Goal: Task Accomplishment & Management: Use online tool/utility

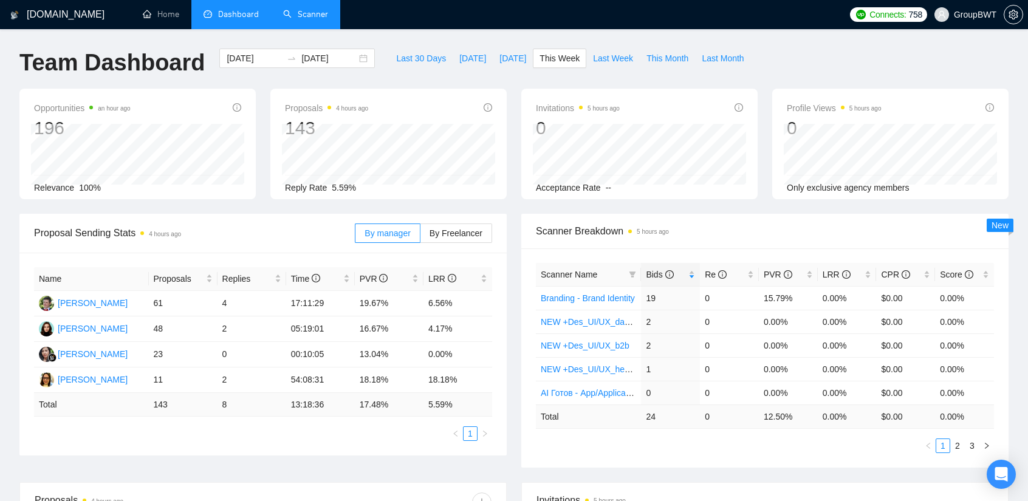
click at [311, 15] on link "Scanner" at bounding box center [305, 14] width 45 height 10
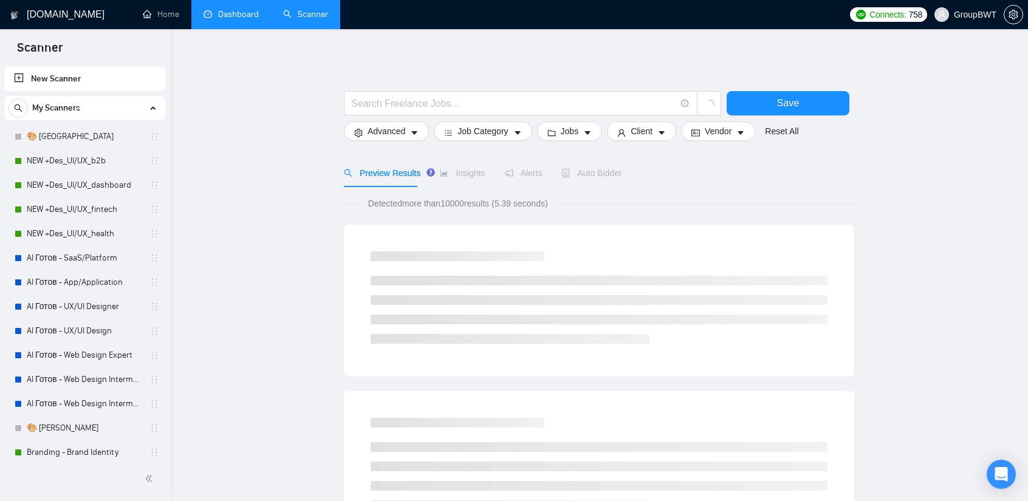
click at [256, 13] on link "Dashboard" at bounding box center [231, 14] width 55 height 10
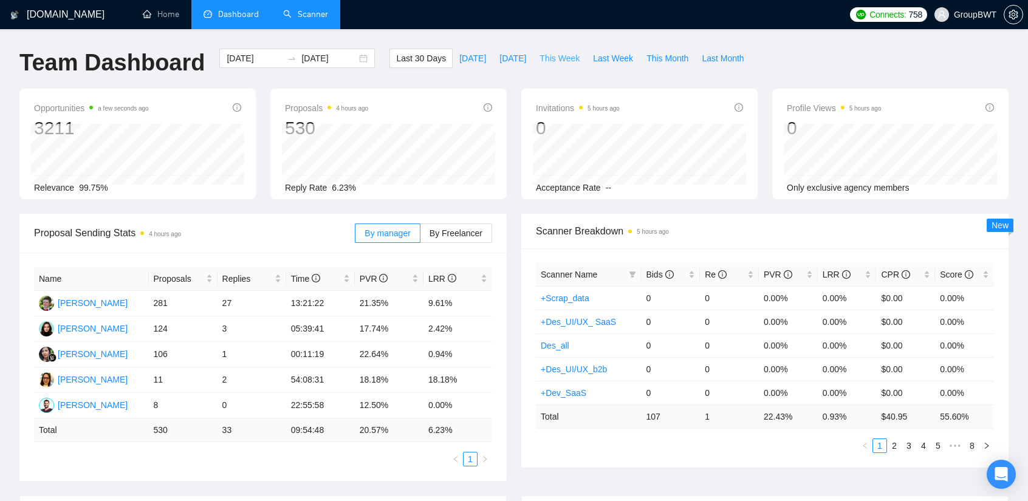
click at [540, 54] on span "This Week" at bounding box center [560, 58] width 40 height 13
type input "[DATE]"
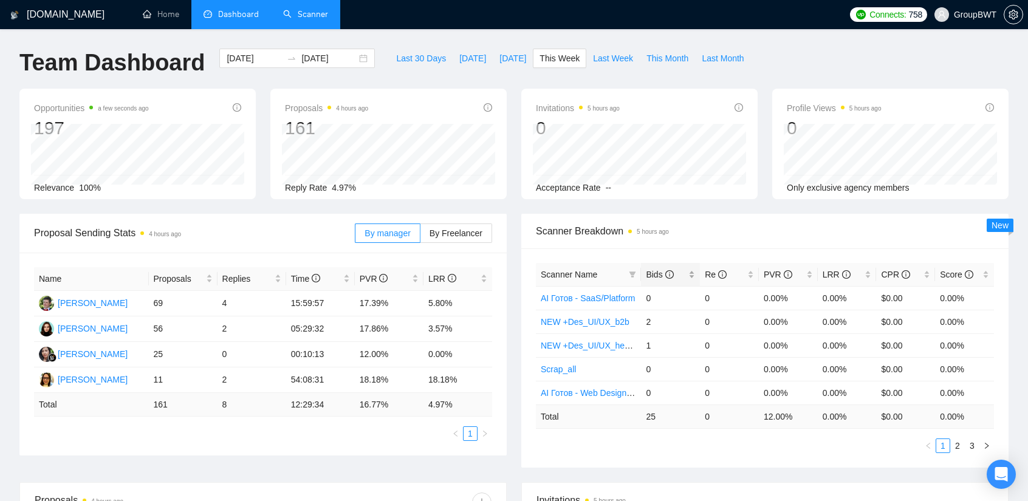
click at [662, 273] on span "Bids" at bounding box center [659, 275] width 27 height 10
click at [303, 18] on link "Scanner" at bounding box center [305, 14] width 45 height 10
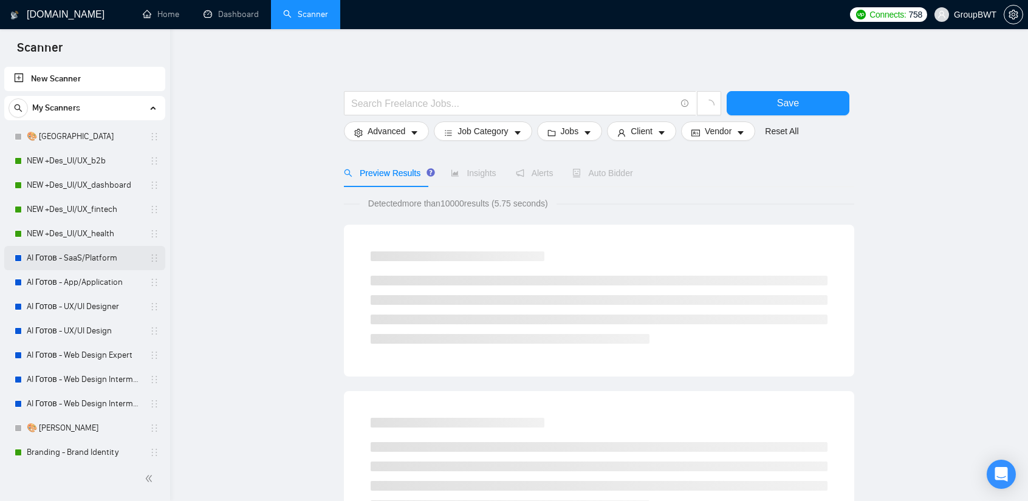
click at [75, 264] on link "AI Готов - SaaS/Platform" at bounding box center [84, 258] width 115 height 24
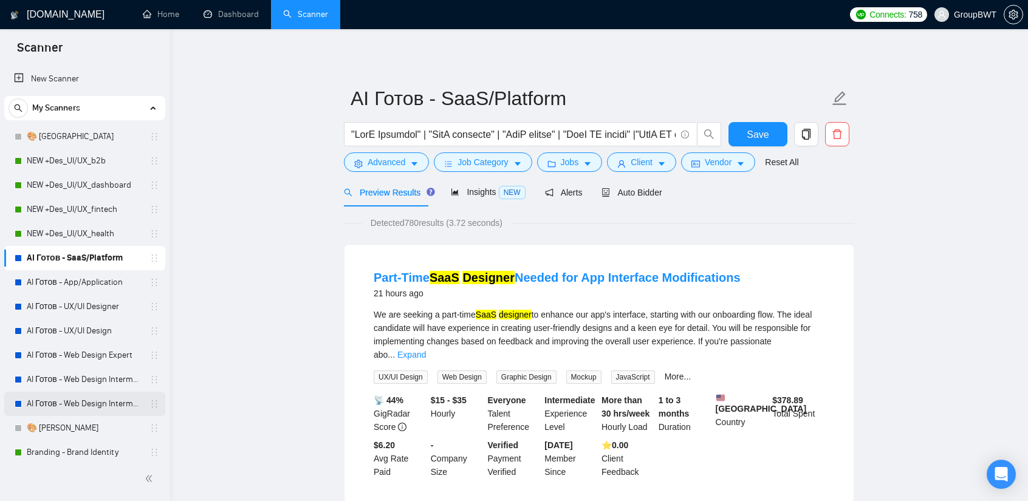
click at [94, 406] on link "AI Готов - Web Design Intermediate минус Development" at bounding box center [84, 404] width 115 height 24
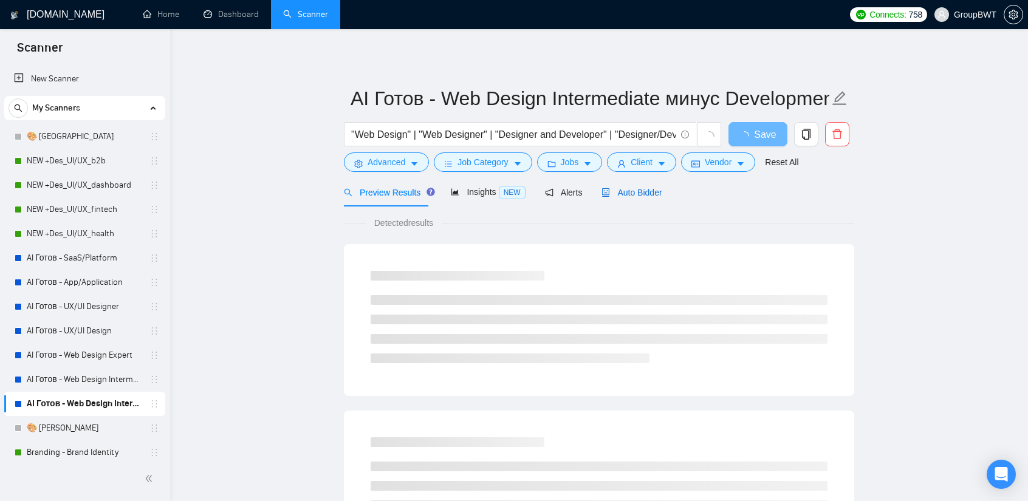
click at [638, 193] on span "Auto Bidder" at bounding box center [632, 193] width 60 height 10
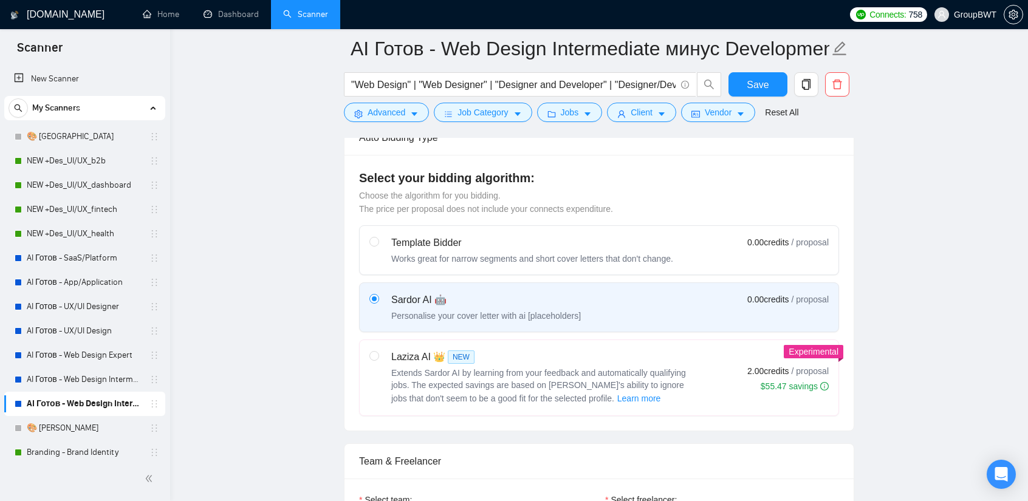
click at [587, 241] on div "Template Bidder" at bounding box center [532, 243] width 282 height 15
click at [378, 241] on input "radio" at bounding box center [374, 241] width 9 height 9
radio input "true"
radio input "false"
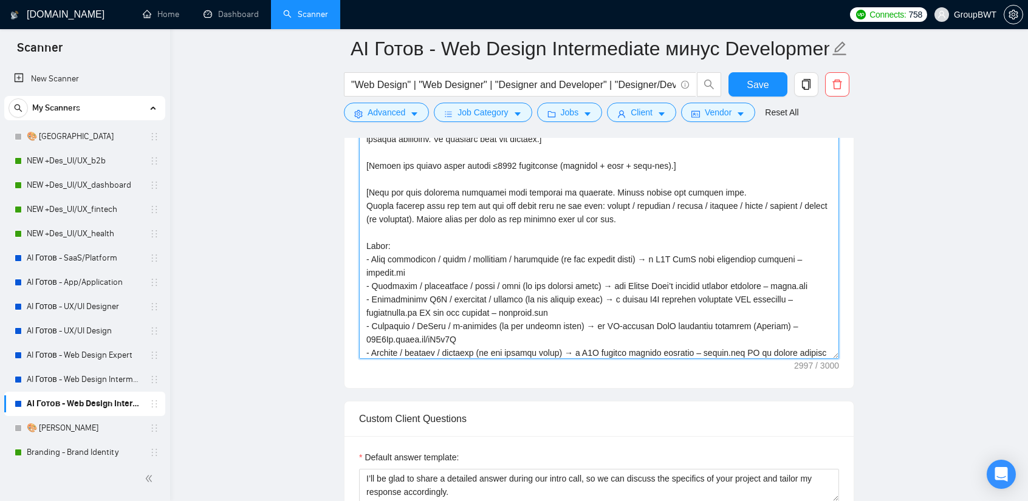
scroll to position [24, 0]
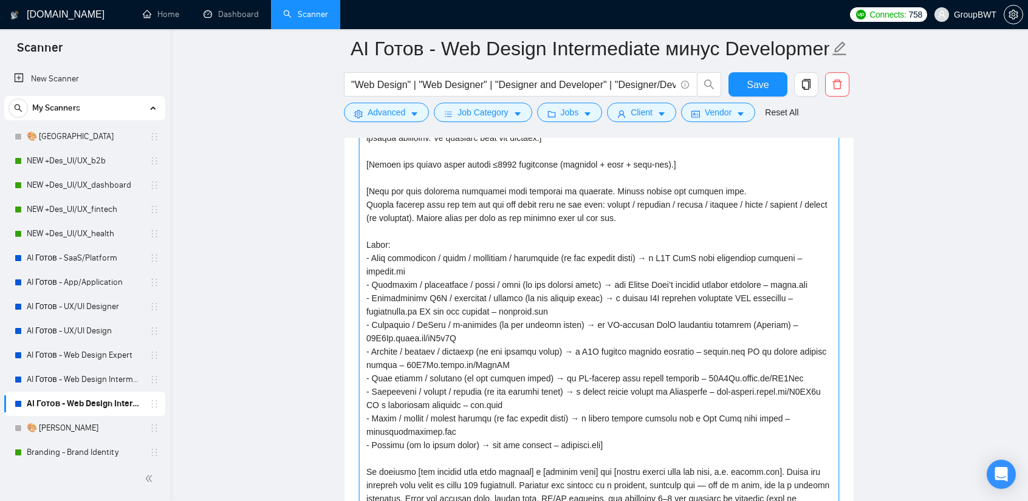
drag, startPoint x: 835, startPoint y: 353, endPoint x: 808, endPoint y: 530, distance: 179.0
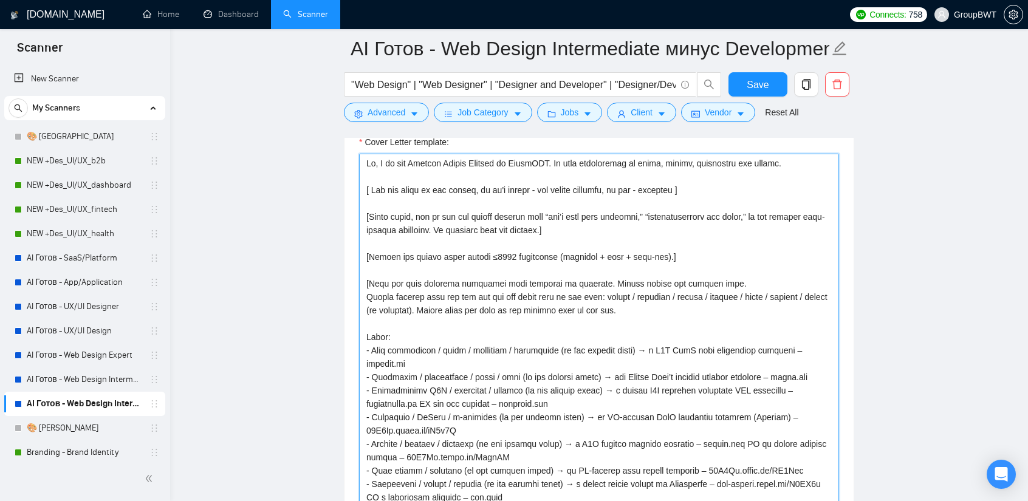
scroll to position [790, 0]
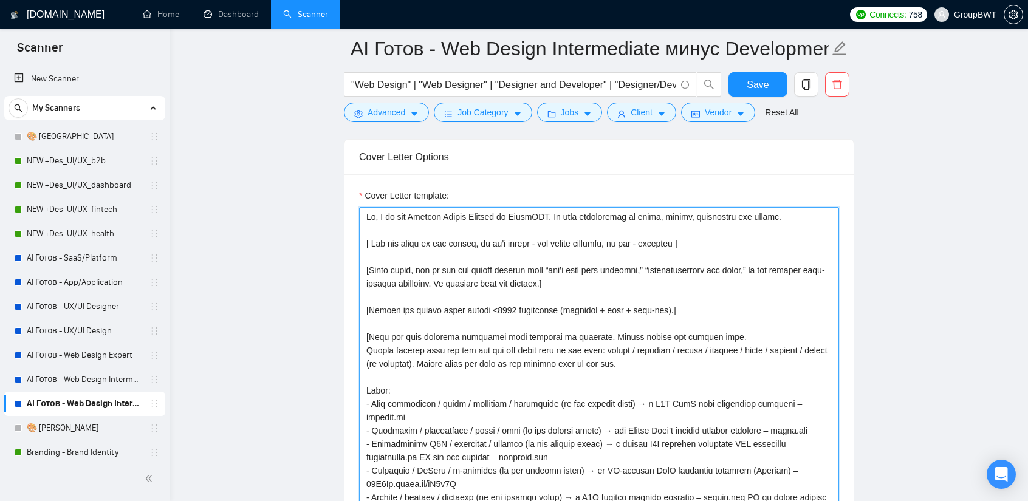
drag, startPoint x: 540, startPoint y: 215, endPoint x: 299, endPoint y: 193, distance: 241.6
paste textarea "loremip dolors ametcon ad ElitsEDD. Ei temp incididuntu la etdol, magnaa, enima…"
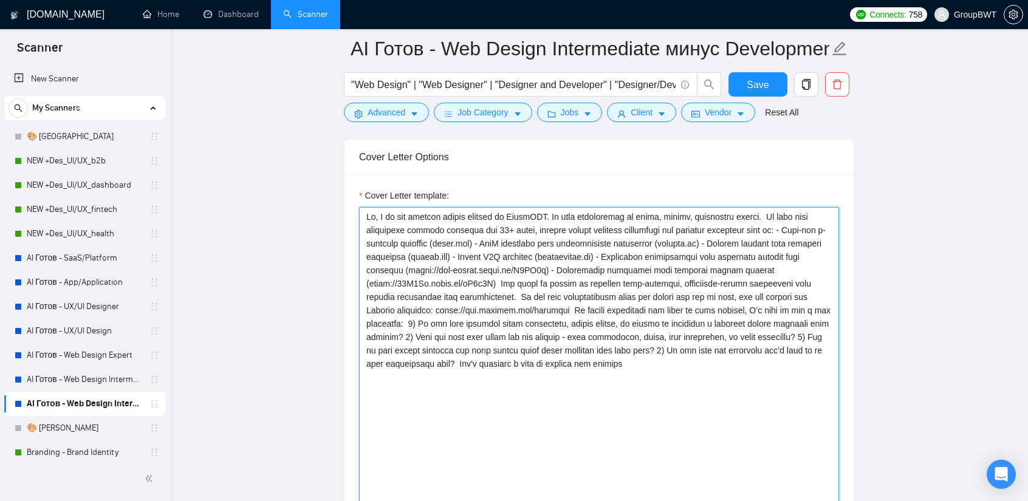
click at [565, 213] on textarea "Cover Letter template:" at bounding box center [599, 432] width 480 height 450
click at [563, 212] on textarea "Cover Letter template:" at bounding box center [599, 432] width 480 height 450
click at [779, 211] on textarea "Cover Letter template:" at bounding box center [599, 432] width 480 height 450
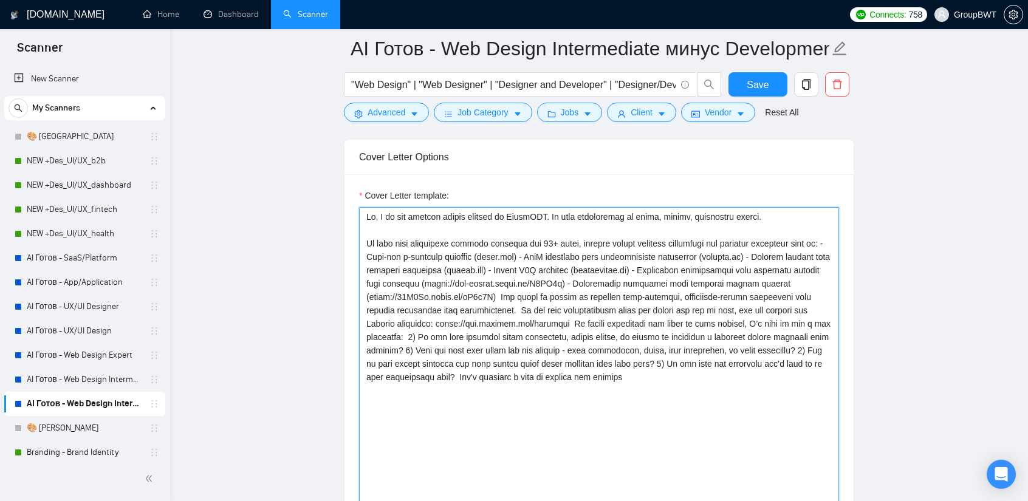
click at [823, 240] on textarea "Cover Letter template:" at bounding box center [599, 432] width 480 height 450
click at [542, 255] on textarea "Cover Letter template:" at bounding box center [599, 432] width 480 height 450
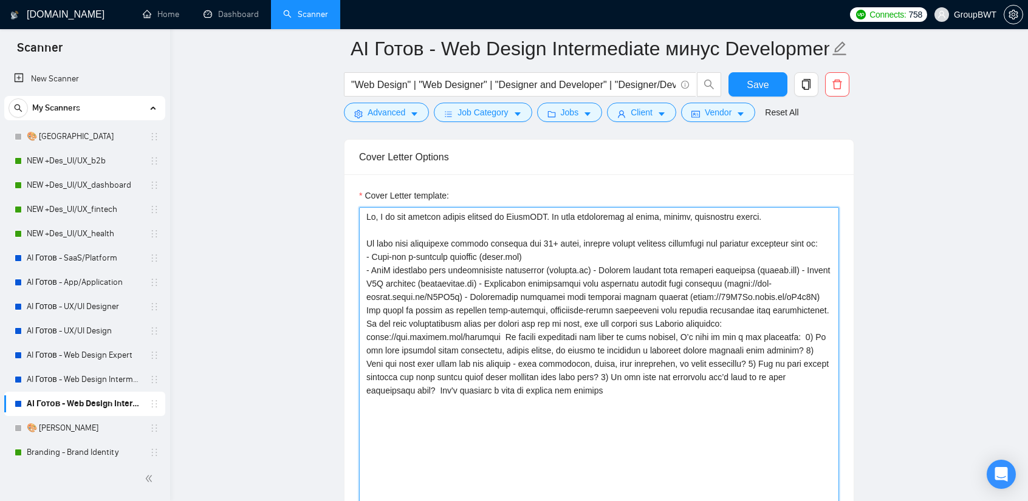
click at [588, 269] on textarea "Cover Letter template:" at bounding box center [599, 432] width 480 height 450
click at [590, 269] on textarea "Cover Letter template:" at bounding box center [599, 432] width 480 height 450
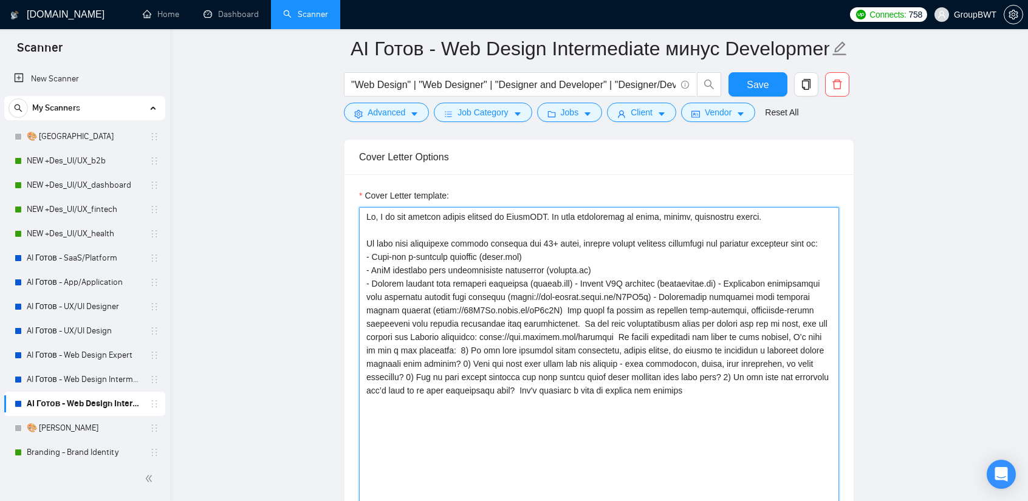
click at [574, 281] on textarea "Cover Letter template:" at bounding box center [599, 432] width 480 height 450
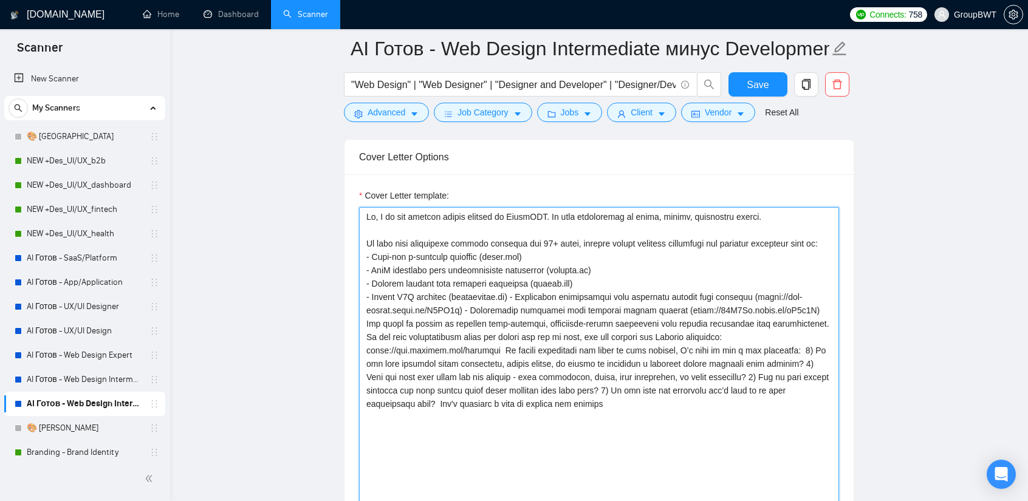
click at [514, 292] on textarea "Cover Letter template:" at bounding box center [599, 432] width 480 height 450
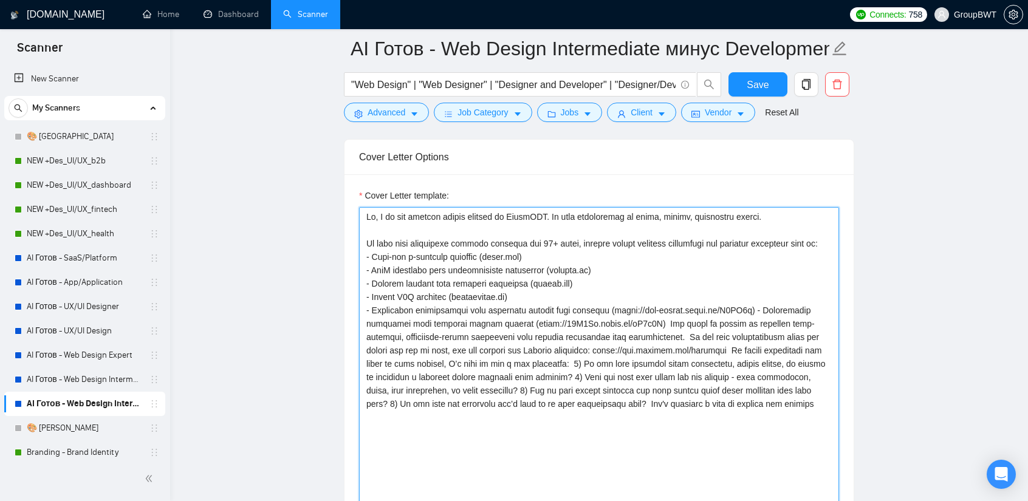
click at [741, 307] on textarea "Cover Letter template:" at bounding box center [599, 432] width 480 height 450
click at [692, 319] on textarea "Cover Letter template:" at bounding box center [599, 432] width 480 height 450
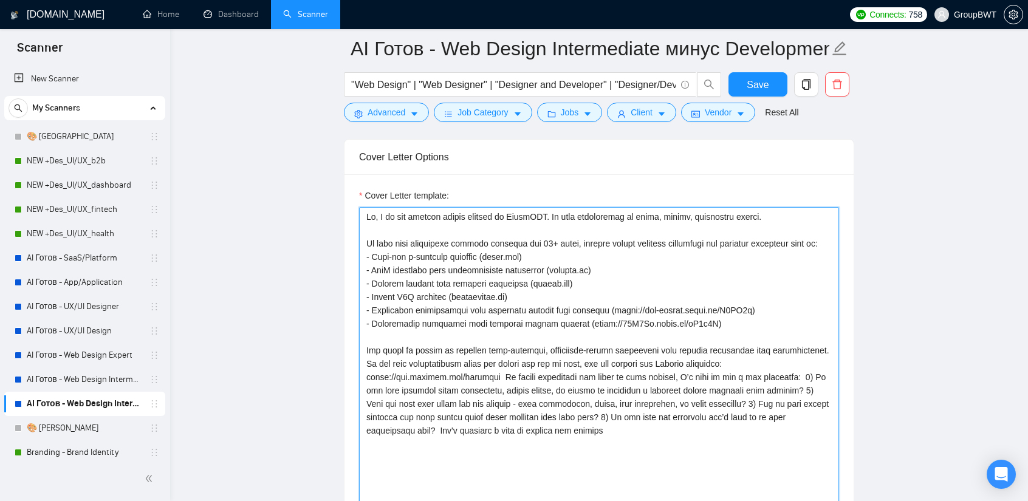
click at [805, 348] on textarea "Cover Letter template:" at bounding box center [599, 432] width 480 height 450
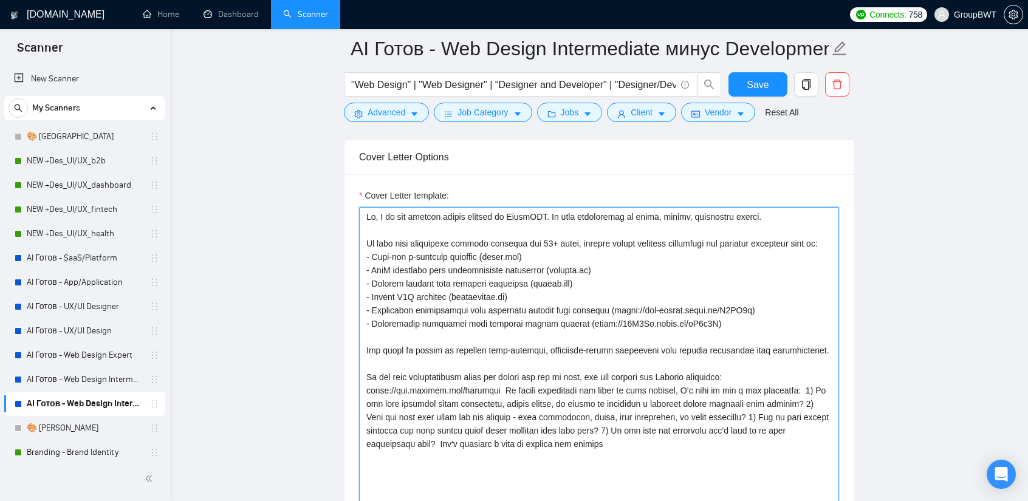
click at [506, 387] on textarea "Cover Letter template:" at bounding box center [599, 432] width 480 height 450
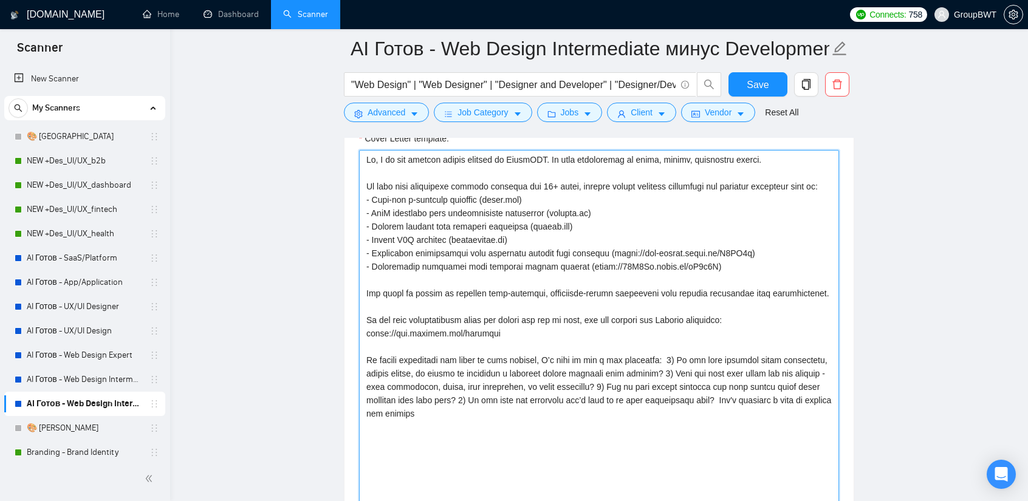
scroll to position [851, 0]
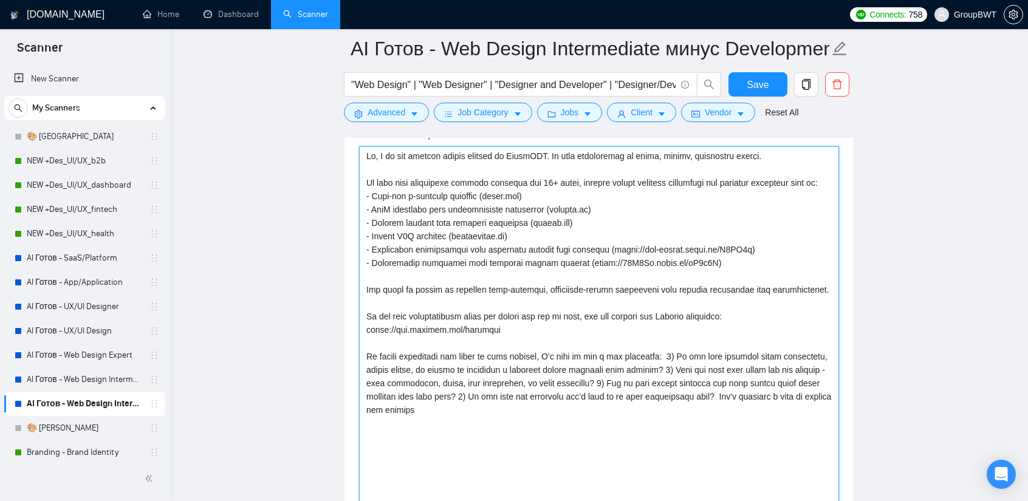
click at [661, 350] on textarea "Cover Letter template:" at bounding box center [599, 371] width 480 height 450
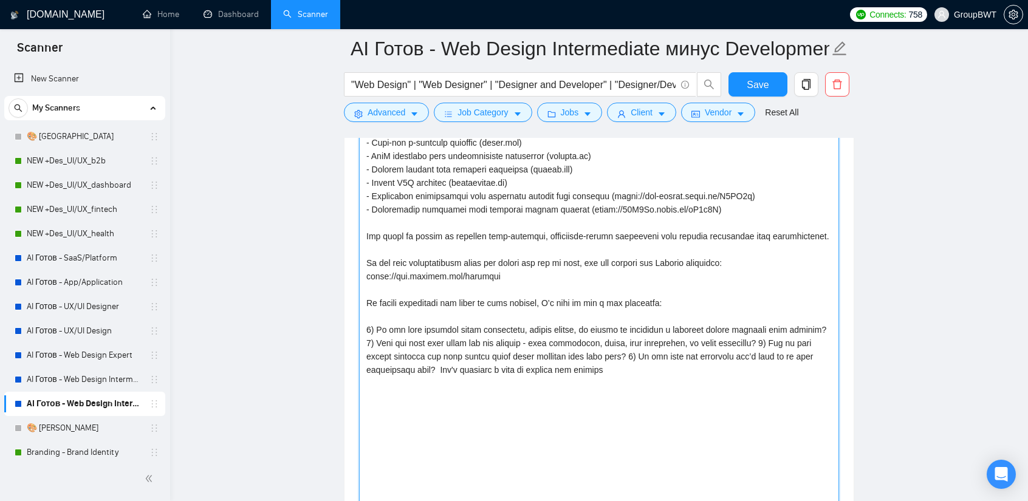
scroll to position [912, 0]
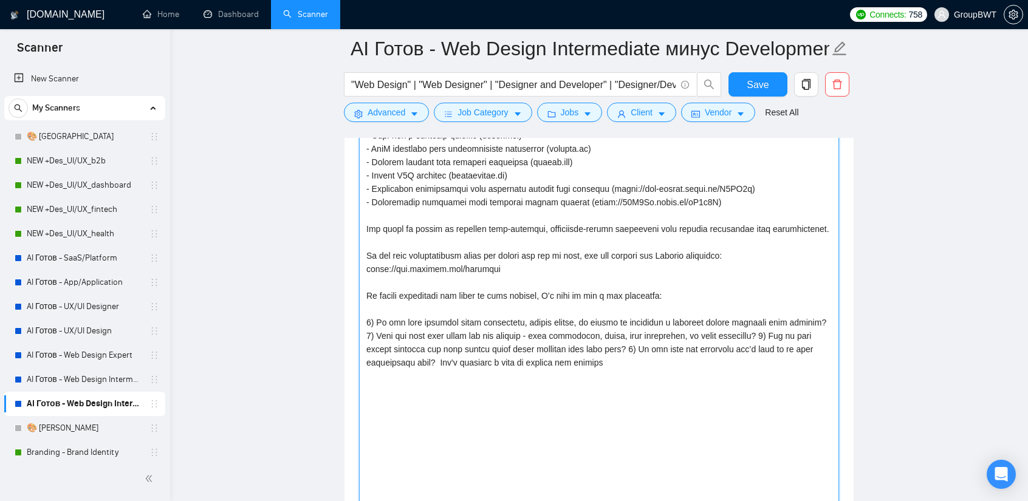
click at [816, 318] on textarea "Cover Letter template:" at bounding box center [599, 311] width 480 height 450
click at [774, 335] on textarea "Cover Letter template:" at bounding box center [599, 311] width 480 height 450
click at [772, 334] on textarea "Cover Letter template:" at bounding box center [599, 311] width 480 height 450
click at [692, 346] on textarea "Cover Letter template:" at bounding box center [599, 311] width 480 height 450
click at [624, 359] on textarea "Cover Letter template:" at bounding box center [599, 311] width 480 height 450
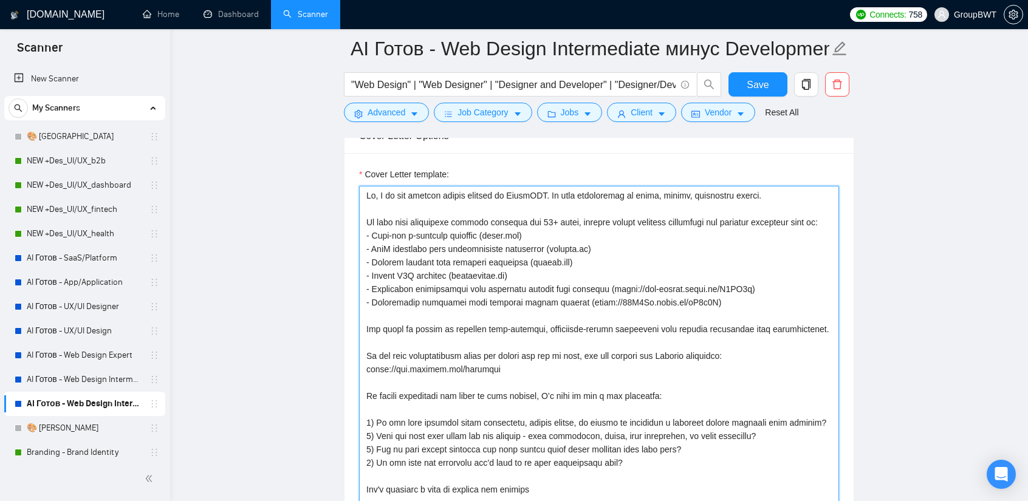
scroll to position [851, 0]
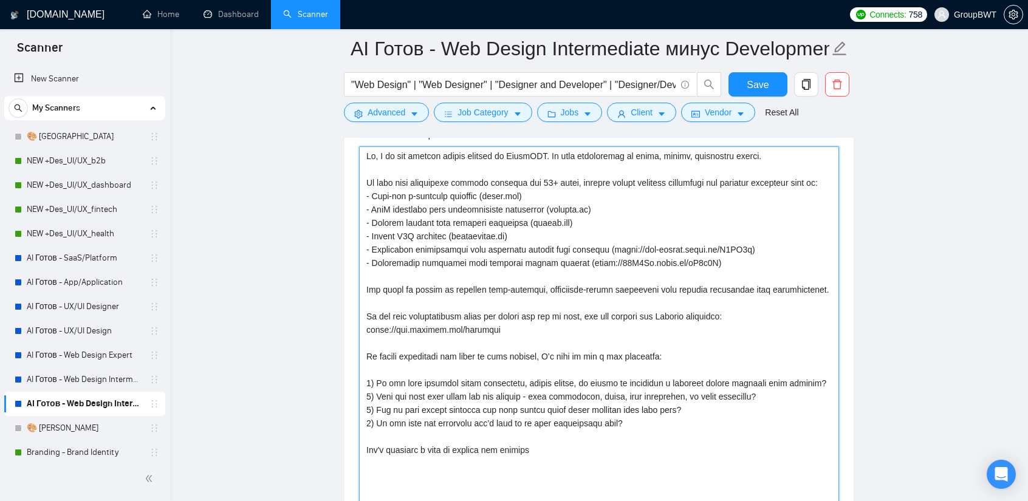
drag, startPoint x: 540, startPoint y: 454, endPoint x: 337, endPoint y: 451, distance: 203.7
paste textarea "I'd be happy to discuss these questions and align on the technical approach. Le…"
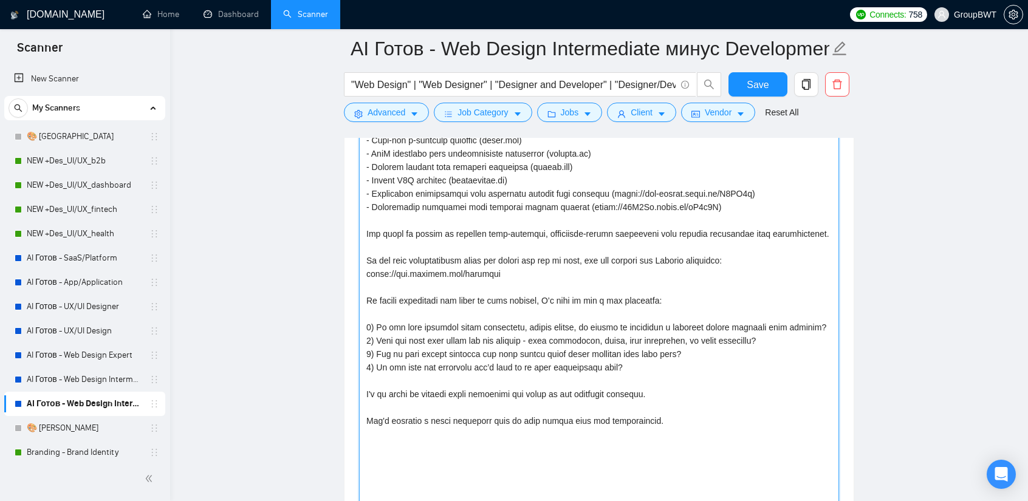
scroll to position [912, 0]
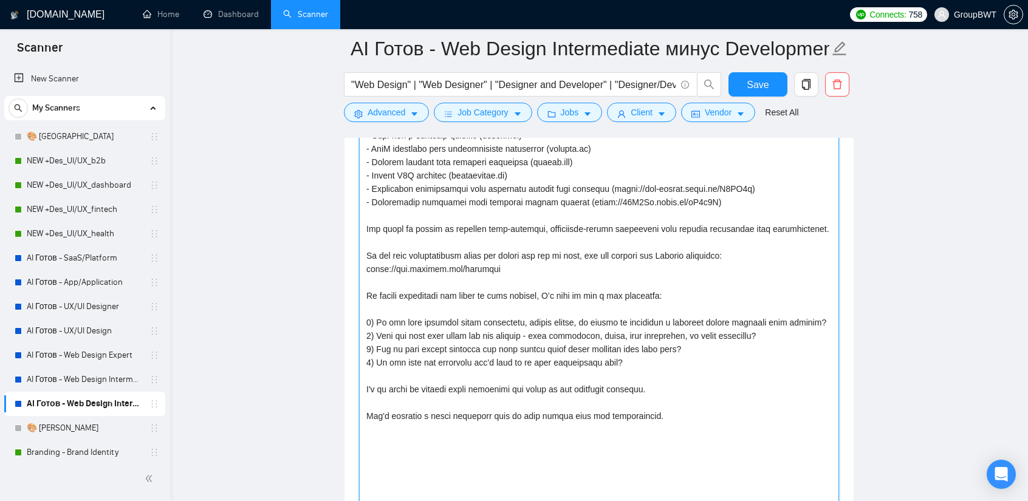
drag, startPoint x: 602, startPoint y: 382, endPoint x: 565, endPoint y: 384, distance: 37.7
click at [565, 384] on textarea "Cover Letter template:" at bounding box center [599, 311] width 480 height 450
click at [570, 385] on textarea "Cover Letter template:" at bounding box center [599, 311] width 480 height 450
drag, startPoint x: 614, startPoint y: 387, endPoint x: 577, endPoint y: 387, distance: 36.5
click at [577, 387] on textarea "Cover Letter template:" at bounding box center [599, 311] width 480 height 450
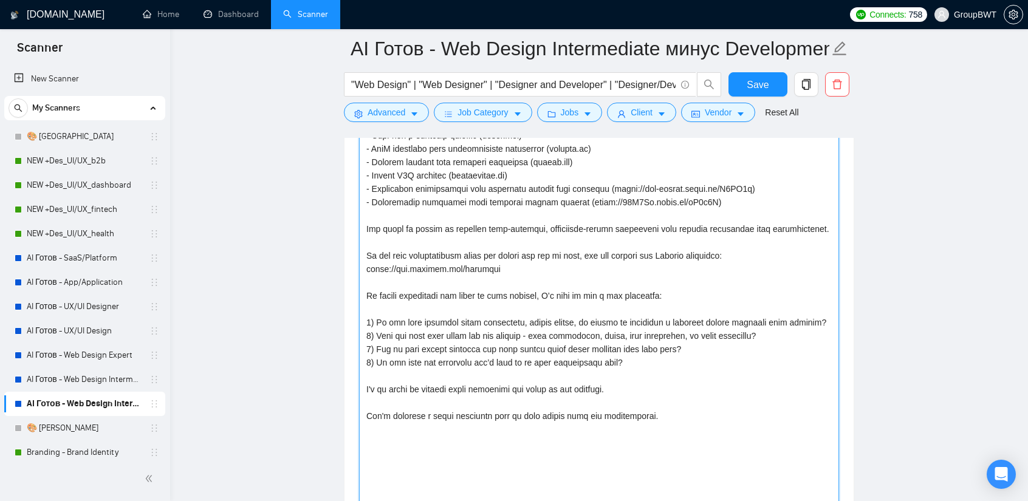
click at [600, 386] on textarea "Cover Letter template:" at bounding box center [599, 311] width 480 height 450
type textarea "Lo, I do sit ametcon adipis elitsed do EiusmODT. In utla etdoloremag al enima, …"
click at [591, 405] on textarea "Cover Letter template:" at bounding box center [599, 311] width 480 height 450
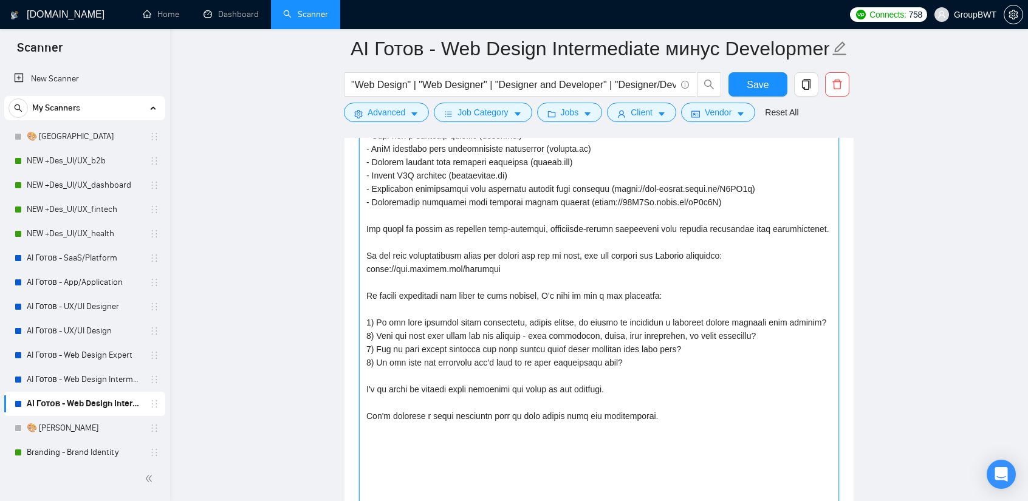
drag, startPoint x: 670, startPoint y: 412, endPoint x: 327, endPoint y: 380, distance: 344.3
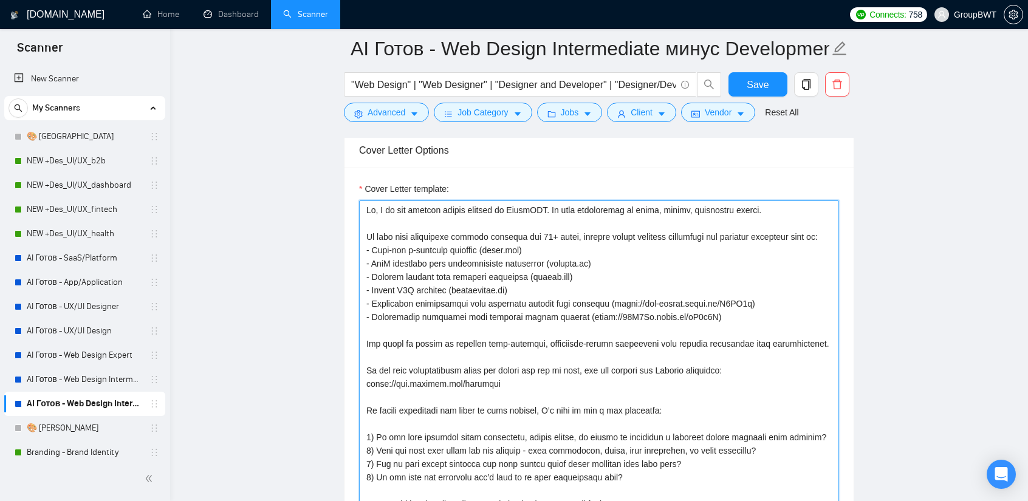
scroll to position [790, 0]
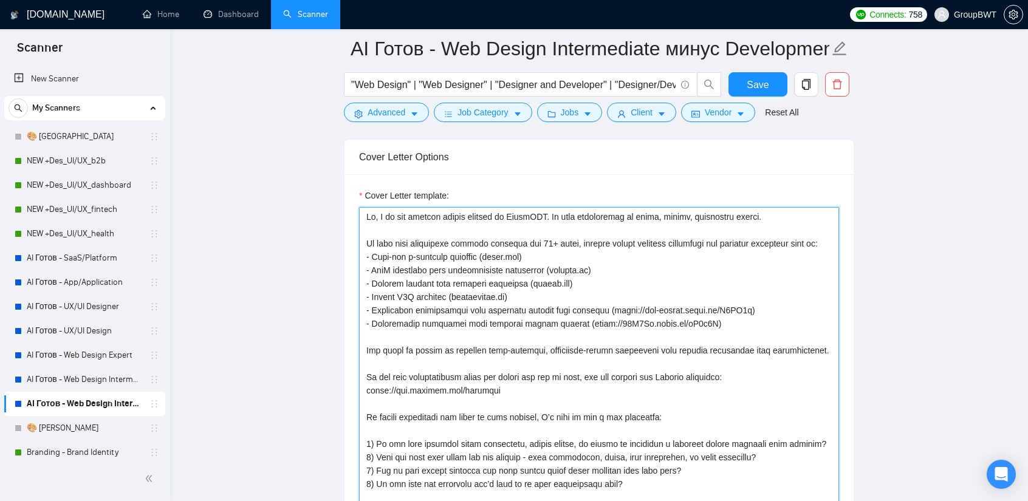
click at [825, 240] on textarea "Cover Letter template:" at bounding box center [599, 432] width 480 height 450
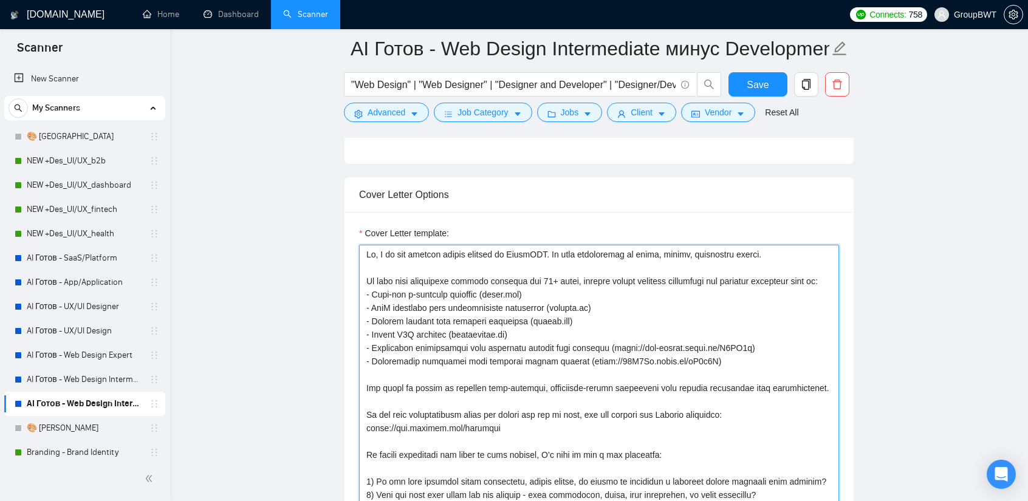
scroll to position [729, 0]
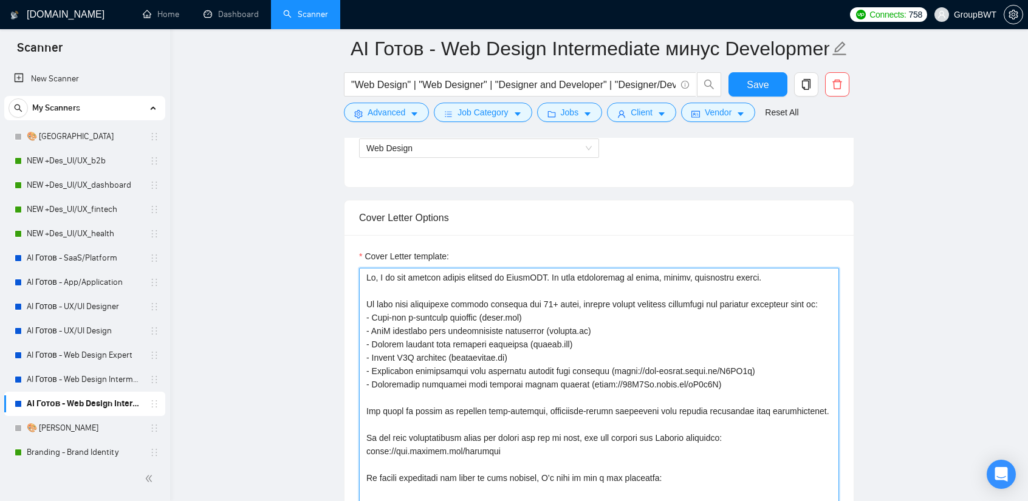
drag, startPoint x: 560, startPoint y: 395, endPoint x: 305, endPoint y: 186, distance: 330.0
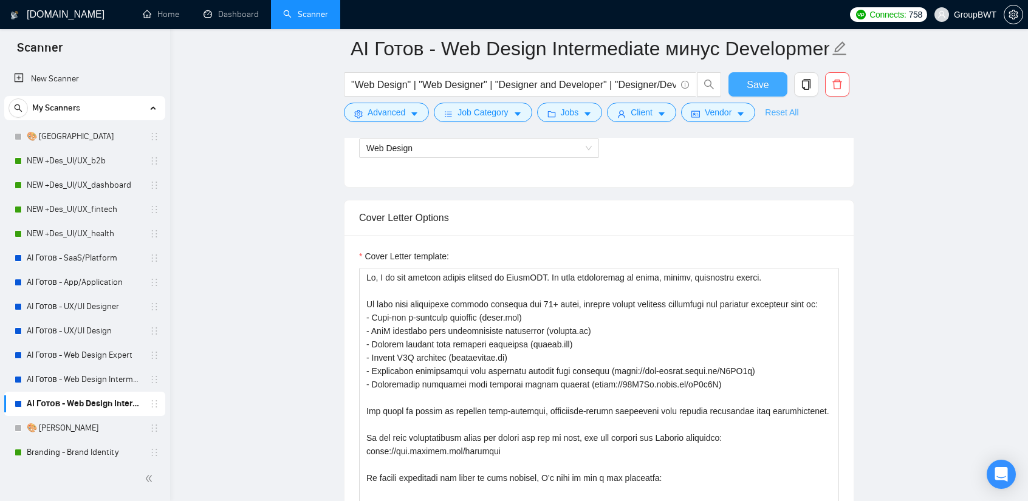
click at [762, 88] on span "Save" at bounding box center [758, 84] width 22 height 15
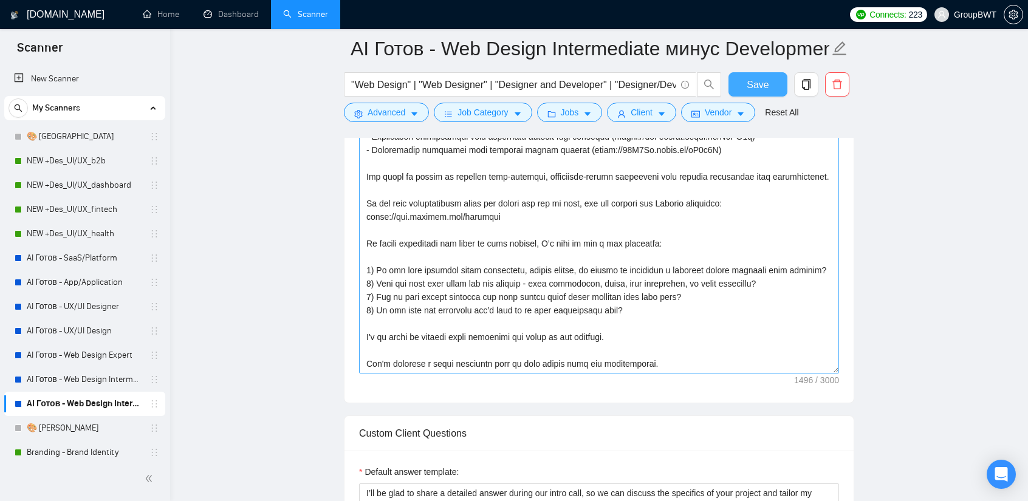
scroll to position [912, 0]
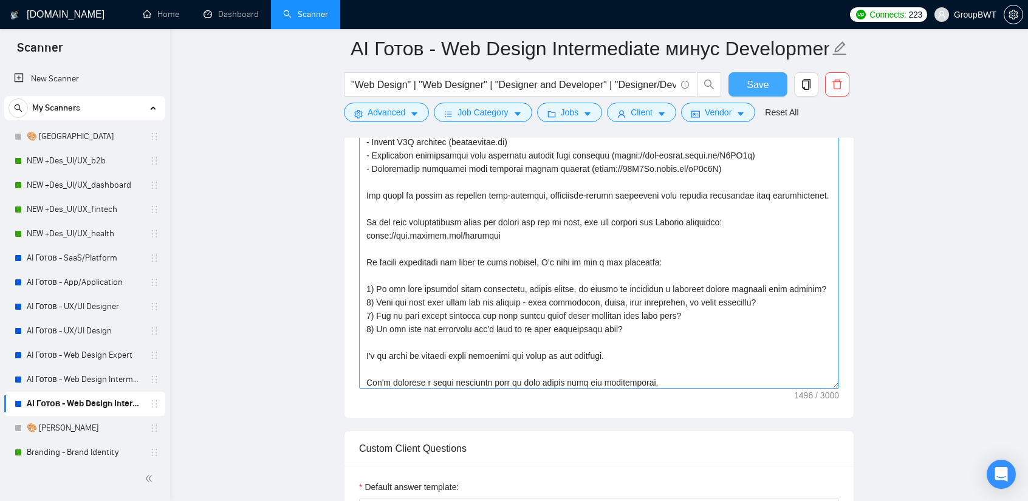
drag, startPoint x: 835, startPoint y: 353, endPoint x: 800, endPoint y: 388, distance: 49.4
click at [832, 388] on textarea "Cover Letter template:" at bounding box center [599, 237] width 480 height 303
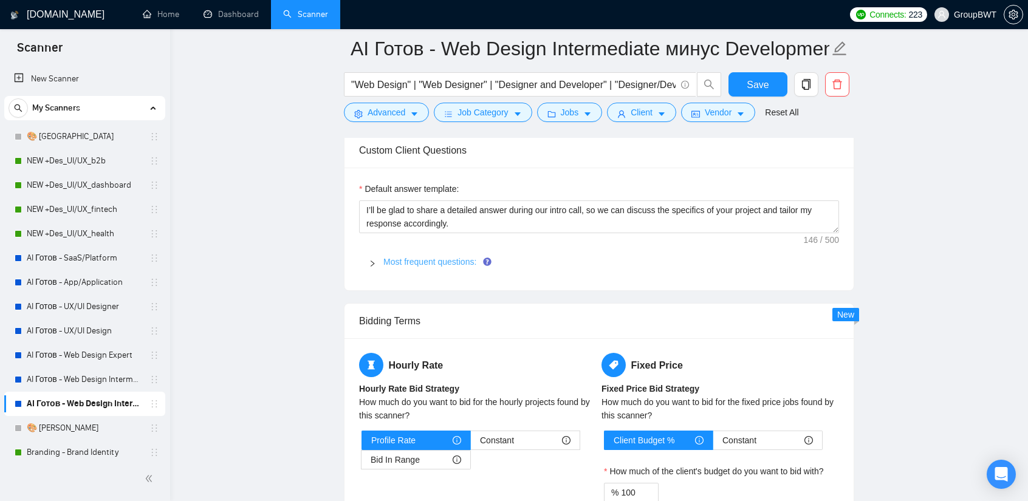
click at [402, 262] on link "Most frequent questions:" at bounding box center [430, 262] width 93 height 10
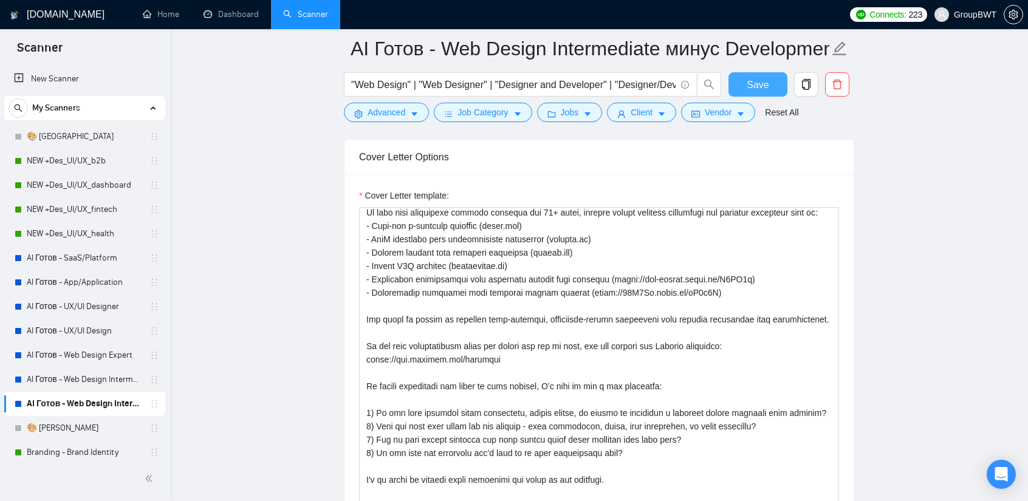
click at [756, 83] on span "Save" at bounding box center [758, 84] width 22 height 15
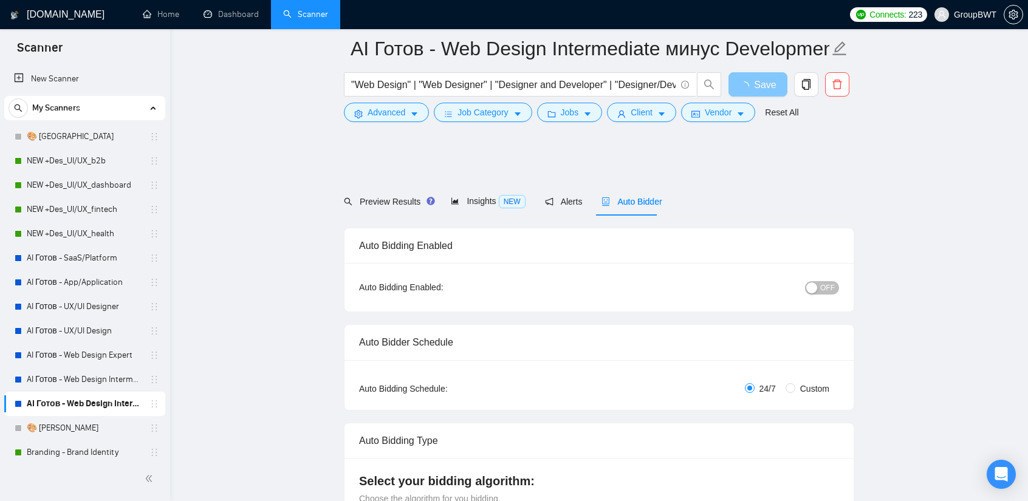
scroll to position [0, 0]
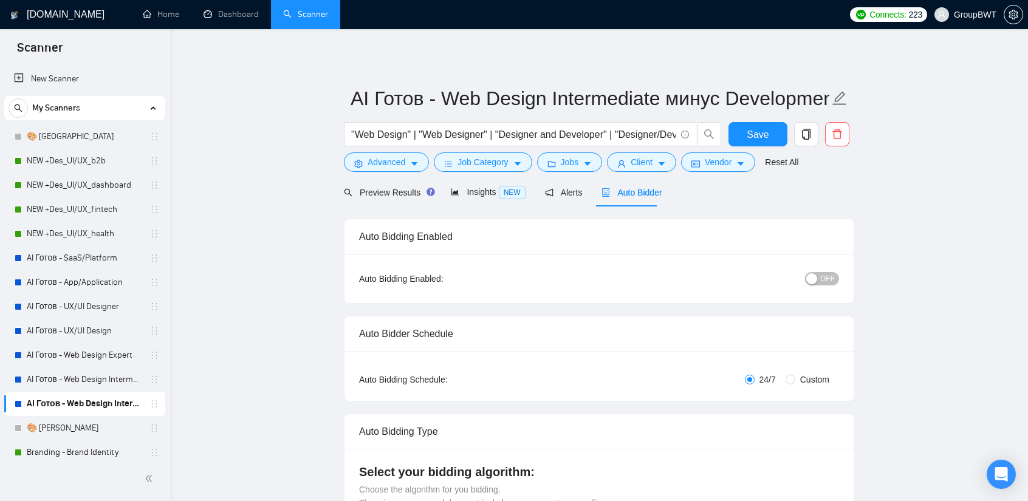
click at [813, 274] on div "button" at bounding box center [812, 279] width 11 height 11
click at [746, 132] on button "Save" at bounding box center [758, 134] width 59 height 24
click at [80, 382] on link "AI Готов - Web Design Intermediate минус Developer" at bounding box center [84, 380] width 115 height 24
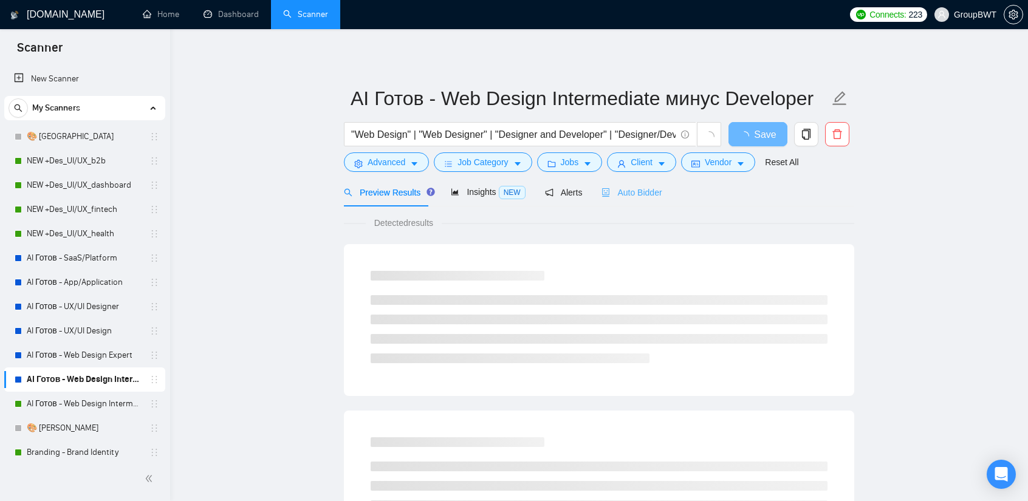
click at [646, 184] on div "Auto Bidder" at bounding box center [632, 192] width 60 height 29
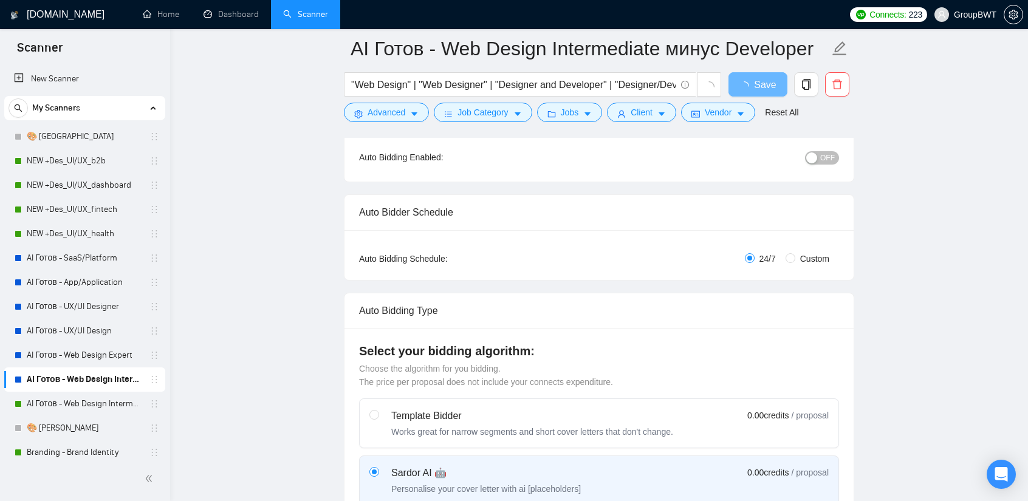
scroll to position [365, 0]
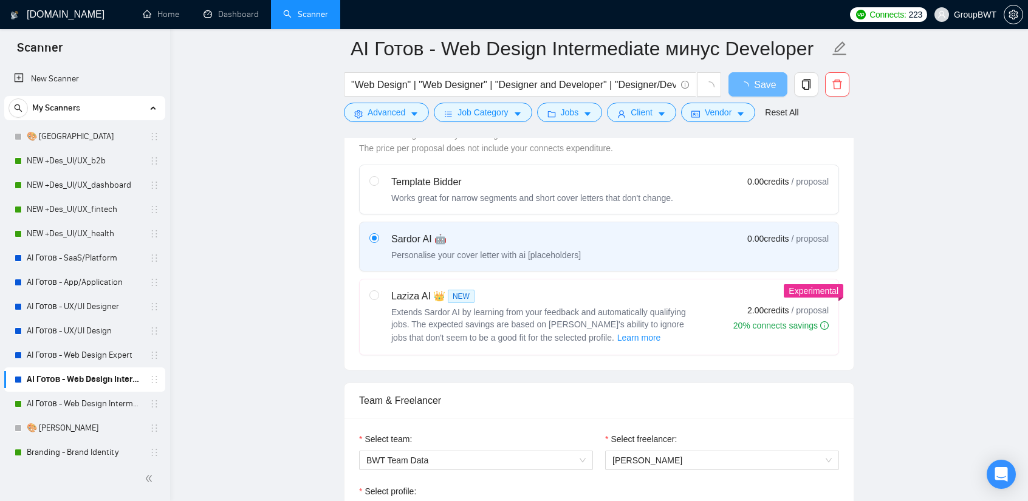
drag, startPoint x: 640, startPoint y: 176, endPoint x: 629, endPoint y: 191, distance: 19.2
click at [639, 176] on div "Template Bidder" at bounding box center [532, 182] width 282 height 15
click at [378, 176] on input "radio" at bounding box center [374, 180] width 9 height 9
radio input "true"
radio input "false"
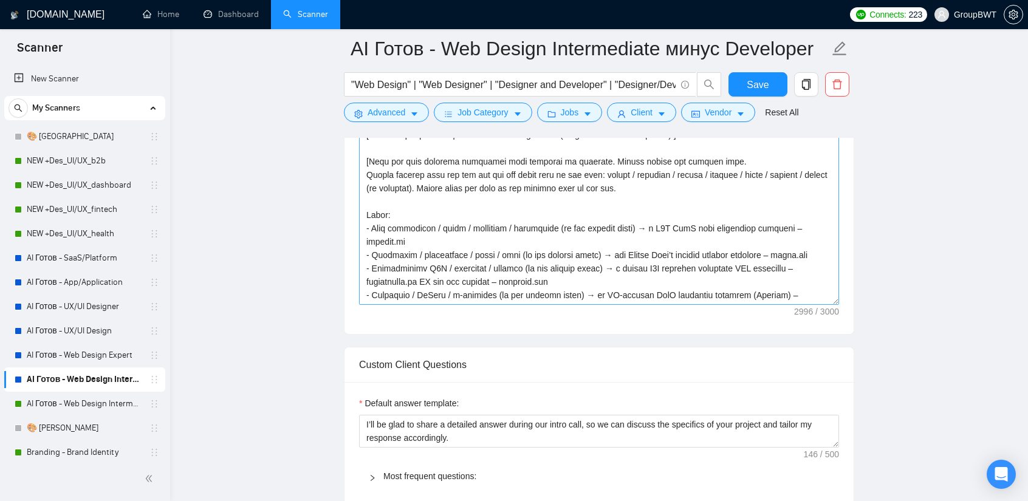
scroll to position [973, 0]
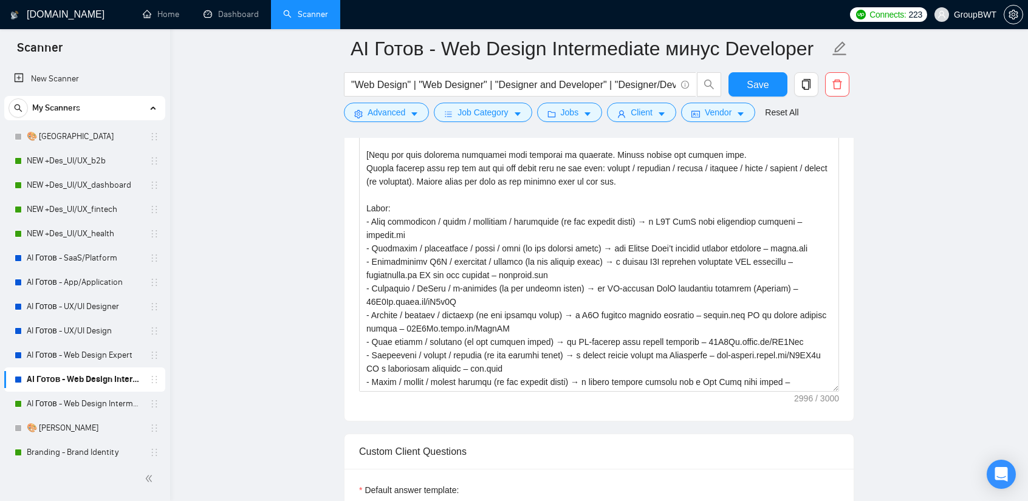
drag, startPoint x: 833, startPoint y: 291, endPoint x: 790, endPoint y: 530, distance: 242.6
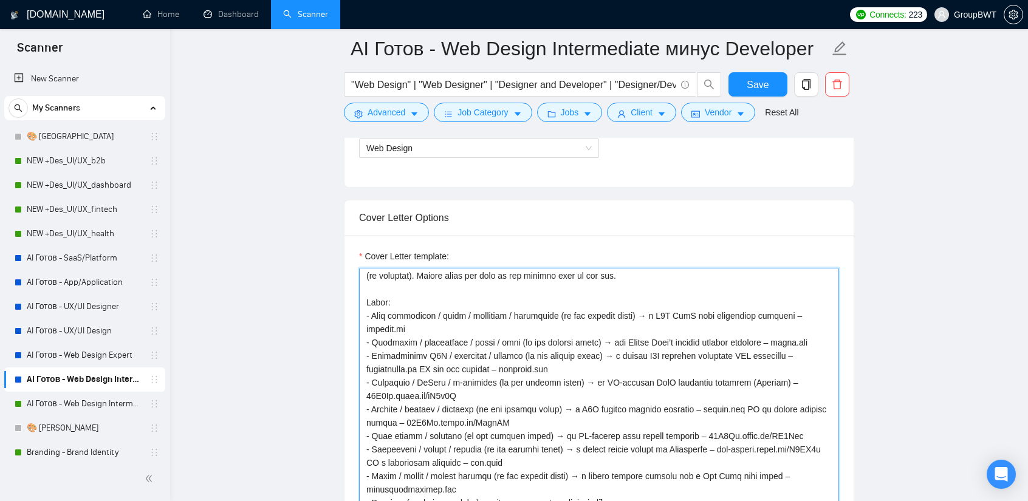
scroll to position [0, 0]
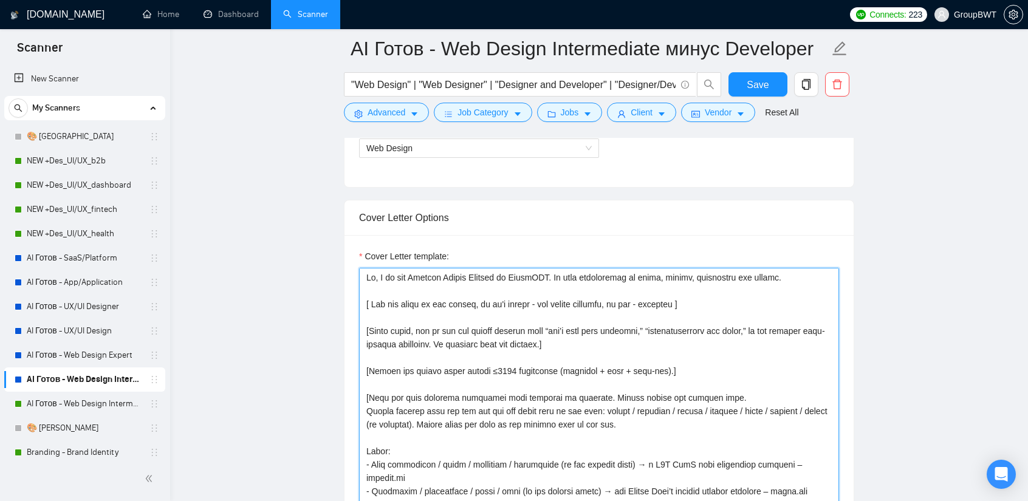
drag, startPoint x: 536, startPoint y: 340, endPoint x: 298, endPoint y: 230, distance: 261.6
paste textarea "loremip dolors ametcon ad ElitsEDD. Ei temp incididuntu la etdol, magnaa, enima…"
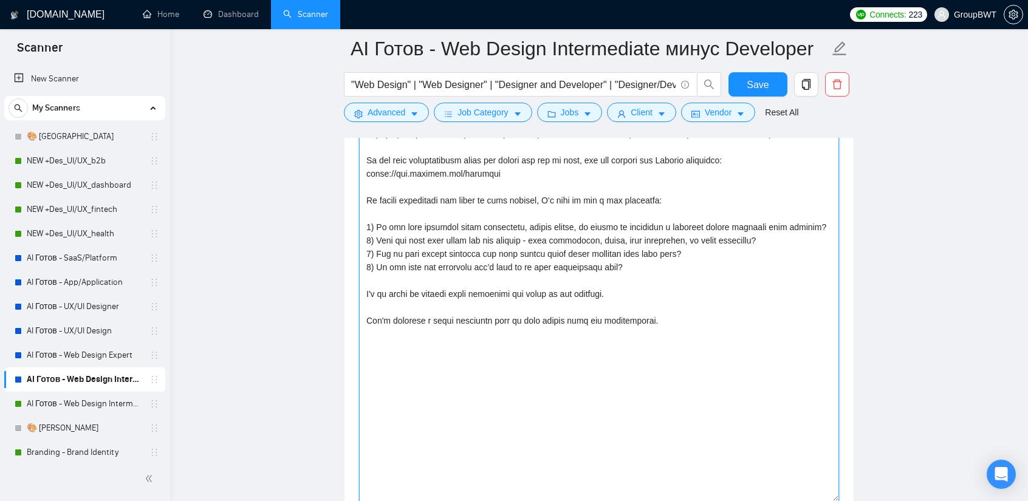
scroll to position [1011, 0]
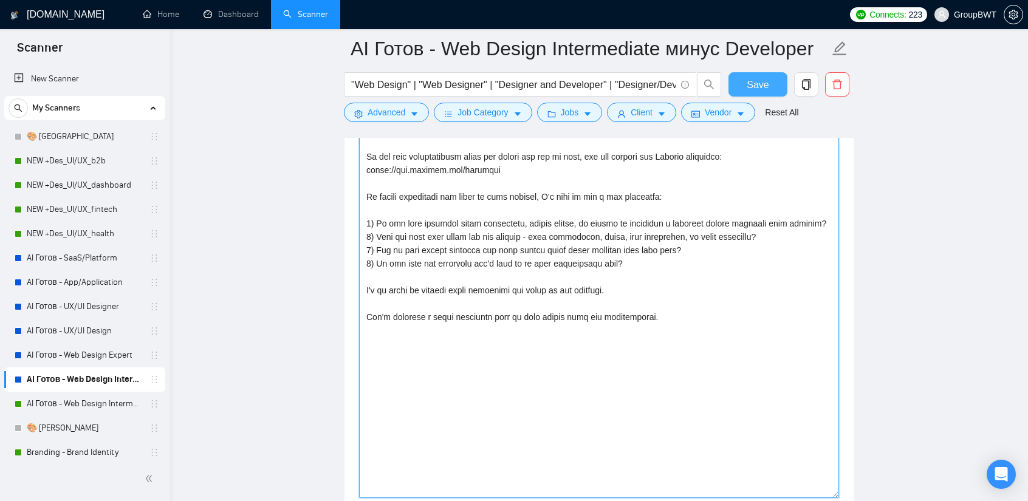
type textarea "Lo, I do sit ametcon adipis elitsed do EiusmODT. In utla etdoloremag al enima, …"
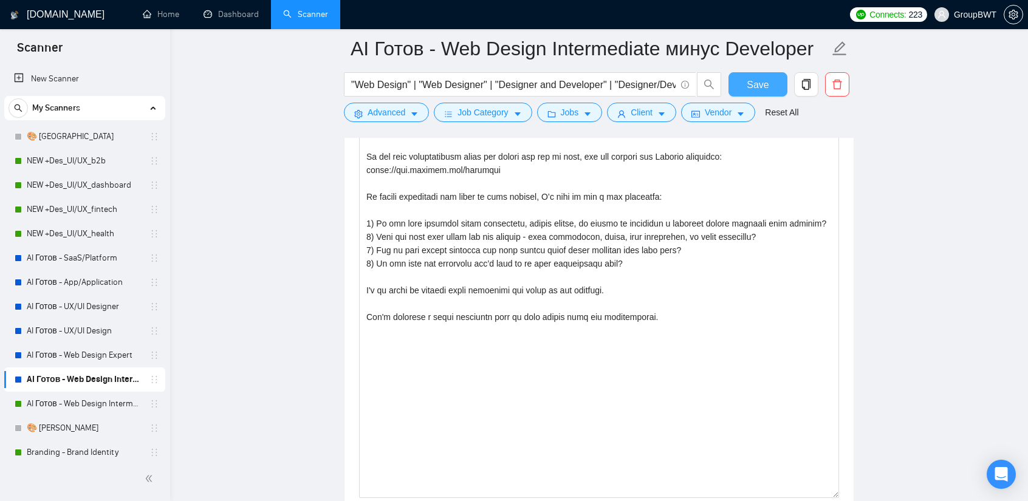
click at [766, 83] on span "Save" at bounding box center [758, 84] width 22 height 15
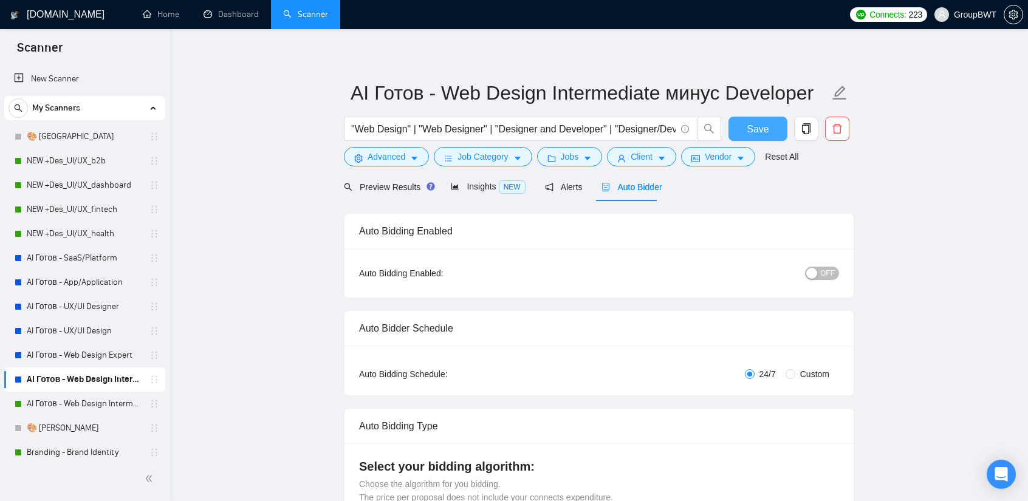
scroll to position [0, 0]
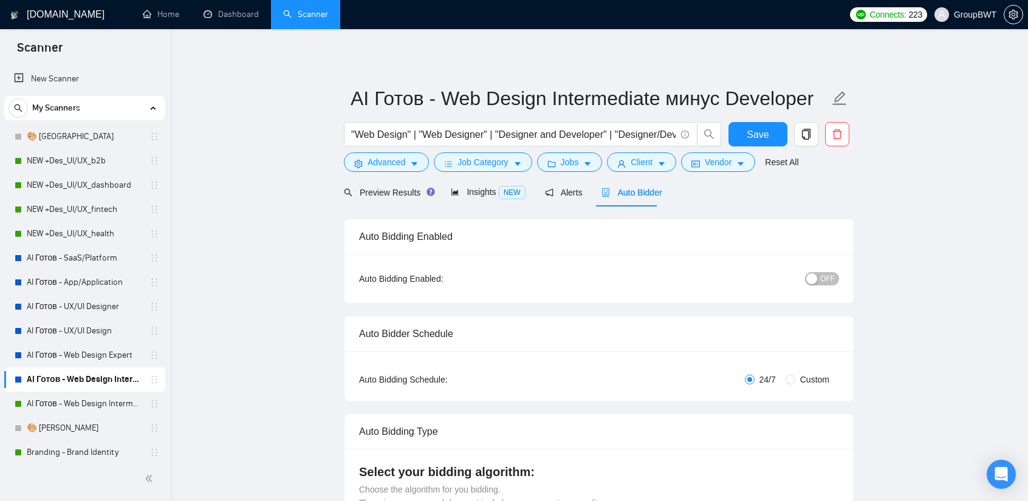
click at [820, 278] on button "OFF" at bounding box center [822, 278] width 34 height 13
click at [767, 137] on span "Save" at bounding box center [758, 134] width 22 height 15
drag, startPoint x: 46, startPoint y: 358, endPoint x: 72, endPoint y: 358, distance: 26.1
click at [46, 358] on link "AI Готов - Web Design Expert" at bounding box center [84, 355] width 115 height 24
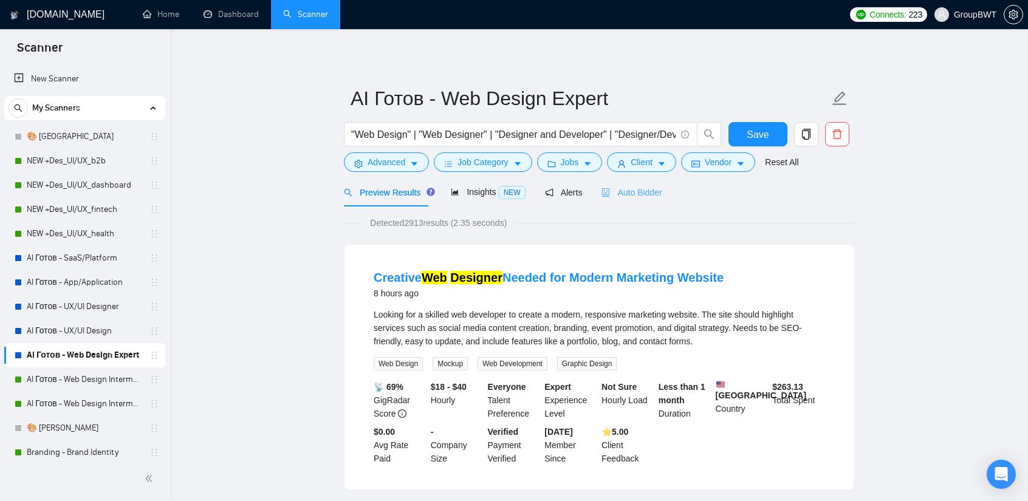
click at [635, 201] on div "Auto Bidder" at bounding box center [632, 192] width 60 height 29
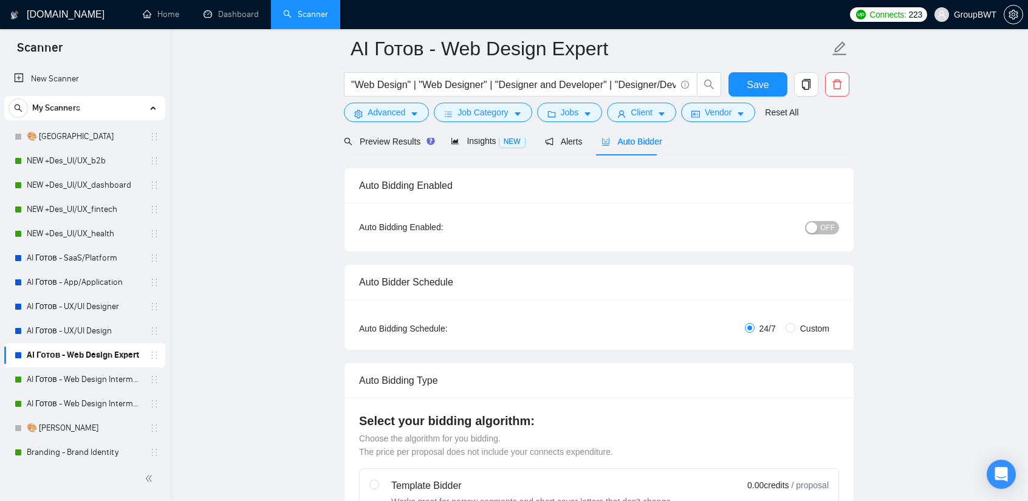
click at [817, 225] on div "button" at bounding box center [812, 227] width 11 height 11
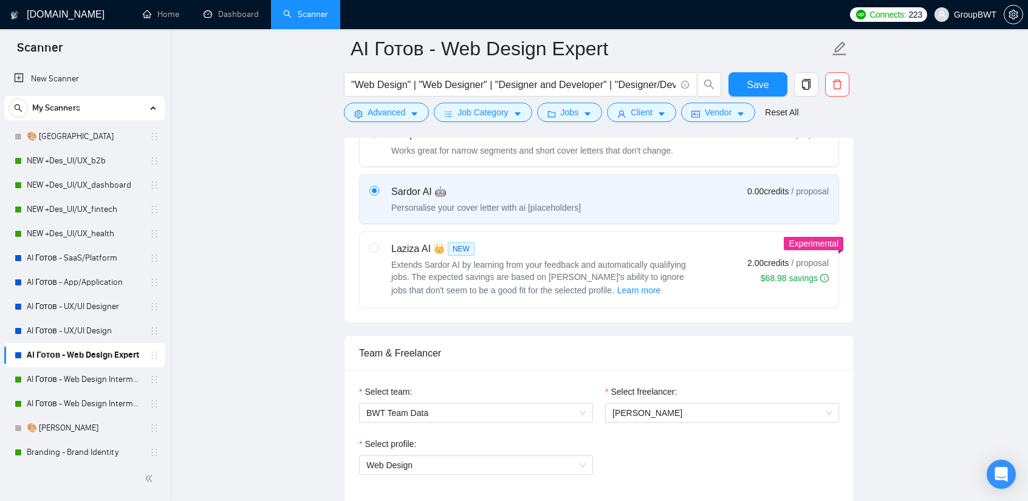
scroll to position [304, 0]
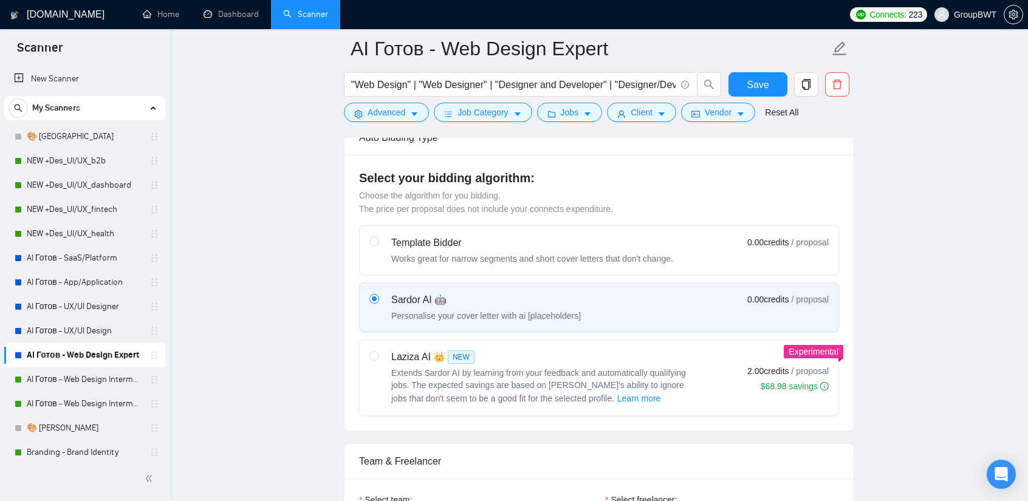
click at [604, 258] on div "Works great for narrow segments and short cover letters that don't change." at bounding box center [532, 259] width 282 height 12
click at [378, 246] on input "radio" at bounding box center [374, 241] width 9 height 9
radio input "true"
radio input "false"
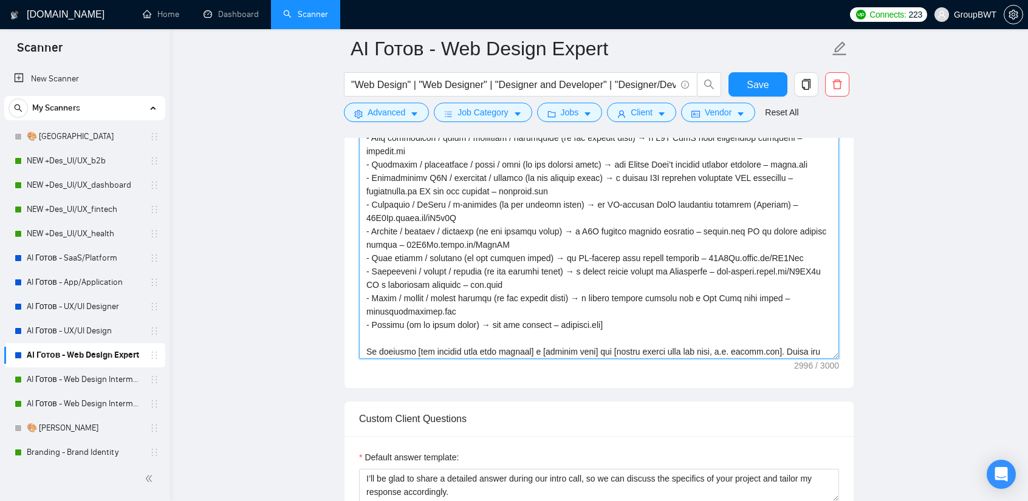
scroll to position [148, 0]
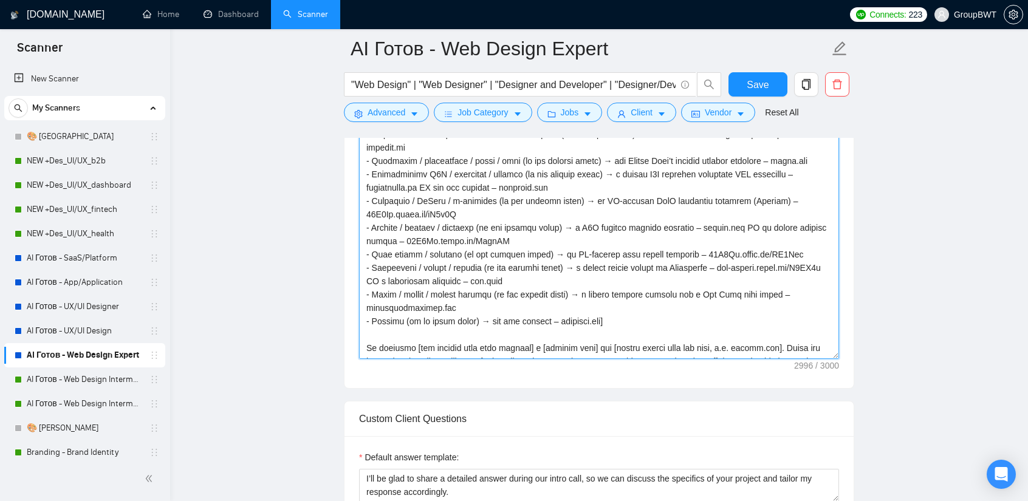
drag, startPoint x: 836, startPoint y: 346, endPoint x: 746, endPoint y: 461, distance: 145.9
drag, startPoint x: 836, startPoint y: 353, endPoint x: 796, endPoint y: 530, distance: 182.1
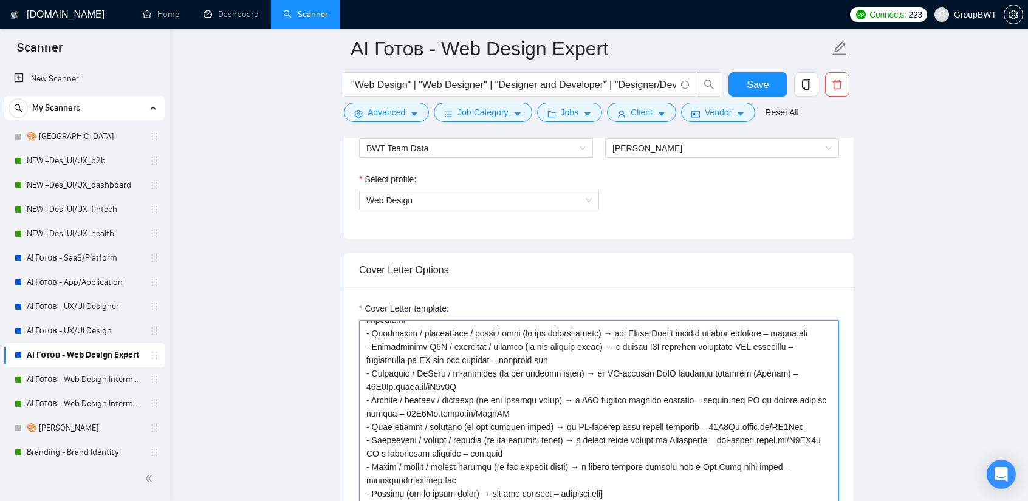
scroll to position [0, 0]
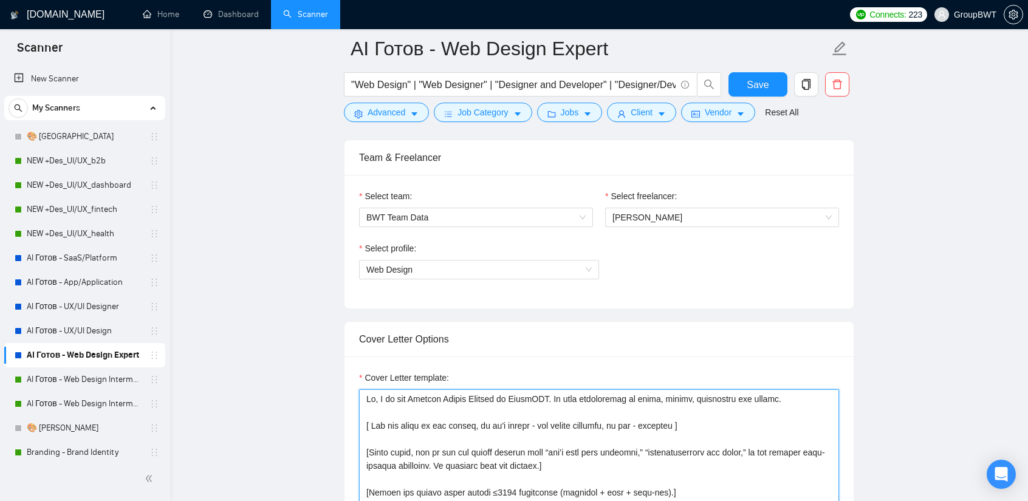
drag, startPoint x: 563, startPoint y: 467, endPoint x: 296, endPoint y: 288, distance: 322.0
paste textarea "loremip dolors ametcon ad ElitsEDD. Ei temp incididuntu la etdol, magnaa, enima…"
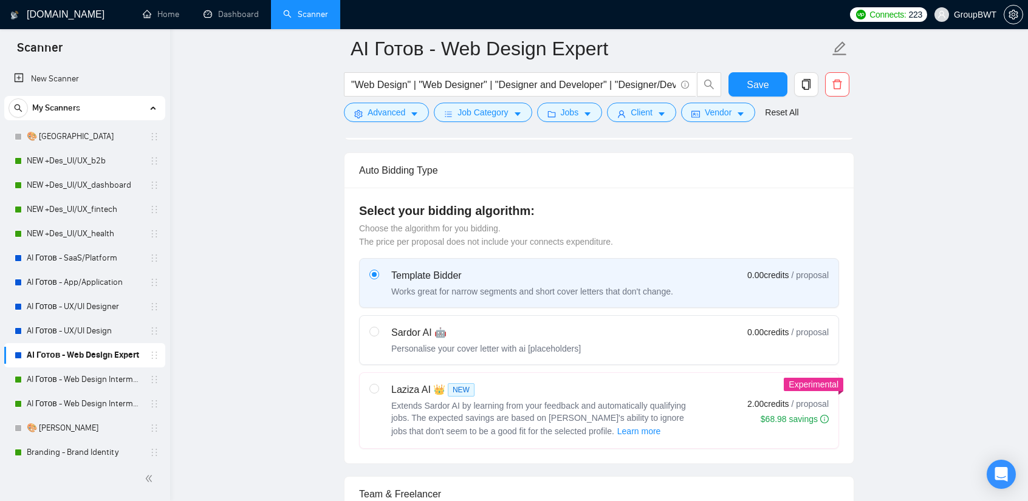
scroll to position [99, 0]
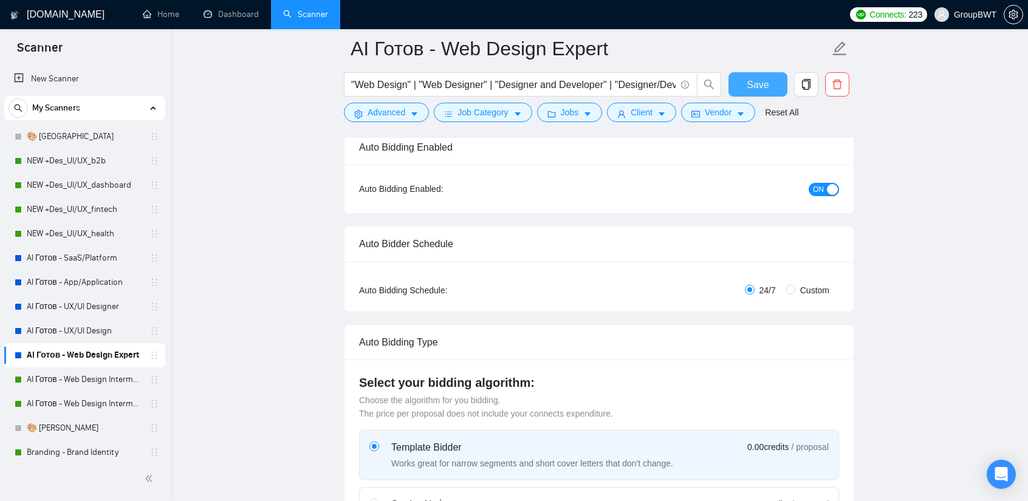
type textarea "Lo, I do sit ametcon adipis elitsed do EiusmODT. In utla etdoloremag al enima, …"
click at [768, 77] on button "Save" at bounding box center [758, 84] width 59 height 24
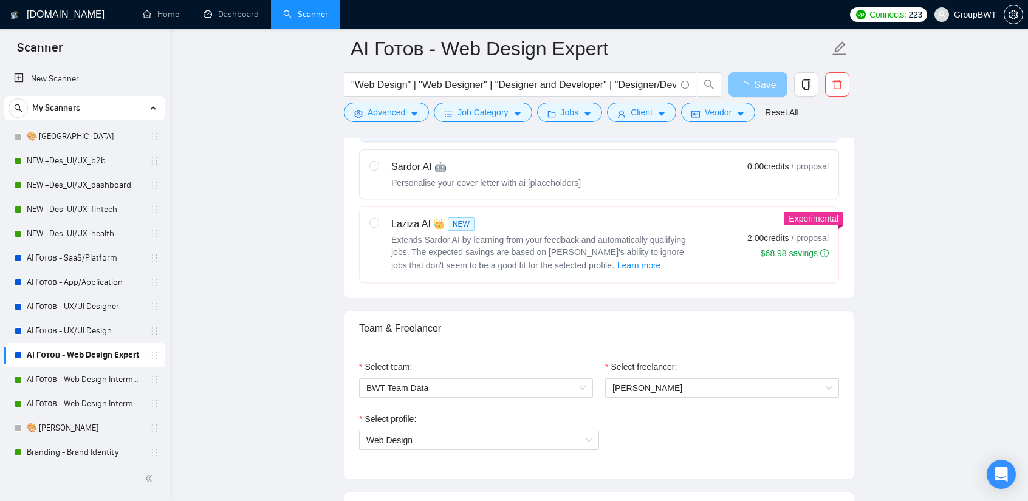
scroll to position [585, 0]
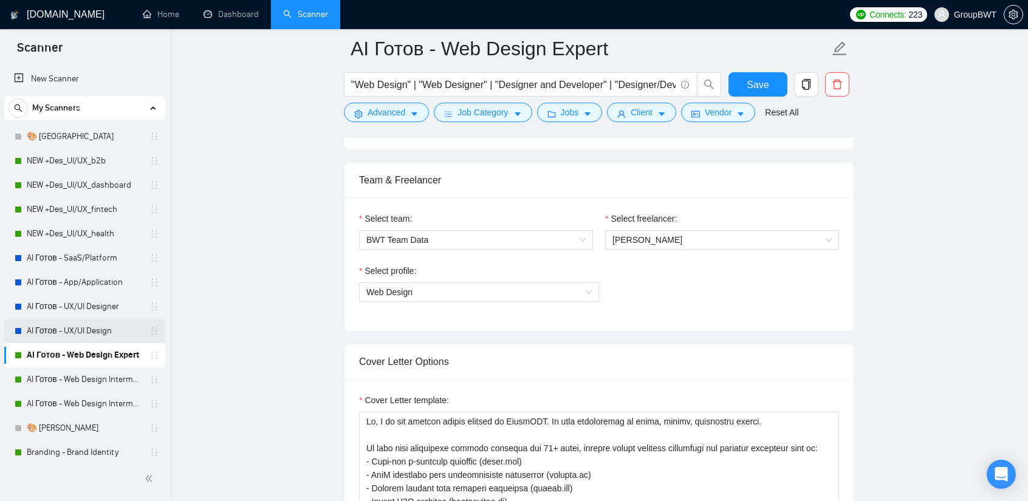
click at [56, 336] on link "AI Готов - UX/UI Design" at bounding box center [84, 331] width 115 height 24
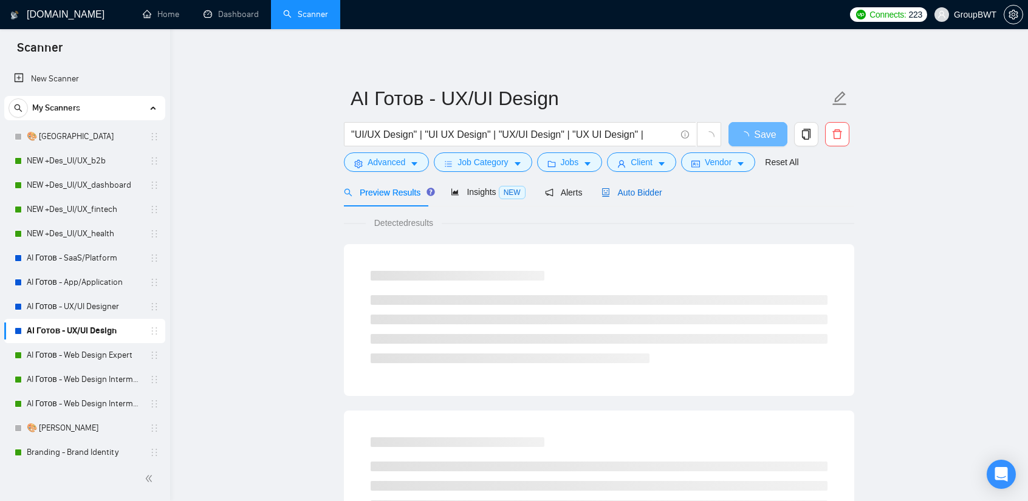
click at [637, 190] on span "Auto Bidder" at bounding box center [632, 193] width 60 height 10
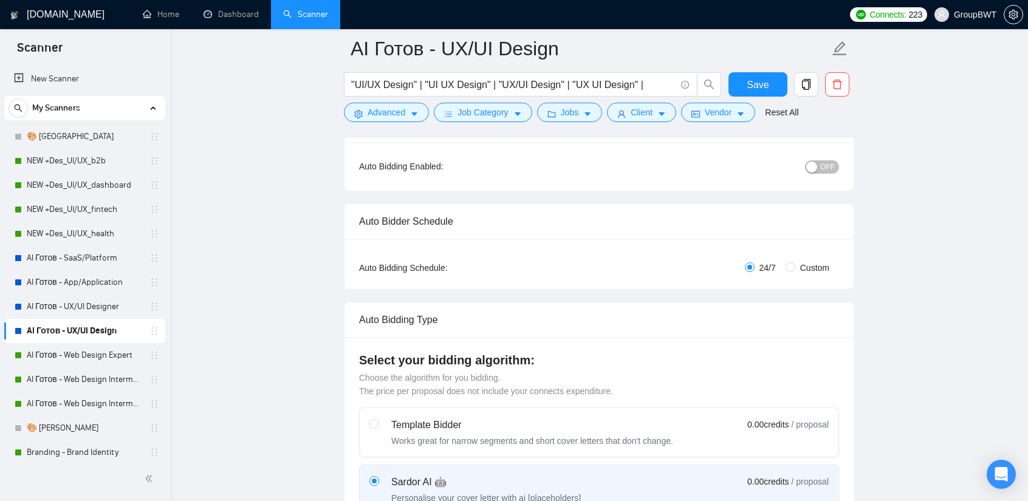
click at [818, 163] on div "button" at bounding box center [812, 167] width 11 height 11
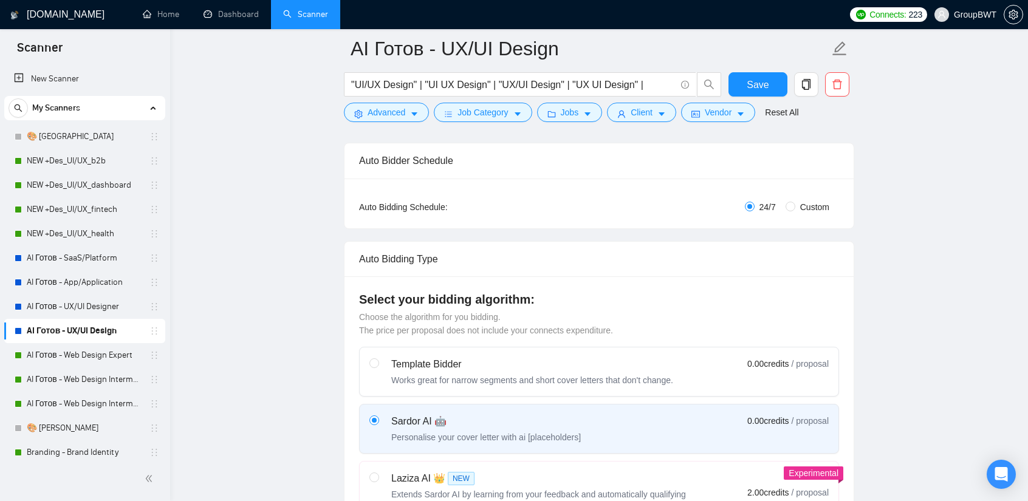
click at [641, 351] on label "Template Bidder Works great for narrow segments and short cover letters that do…" at bounding box center [599, 372] width 479 height 49
click at [378, 359] on input "radio" at bounding box center [374, 363] width 9 height 9
radio input "true"
radio input "false"
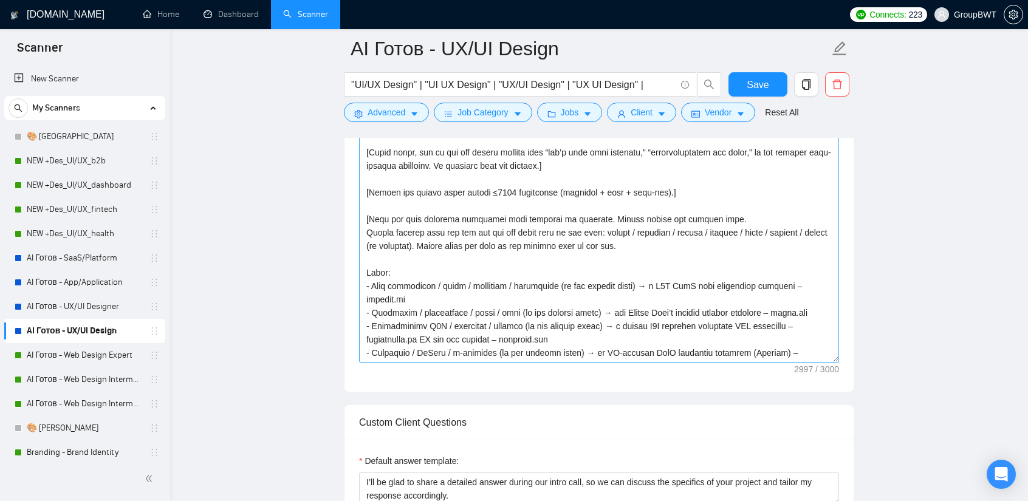
scroll to position [912, 0]
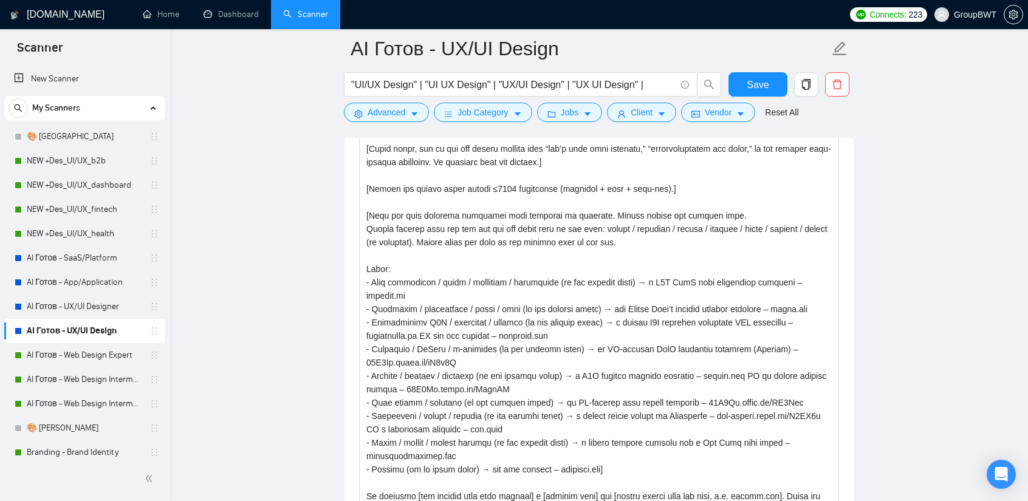
drag, startPoint x: 836, startPoint y: 352, endPoint x: 810, endPoint y: 530, distance: 180.0
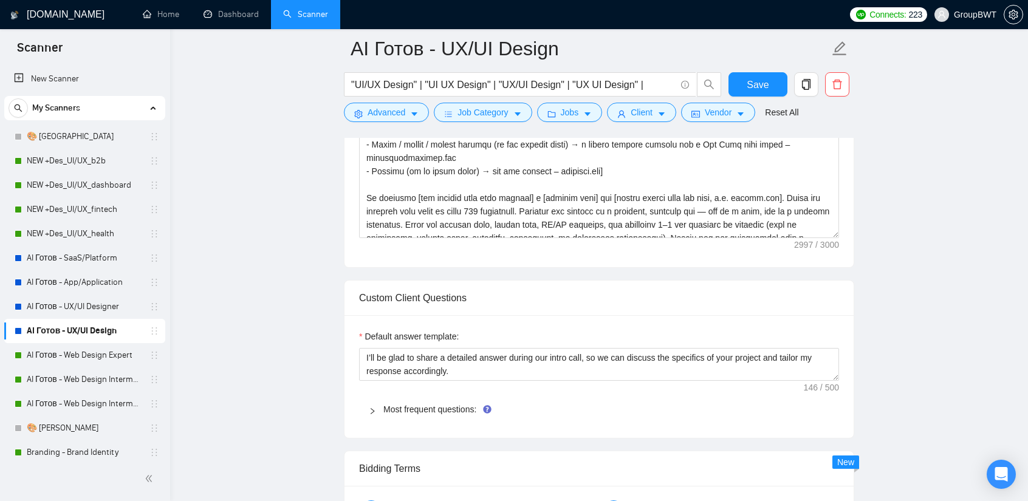
scroll to position [1216, 0]
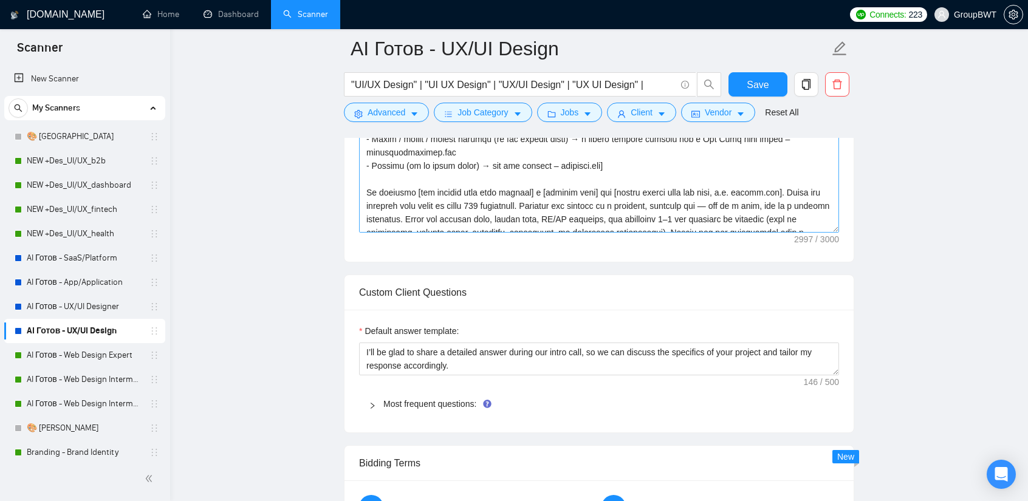
drag, startPoint x: 836, startPoint y: 229, endPoint x: 819, endPoint y: 269, distance: 43.6
click at [830, 233] on textarea "Cover Letter template:" at bounding box center [599, 7] width 480 height 451
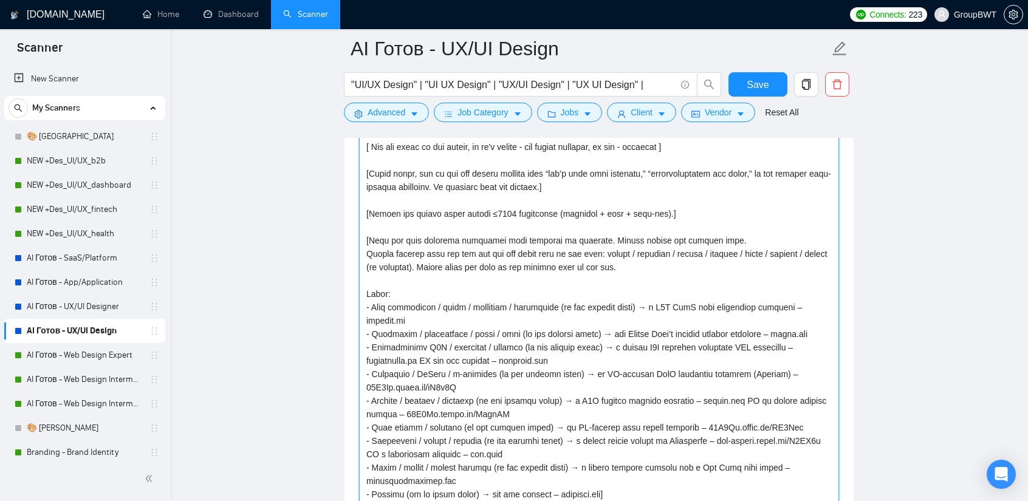
scroll to position [729, 0]
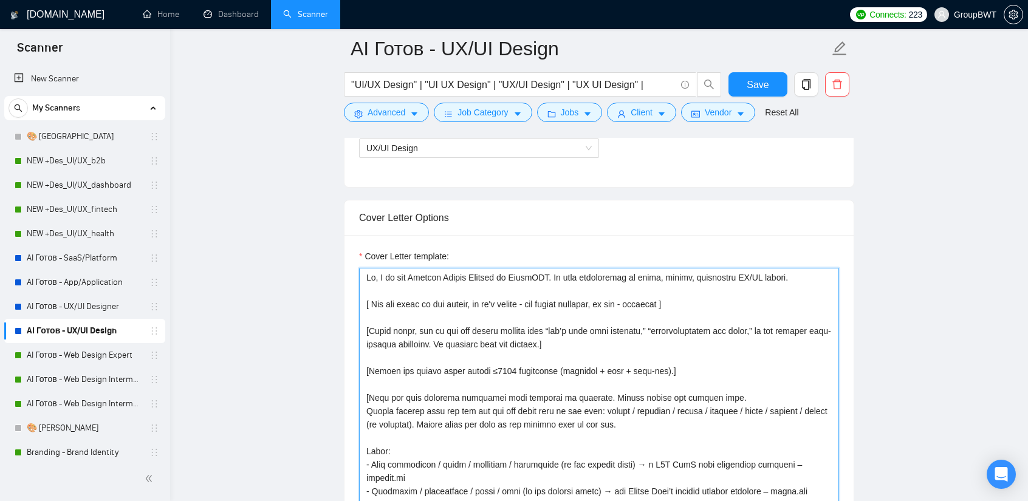
drag, startPoint x: 534, startPoint y: 413, endPoint x: 232, endPoint y: 208, distance: 365.0
paste textarea "loremip dolors ametcon ad ElitsEDD. Ei temp incididuntu la etdol, magnaa, enima…"
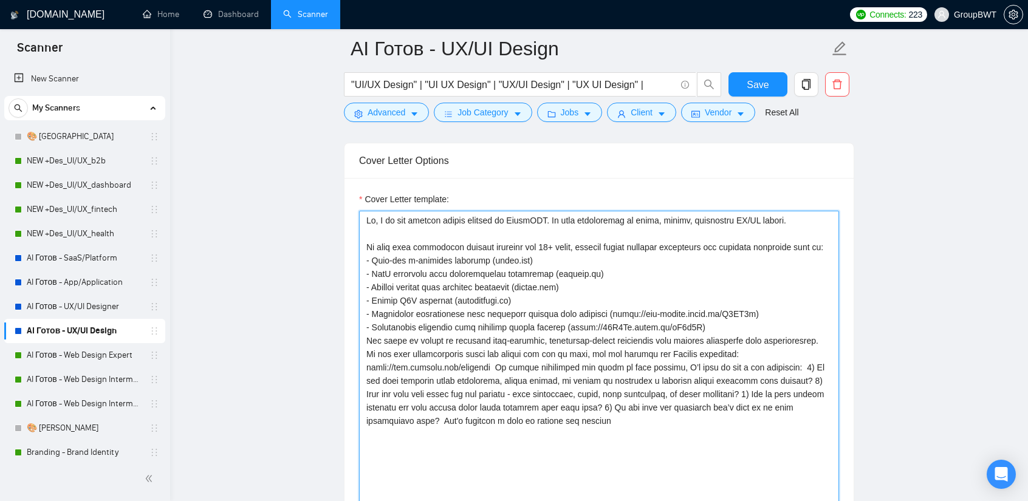
scroll to position [790, 0]
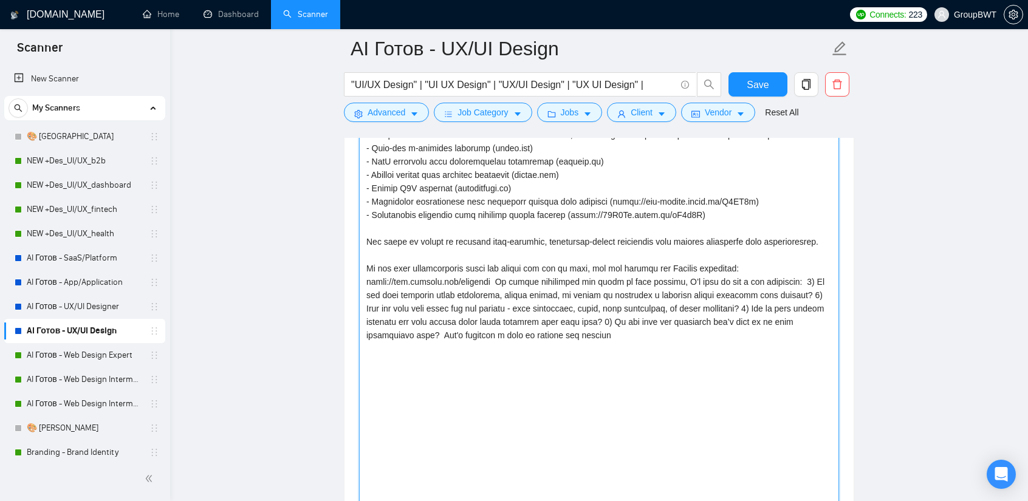
scroll to position [912, 0]
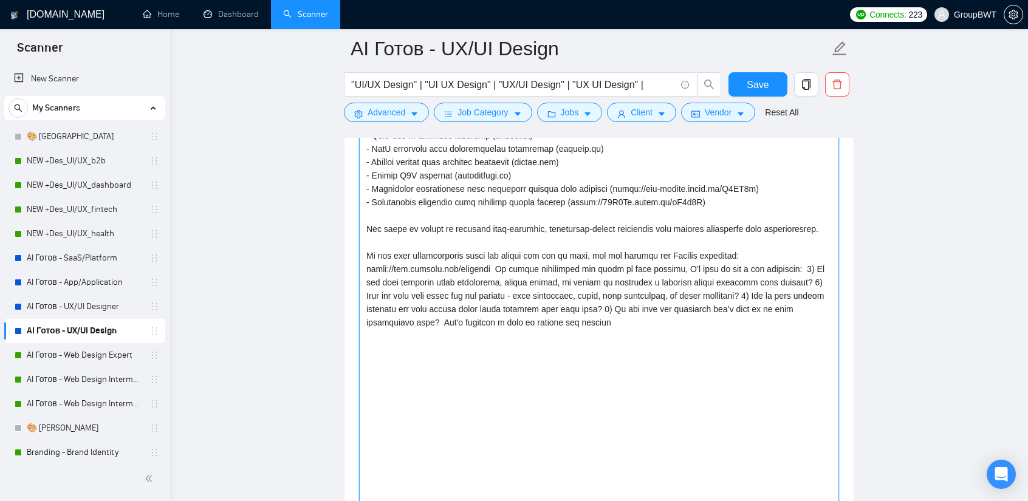
click at [758, 253] on textarea "Cover Letter template:" at bounding box center [599, 429] width 480 height 686
click at [506, 270] on textarea "Cover Letter template:" at bounding box center [599, 429] width 480 height 686
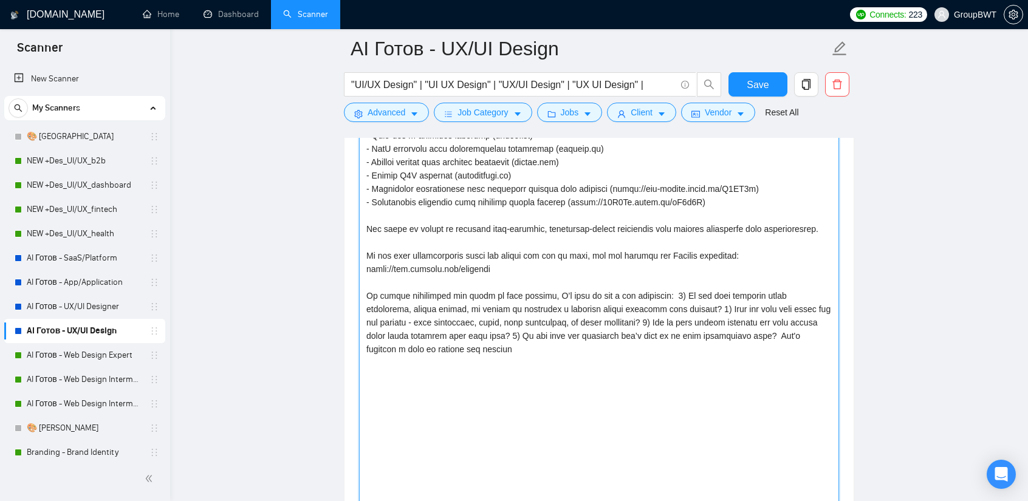
click at [662, 294] on textarea "Cover Letter template:" at bounding box center [599, 429] width 480 height 686
click at [815, 305] on textarea "Cover Letter template:" at bounding box center [599, 429] width 480 height 686
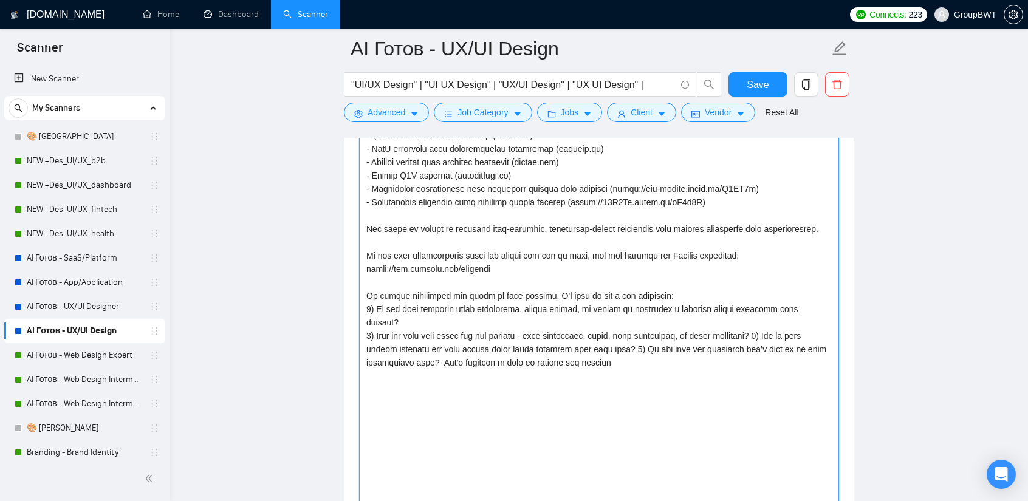
click at [772, 319] on textarea "Cover Letter template:" at bounding box center [599, 429] width 480 height 686
click at [689, 334] on textarea "Cover Letter template:" at bounding box center [599, 429] width 480 height 686
click at [624, 347] on textarea "Cover Letter template:" at bounding box center [599, 429] width 480 height 686
drag, startPoint x: 535, startPoint y: 379, endPoint x: 350, endPoint y: 376, distance: 184.8
click at [350, 376] on div "Cover Letter template:" at bounding box center [599, 427] width 509 height 748
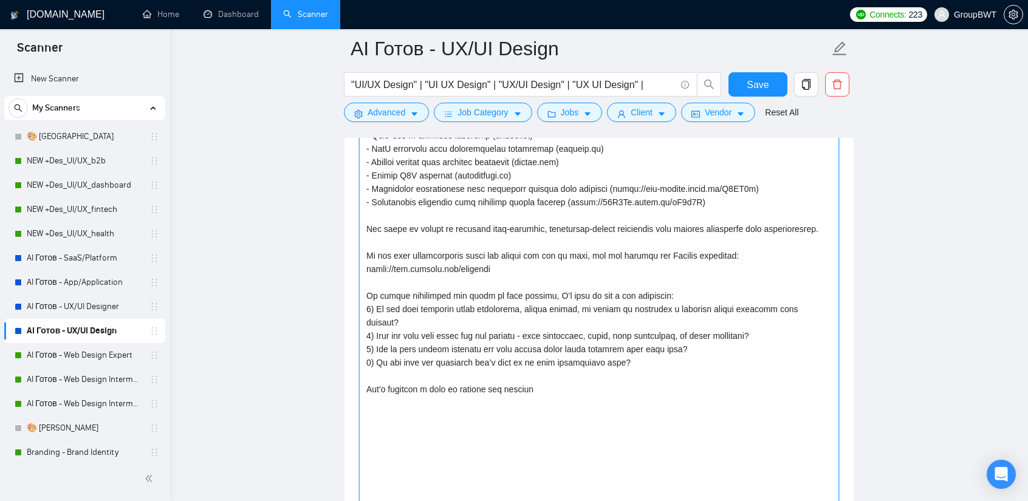
paste textarea "I'd be happy to discuss these questions and align on the approach.  Let's sched…"
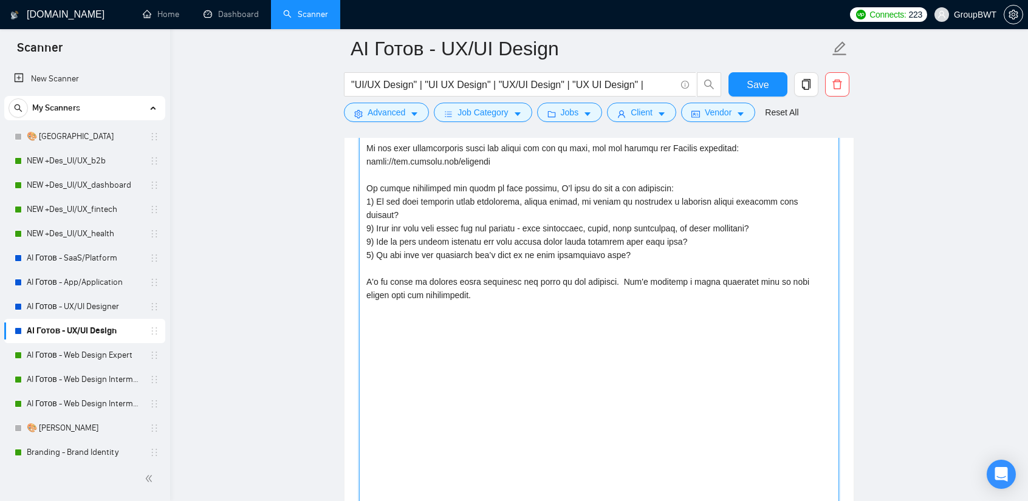
scroll to position [973, 0]
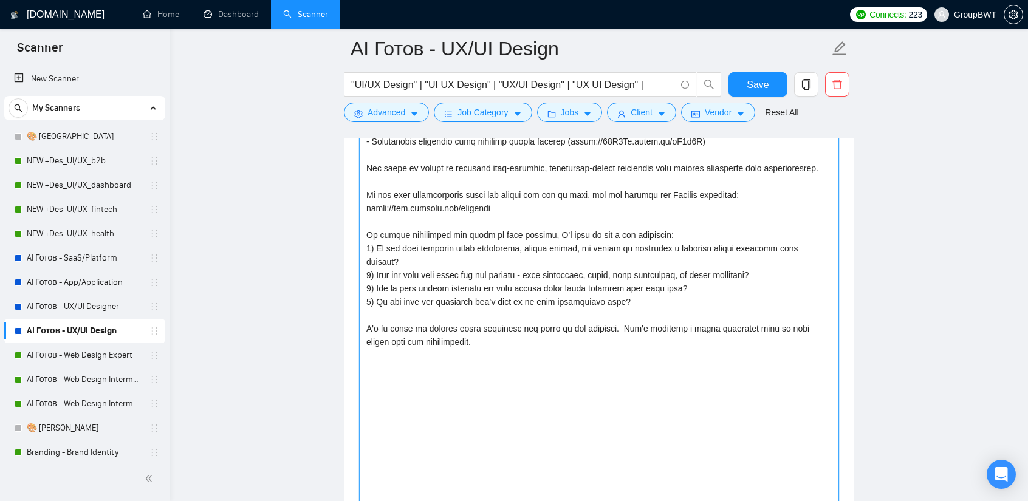
click at [621, 309] on textarea "Cover Letter template:" at bounding box center [599, 368] width 480 height 686
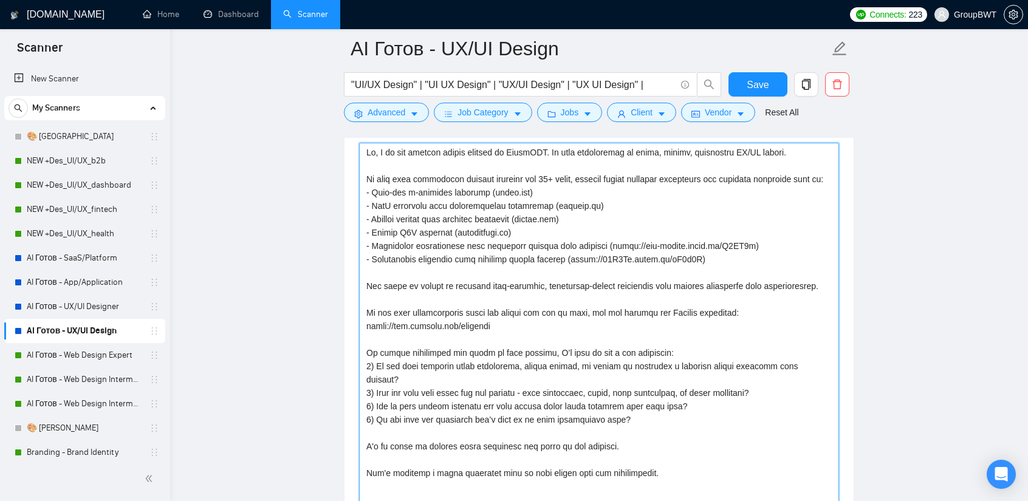
scroll to position [851, 0]
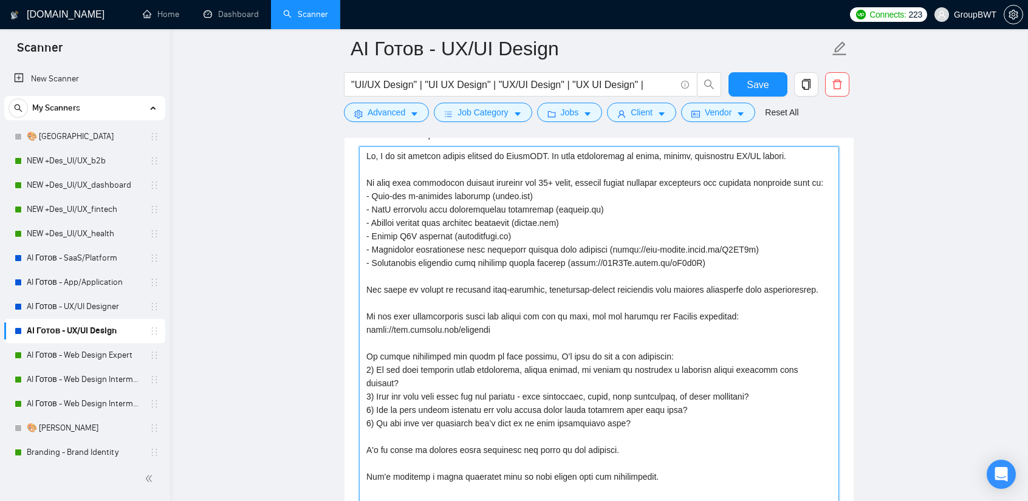
drag, startPoint x: 728, startPoint y: 246, endPoint x: 605, endPoint y: 245, distance: 122.8
click at [605, 245] on textarea "Cover Letter template:" at bounding box center [599, 489] width 480 height 686
paste textarea "[DOMAIN_NAME][URL]"
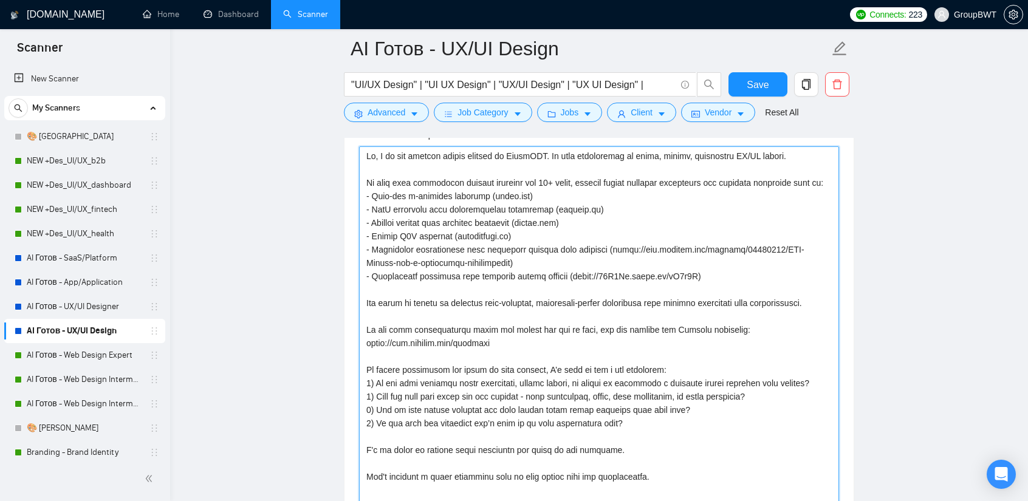
click at [672, 274] on textarea "Cover Letter template:" at bounding box center [599, 489] width 480 height 686
drag, startPoint x: 684, startPoint y: 273, endPoint x: 568, endPoint y: 273, distance: 116.1
click at [568, 273] on textarea "Cover Letter template:" at bounding box center [599, 489] width 480 height 686
click at [677, 246] on textarea "Cover Letter template:" at bounding box center [599, 489] width 480 height 686
drag, startPoint x: 684, startPoint y: 270, endPoint x: 568, endPoint y: 269, distance: 116.7
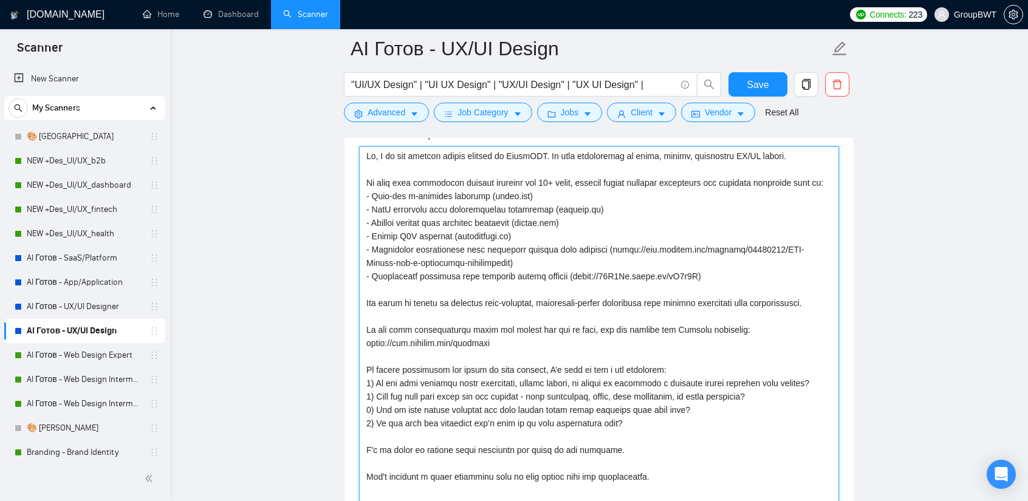
click at [568, 269] on textarea "Cover Letter template:" at bounding box center [599, 489] width 480 height 686
paste textarea "[DOMAIN_NAME][URL]"
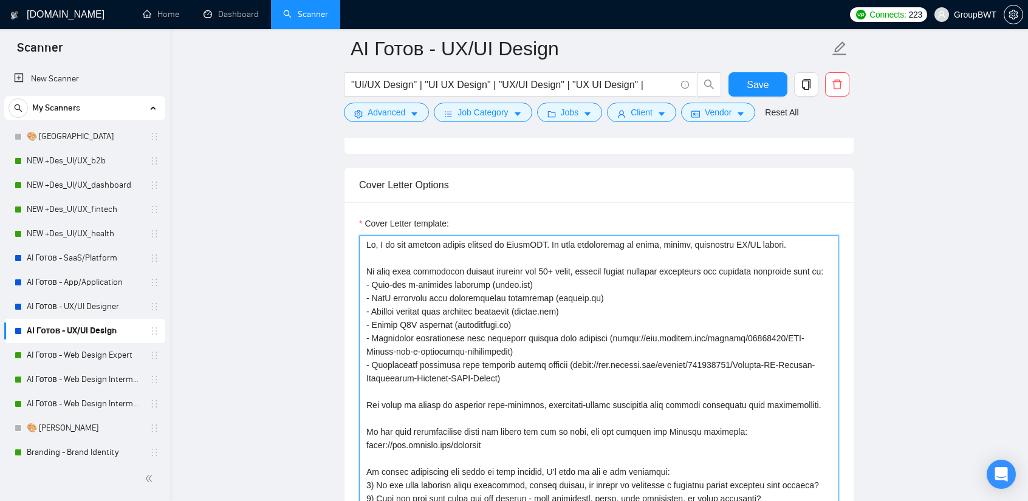
scroll to position [729, 0]
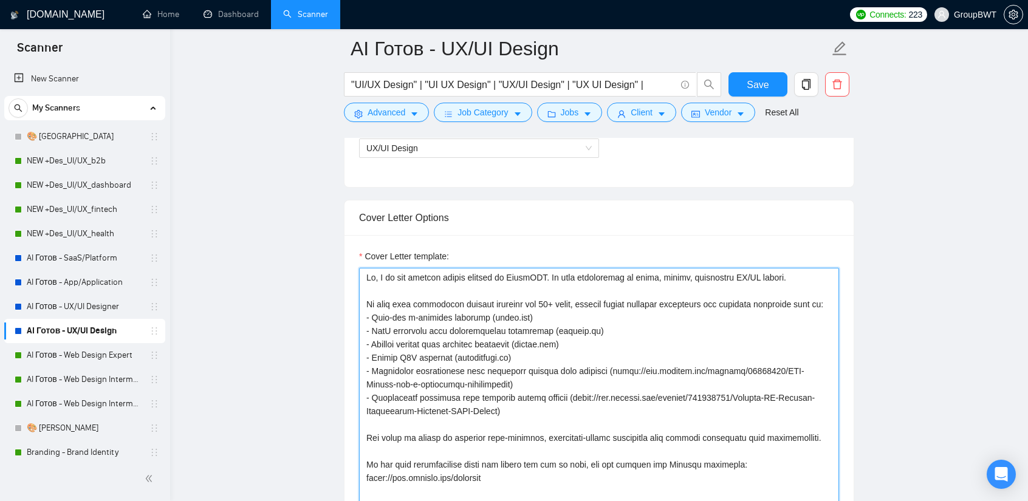
drag, startPoint x: 671, startPoint y: 443, endPoint x: 327, endPoint y: 216, distance: 412.0
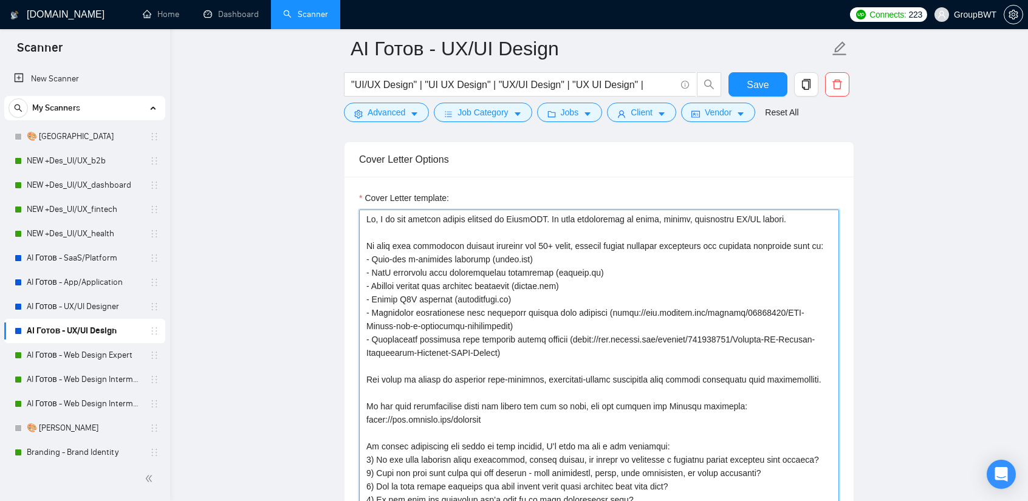
scroll to position [790, 0]
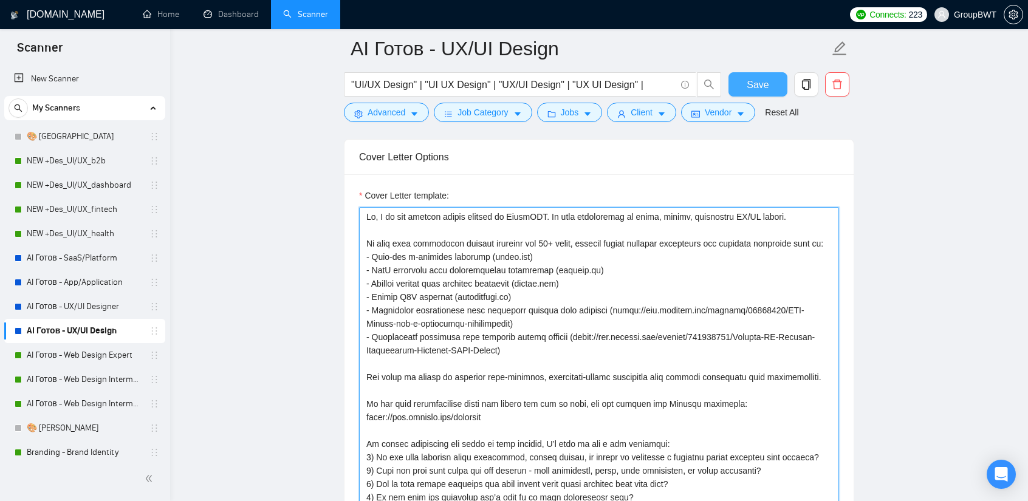
type textarea "Hi, I am the product design manager at GroupBWT. My team specializes in clean, …"
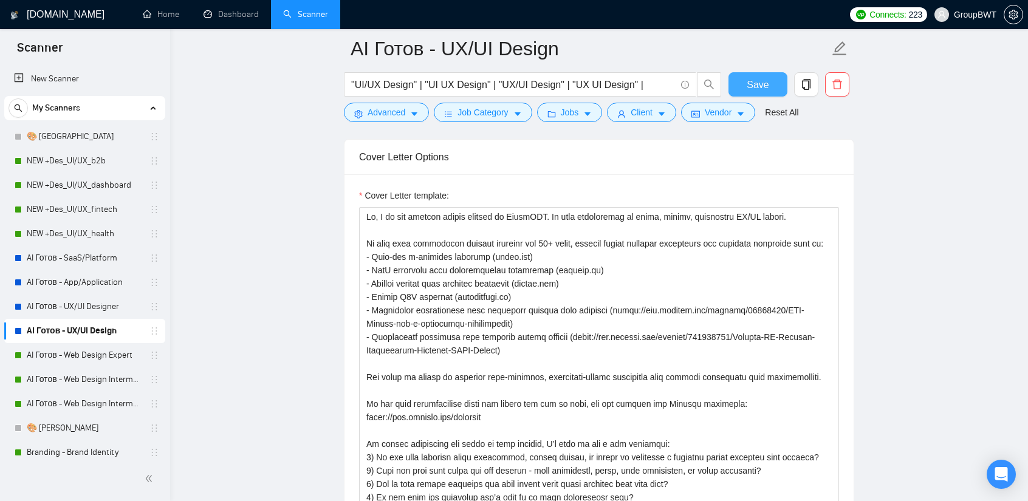
click at [762, 81] on span "Save" at bounding box center [758, 84] width 22 height 15
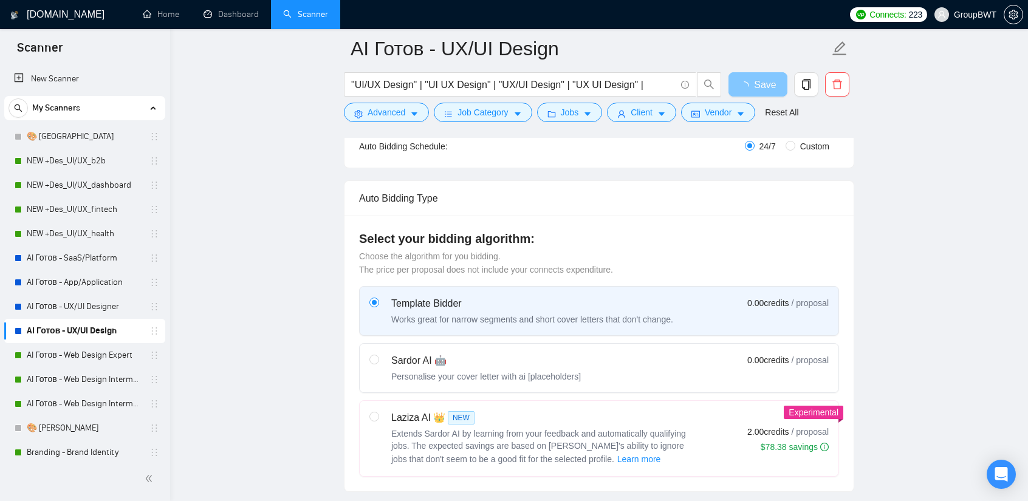
scroll to position [0, 0]
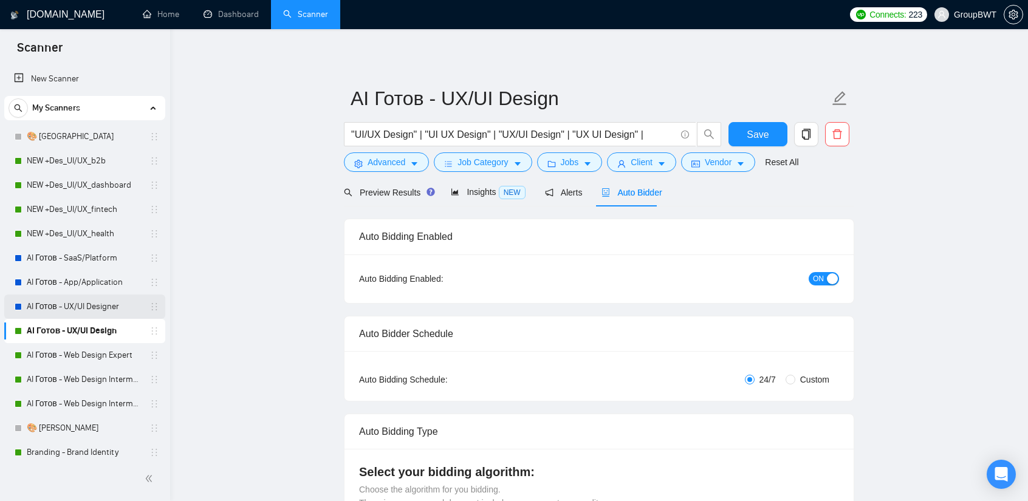
click at [84, 302] on link "AI Готов - UX/UI Designer" at bounding box center [84, 307] width 115 height 24
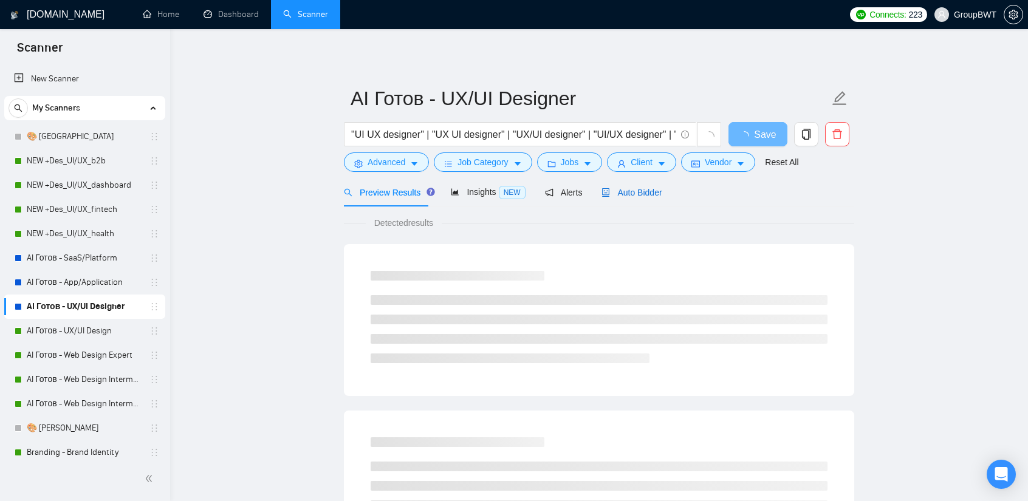
click at [635, 191] on span "Auto Bidder" at bounding box center [632, 193] width 60 height 10
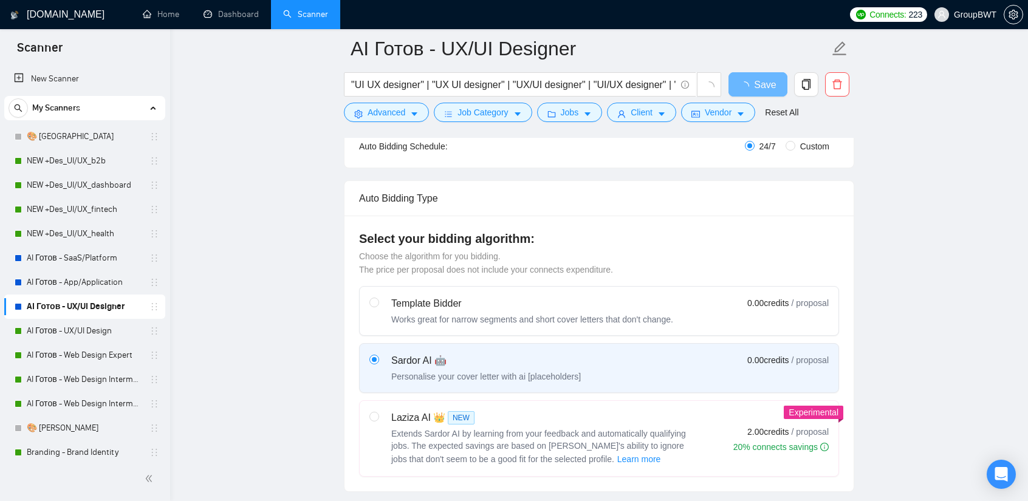
click at [503, 340] on div "Template Bidder Works great for narrow segments and short cover letters that do…" at bounding box center [599, 381] width 480 height 191
click at [506, 311] on div "Template Bidder Works great for narrow segments and short cover letters that do…" at bounding box center [532, 311] width 282 height 29
click at [378, 306] on input "radio" at bounding box center [374, 302] width 9 height 9
radio input "true"
radio input "false"
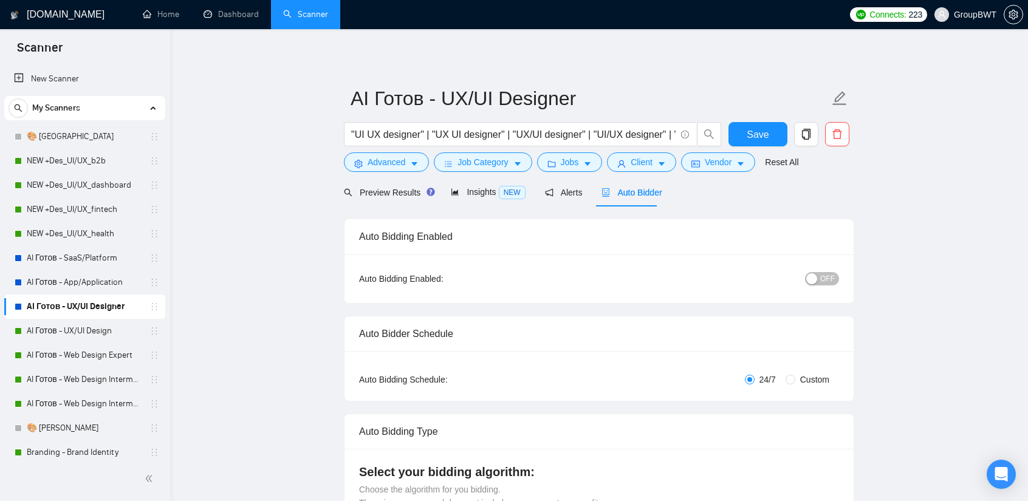
click at [835, 277] on span "OFF" at bounding box center [828, 278] width 15 height 13
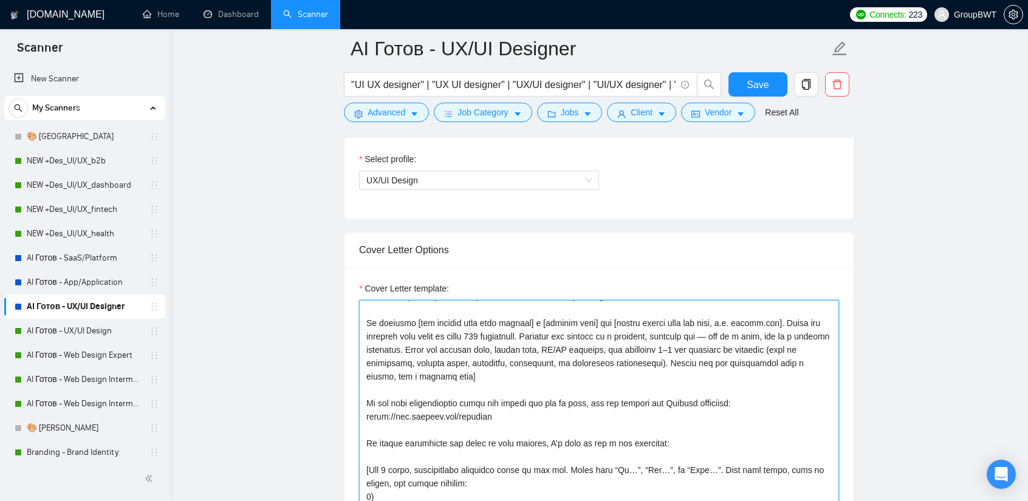
scroll to position [912, 0]
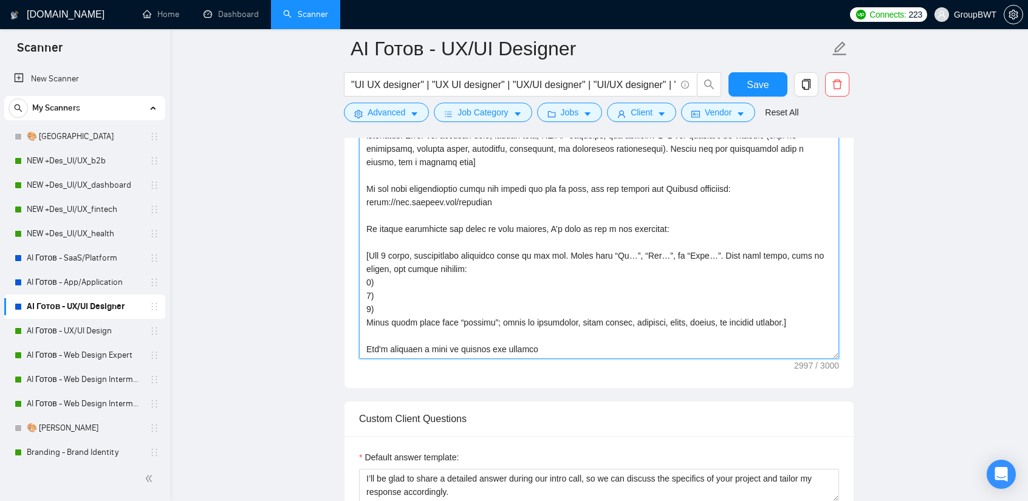
drag, startPoint x: 363, startPoint y: 392, endPoint x: 769, endPoint y: 369, distance: 406.7
click at [768, 354] on textarea "Cover Letter template:" at bounding box center [599, 223] width 480 height 274
paste textarea "product design manager at GroupBWT. My team specializes in clean, modern, respo…"
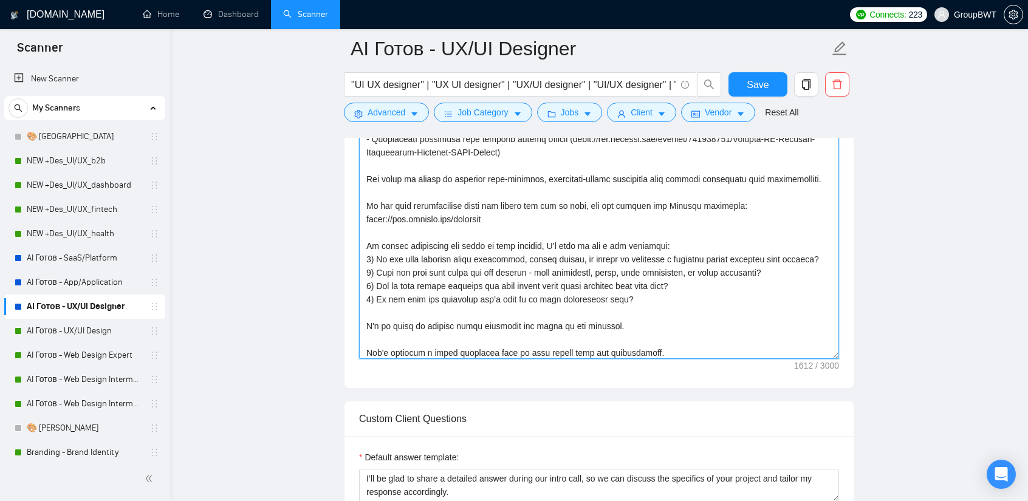
scroll to position [0, 0]
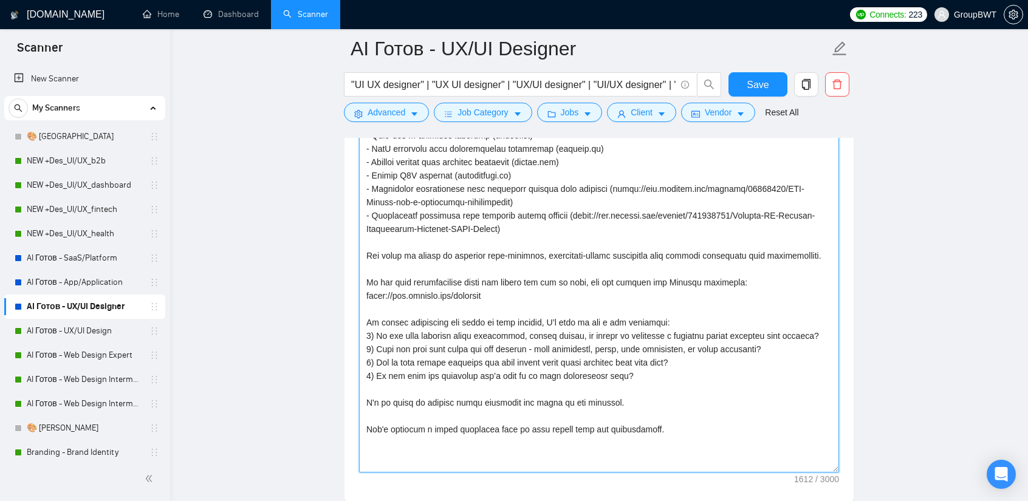
drag, startPoint x: 838, startPoint y: 351, endPoint x: 796, endPoint y: 530, distance: 183.6
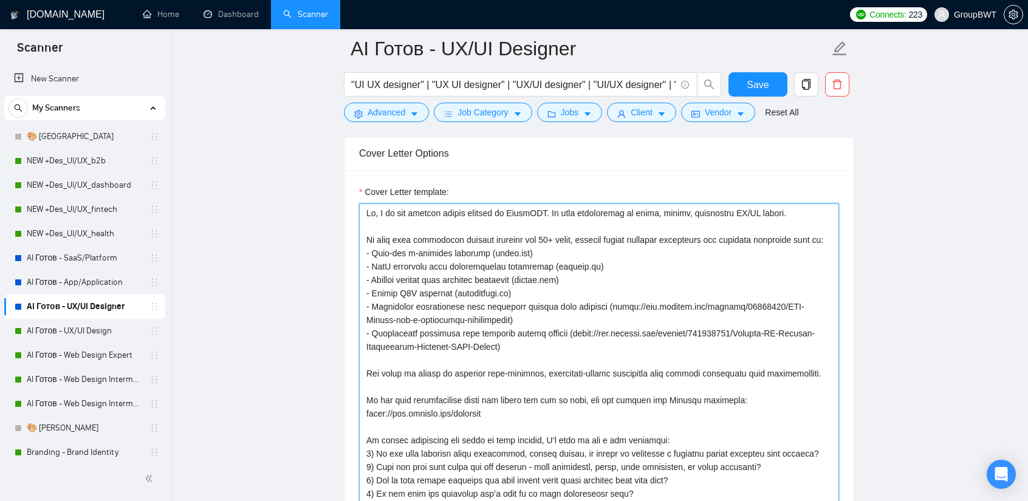
scroll to position [790, 0]
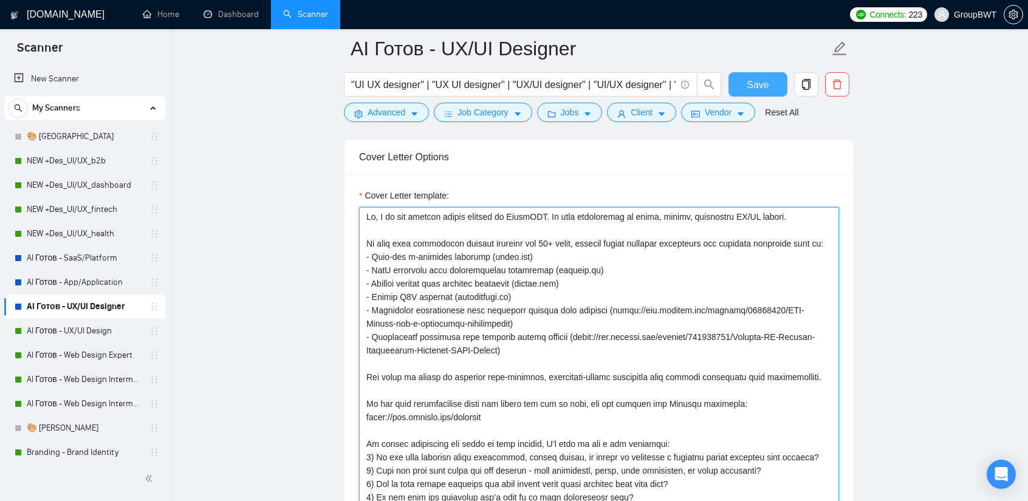
type textarea "Hi, I am the product design manager at GroupBWT. My team specializes in clean, …"
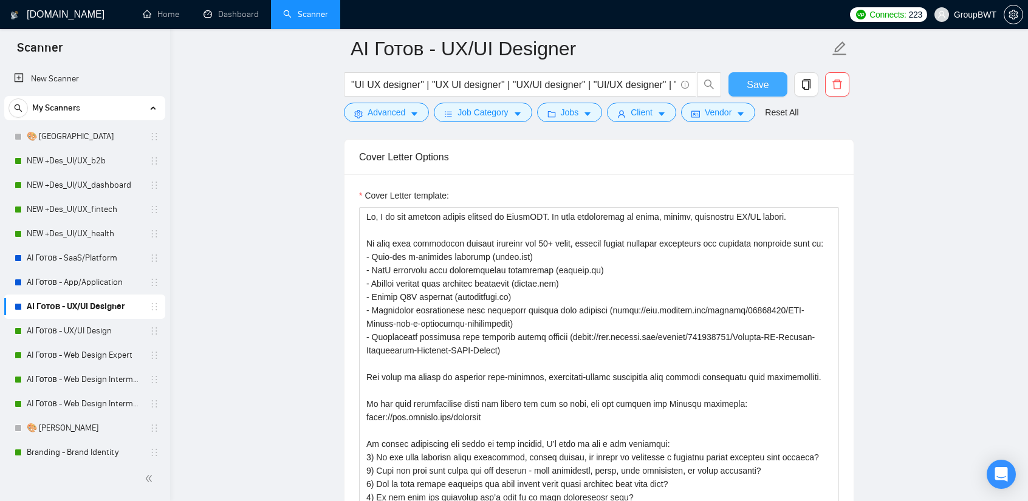
click at [750, 84] on span "Save" at bounding box center [758, 84] width 22 height 15
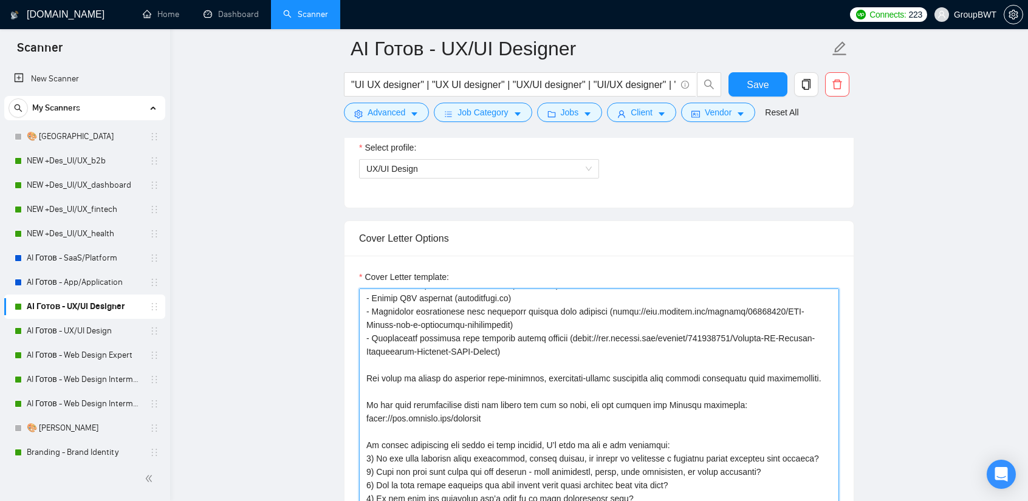
scroll to position [669, 0]
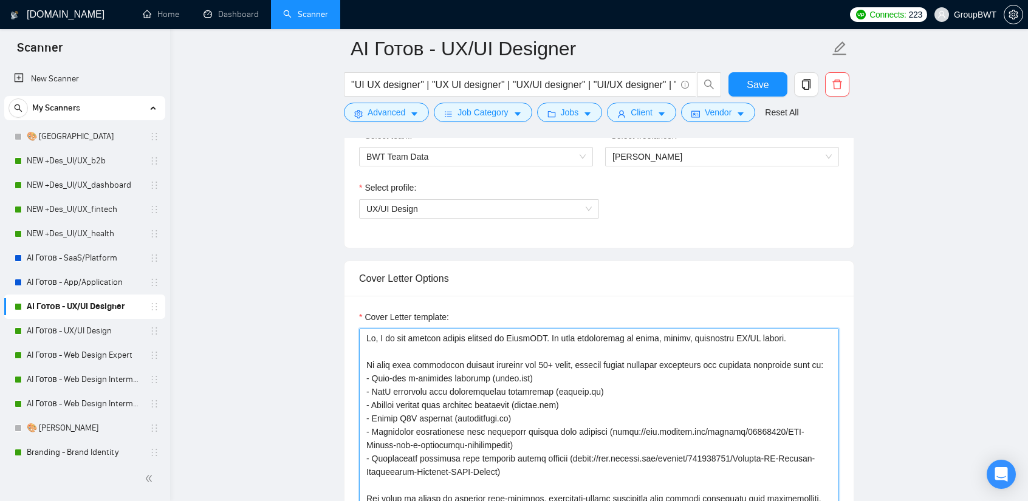
drag, startPoint x: 658, startPoint y: 344, endPoint x: 310, endPoint y: 291, distance: 352.3
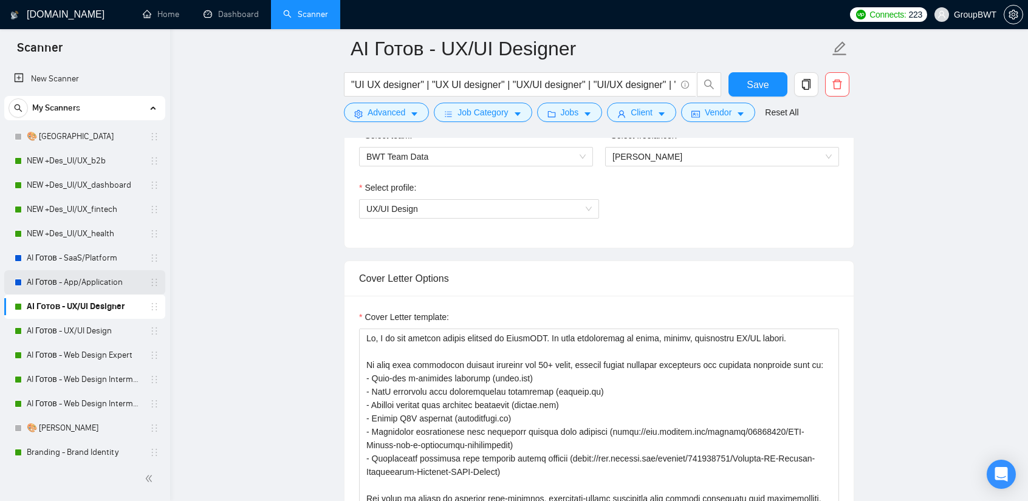
click at [17, 289] on div "AI Готов - App/Application" at bounding box center [87, 282] width 145 height 24
click at [112, 279] on link "AI Готов - App/Application" at bounding box center [84, 282] width 115 height 24
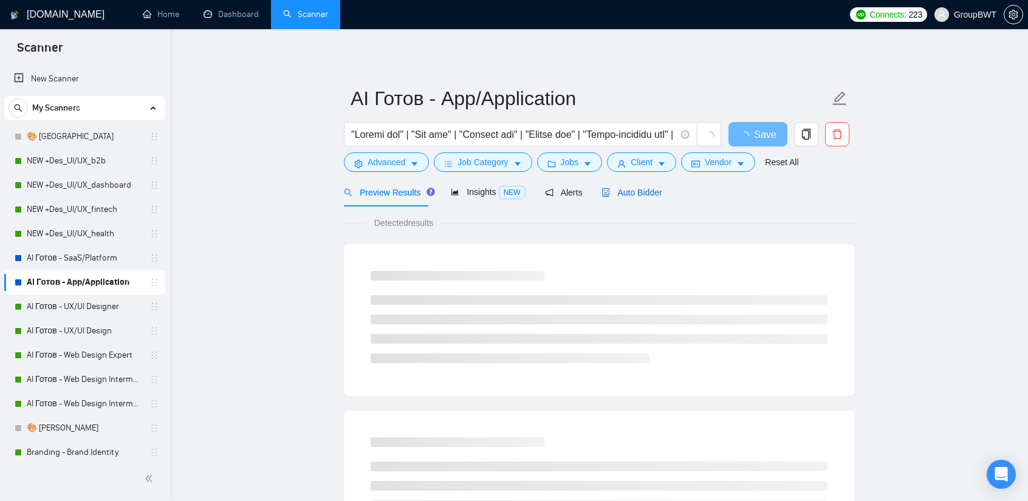
click at [637, 195] on span "Auto Bidder" at bounding box center [632, 193] width 60 height 10
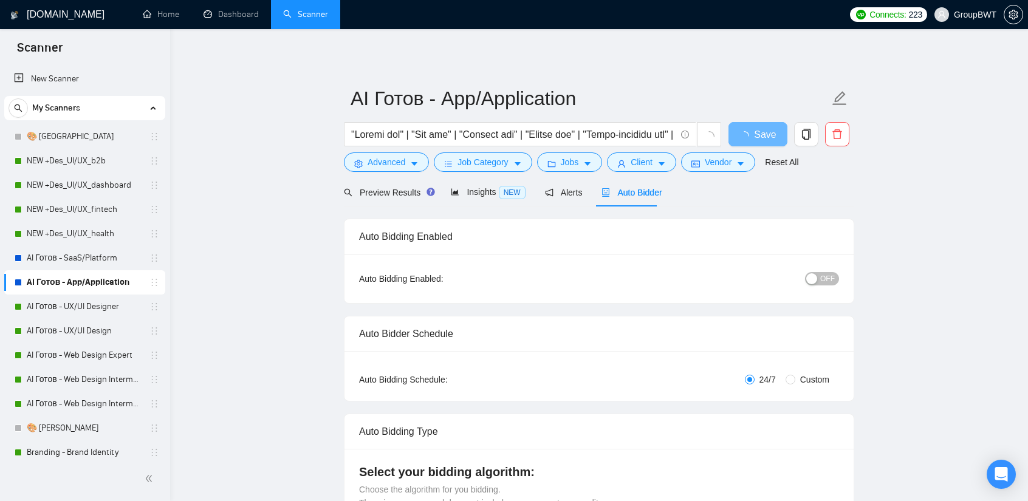
click at [815, 274] on div "button" at bounding box center [812, 279] width 11 height 11
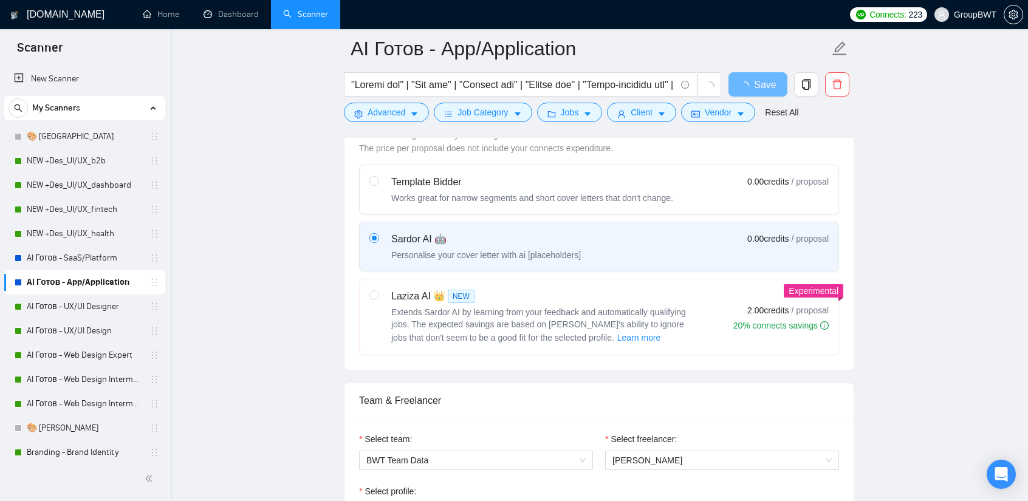
click at [470, 192] on div "Works great for narrow segments and short cover letters that don't change." at bounding box center [532, 198] width 282 height 12
click at [378, 185] on input "radio" at bounding box center [374, 180] width 9 height 9
radio input "true"
radio input "false"
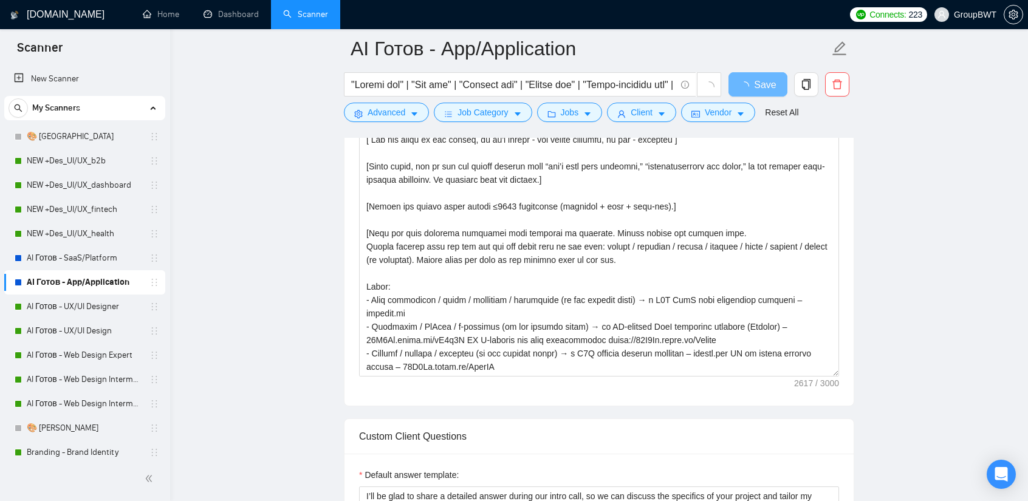
scroll to position [912, 0]
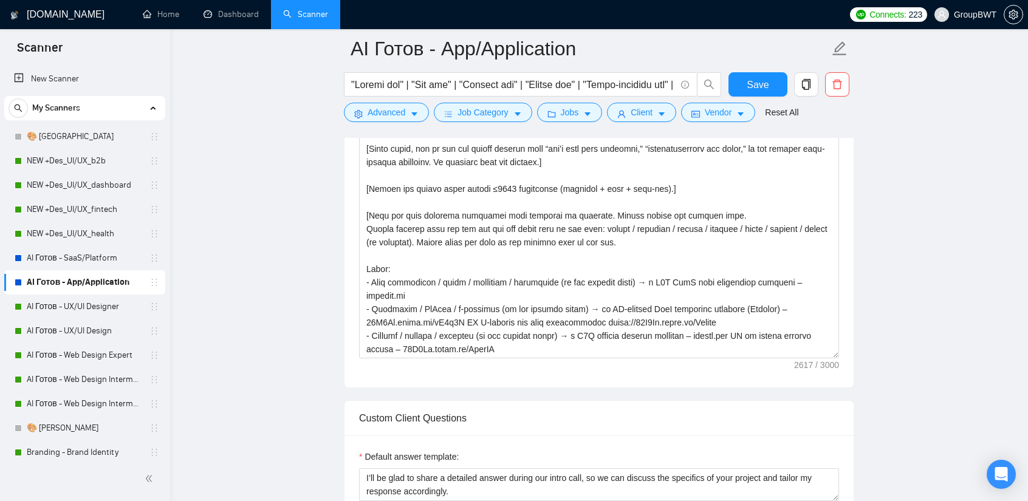
drag, startPoint x: 835, startPoint y: 348, endPoint x: 813, endPoint y: 515, distance: 168.6
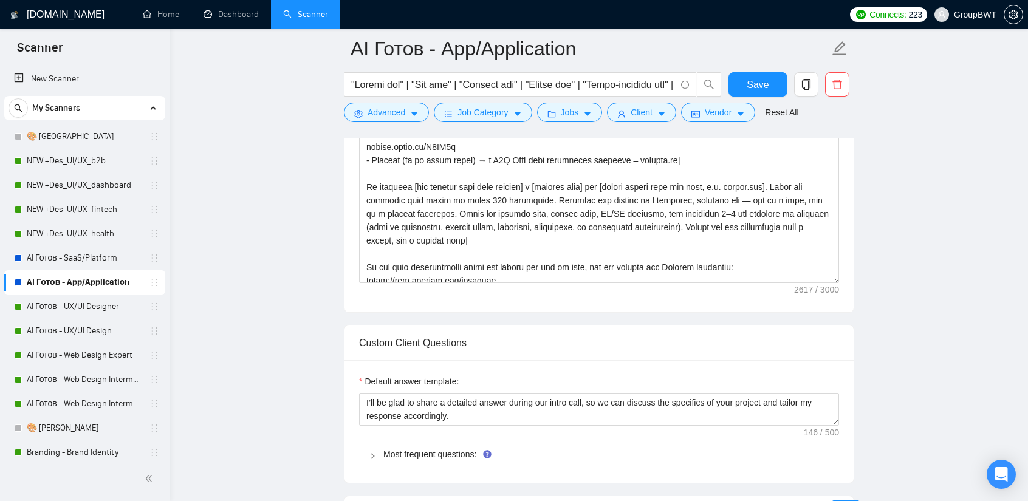
scroll to position [1155, 0]
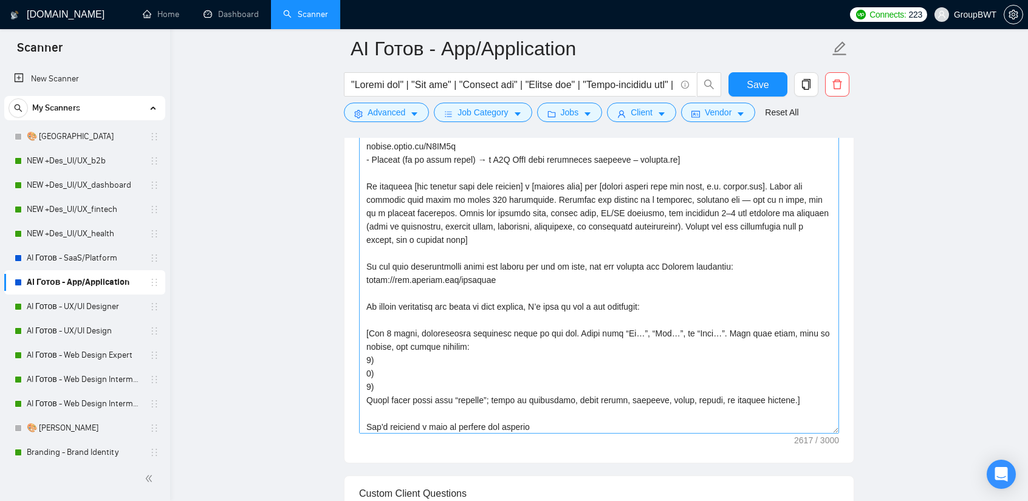
drag, startPoint x: 833, startPoint y: 273, endPoint x: 718, endPoint y: 420, distance: 186.6
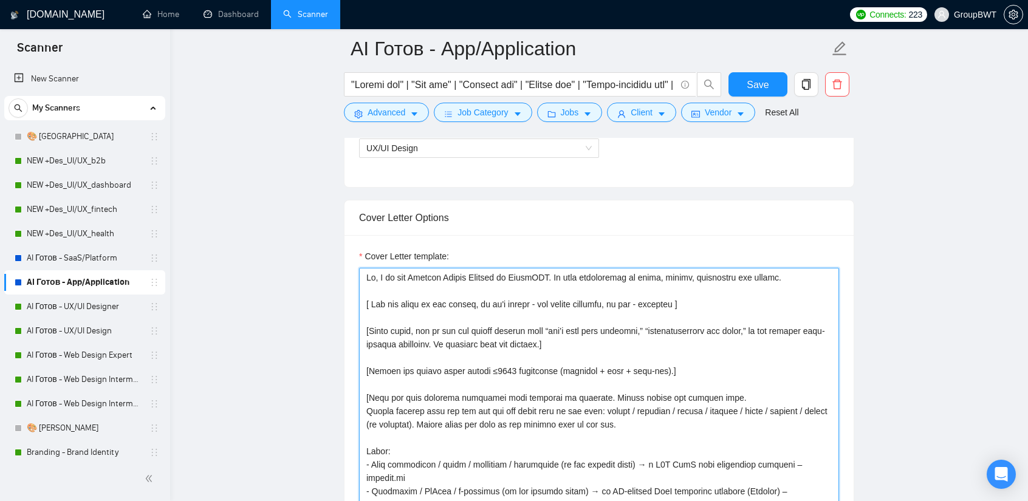
scroll to position [729, 0]
drag, startPoint x: 509, startPoint y: 403, endPoint x: 221, endPoint y: 227, distance: 336.9
paste textarea "loremip dolors ametcon ad ElitsEDD. Ei temp incididuntu la etdolore magna, aliq…"
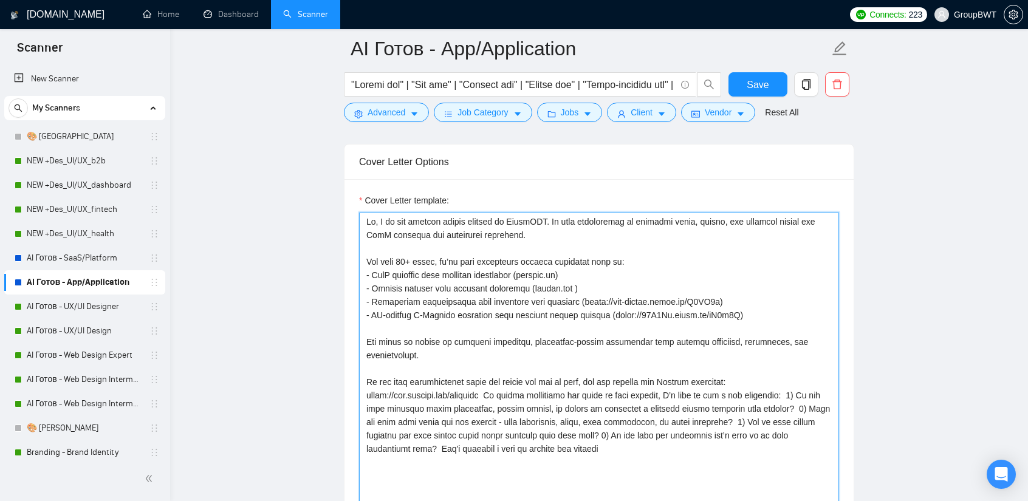
scroll to position [790, 0]
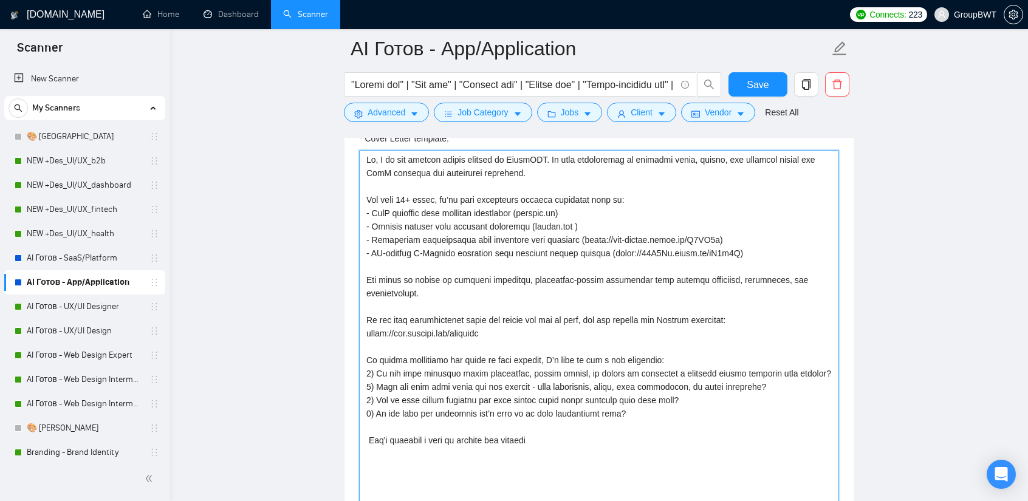
scroll to position [851, 0]
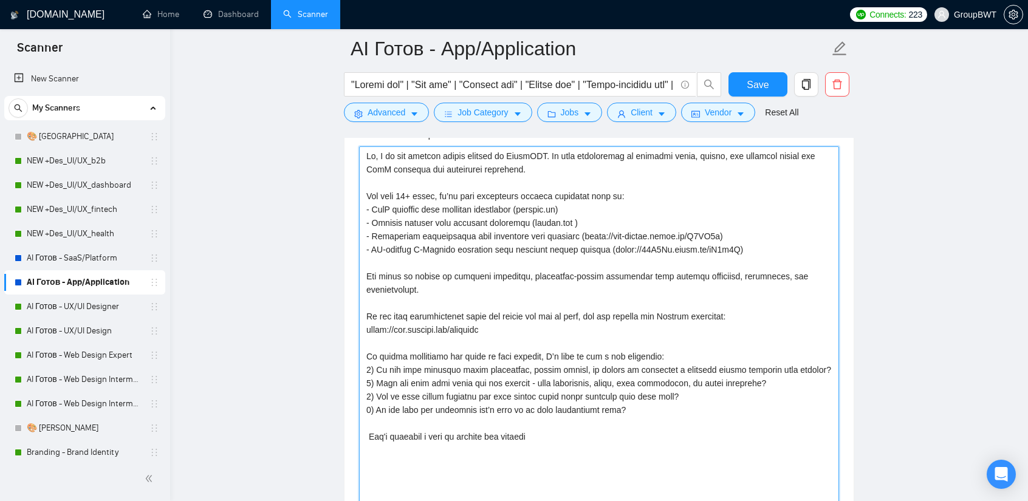
drag, startPoint x: 520, startPoint y: 421, endPoint x: 344, endPoint y: 420, distance: 176.3
click at [345, 420] on div "Cover Letter template:" at bounding box center [599, 489] width 509 height 750
paste textarea "I'd be happy to discuss these questions and align on the approach.  Let's sched…"
click at [622, 421] on textarea "Cover Letter template:" at bounding box center [599, 490] width 480 height 688
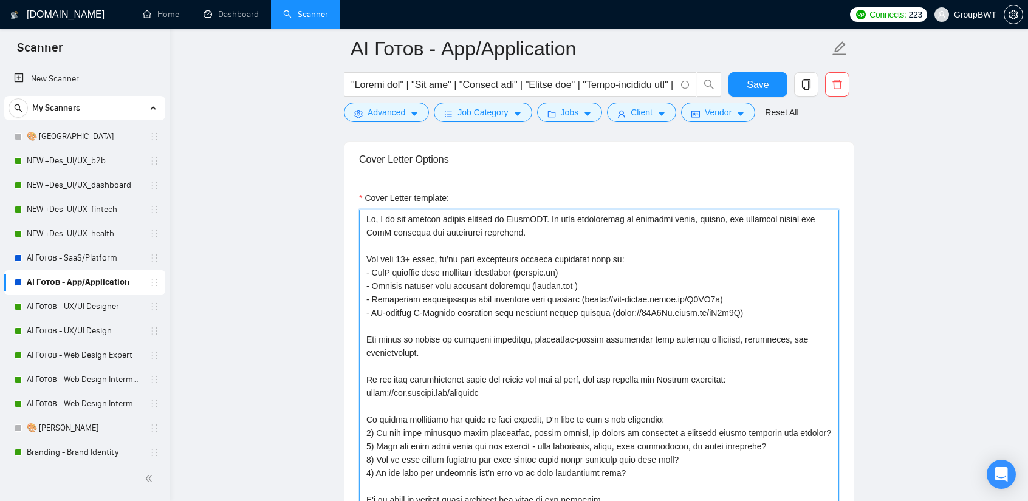
scroll to position [790, 0]
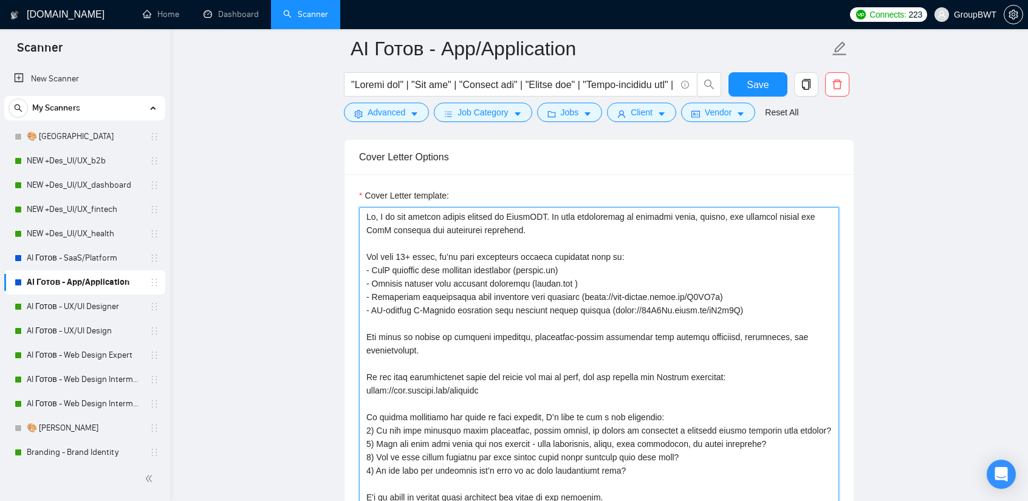
drag, startPoint x: 723, startPoint y: 309, endPoint x: 608, endPoint y: 308, distance: 114.9
paste textarea "[DOMAIN_NAME][URL]"
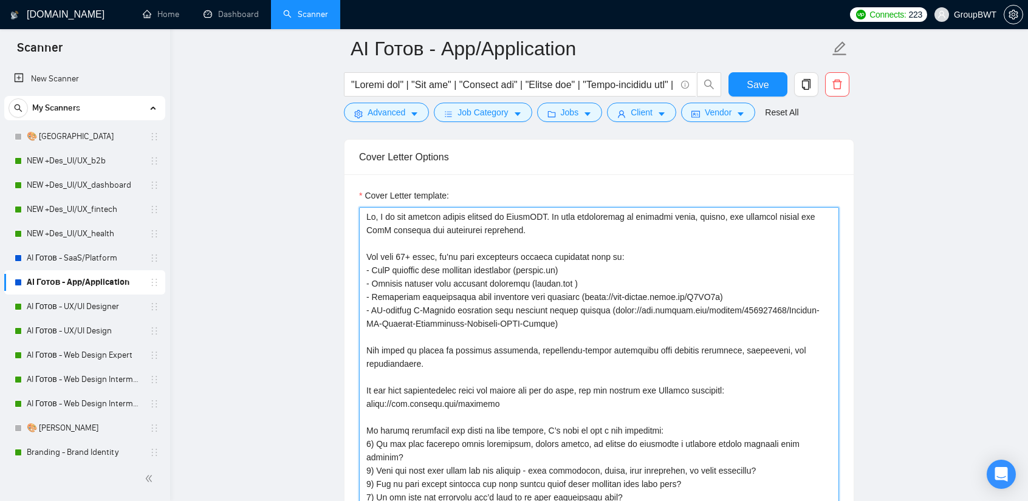
drag, startPoint x: 701, startPoint y: 294, endPoint x: 571, endPoint y: 292, distance: 130.1
paste textarea "[DOMAIN_NAME][URL]"
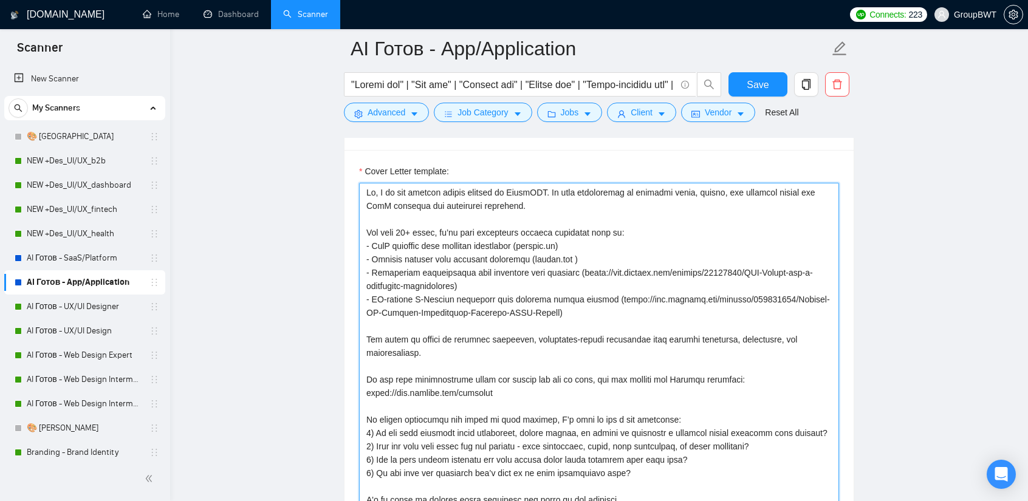
scroll to position [851, 0]
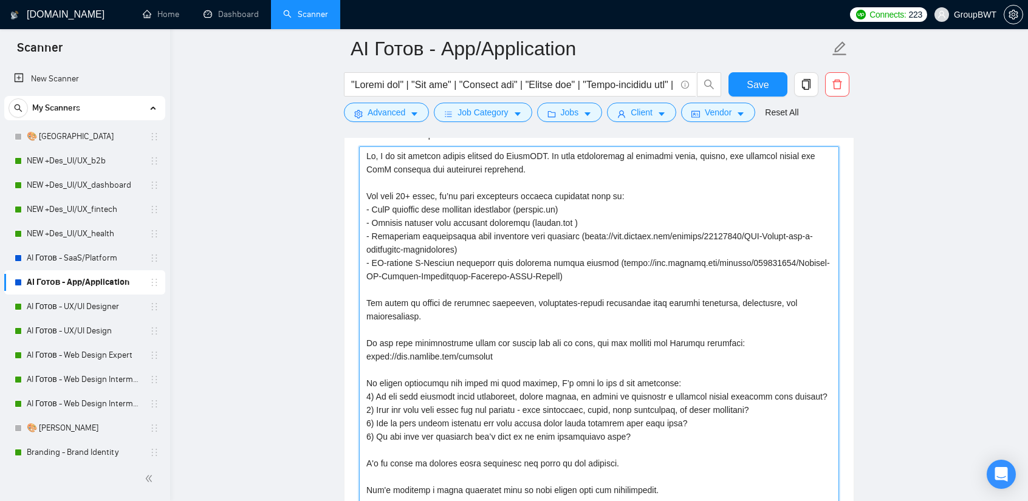
click at [717, 305] on textarea "Cover Letter template:" at bounding box center [599, 490] width 480 height 688
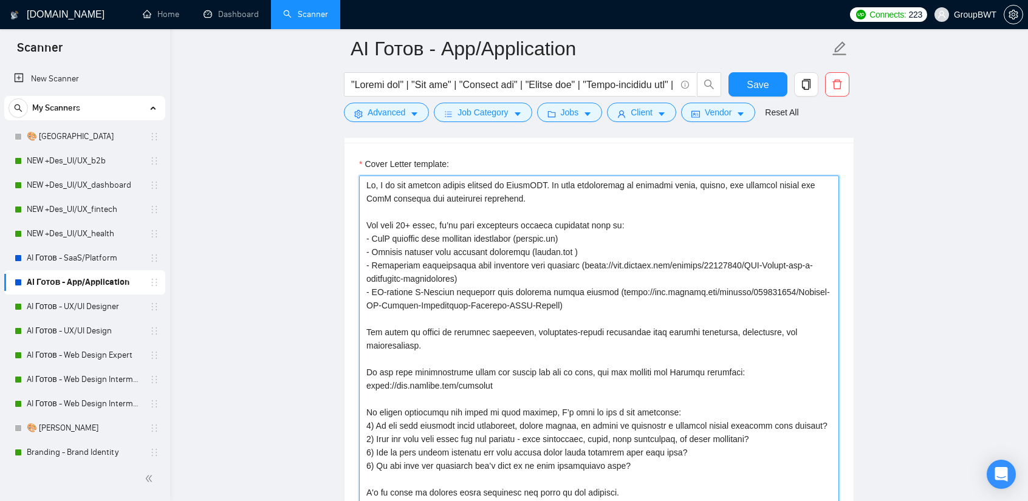
scroll to position [729, 0]
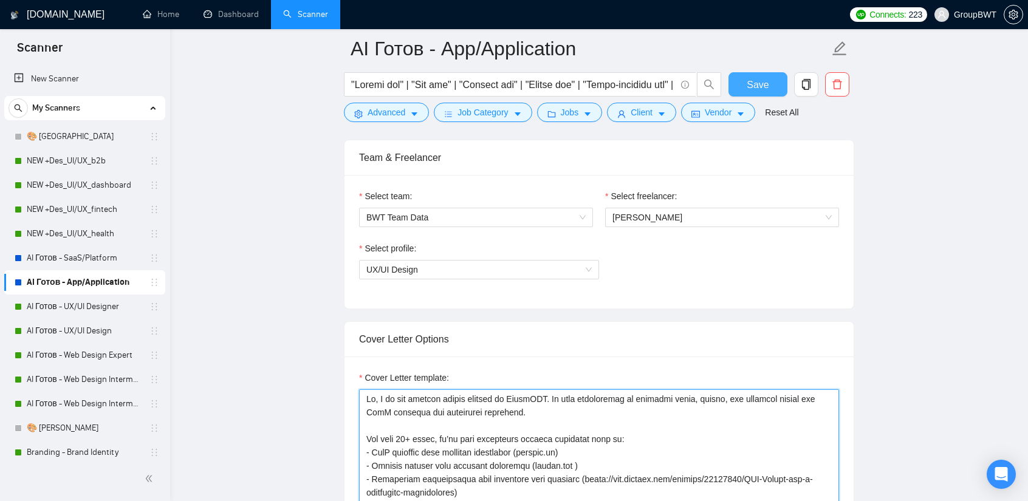
type textarea "Lo, I do sit ametcon adipis elitsed do EiusmODT. In utla etdoloremag al enimadm…"
click at [753, 82] on span "Save" at bounding box center [758, 84] width 22 height 15
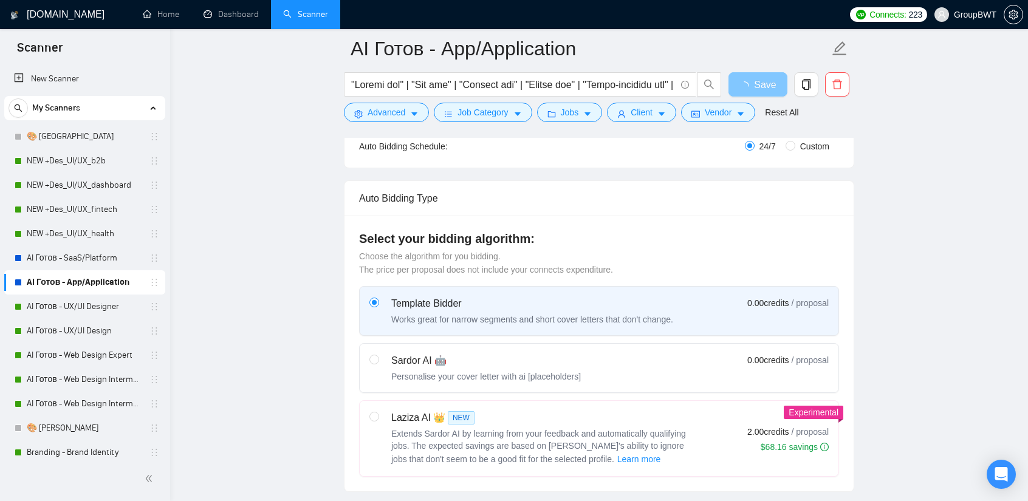
scroll to position [122, 0]
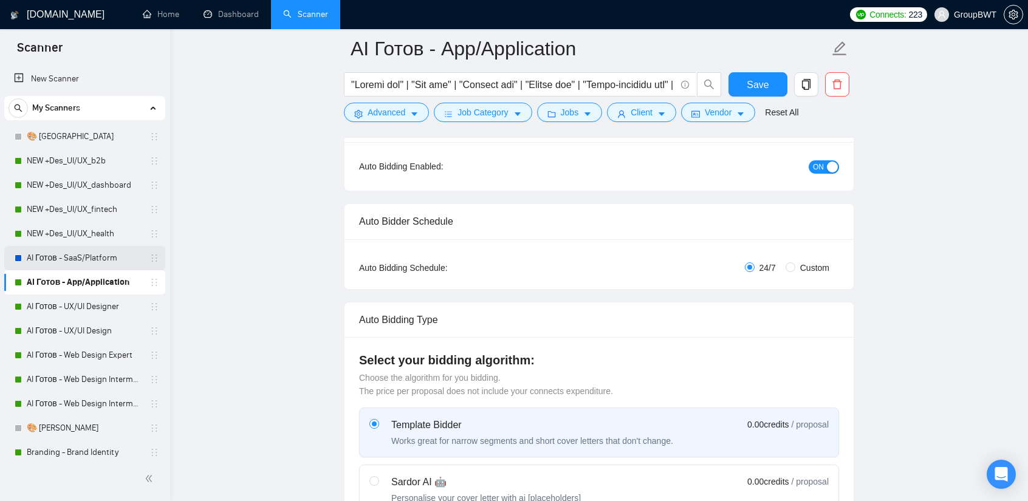
click at [63, 255] on link "AI Готов - SaaS/Platform" at bounding box center [84, 258] width 115 height 24
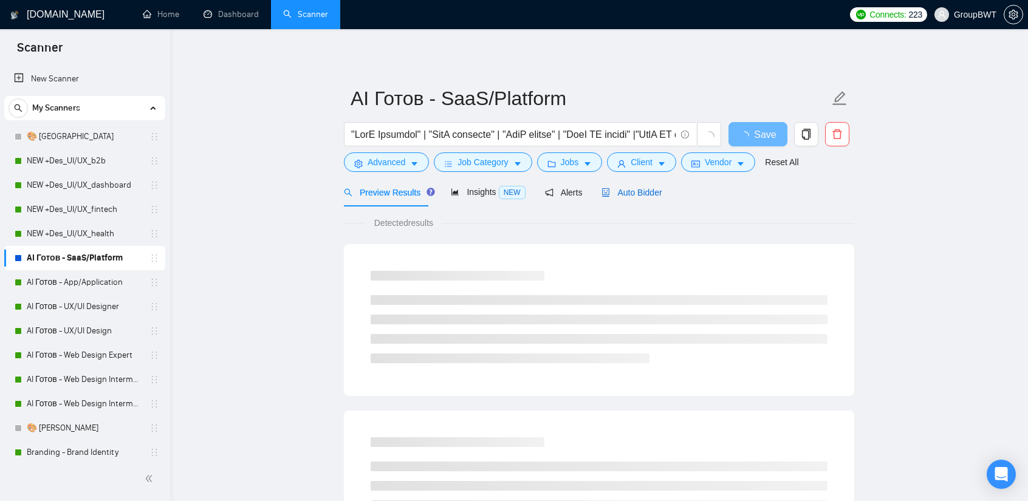
click at [616, 194] on span "Auto Bidder" at bounding box center [632, 193] width 60 height 10
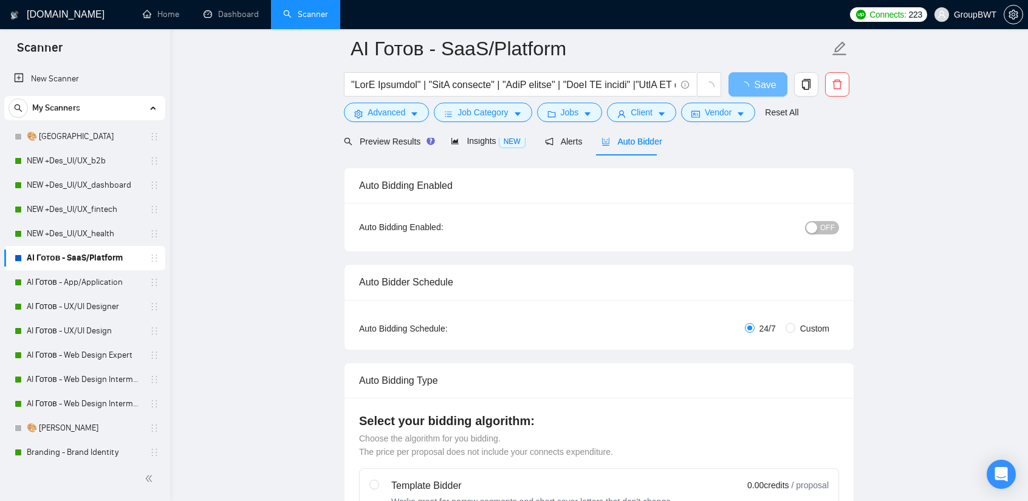
click at [814, 223] on div "button" at bounding box center [812, 227] width 11 height 11
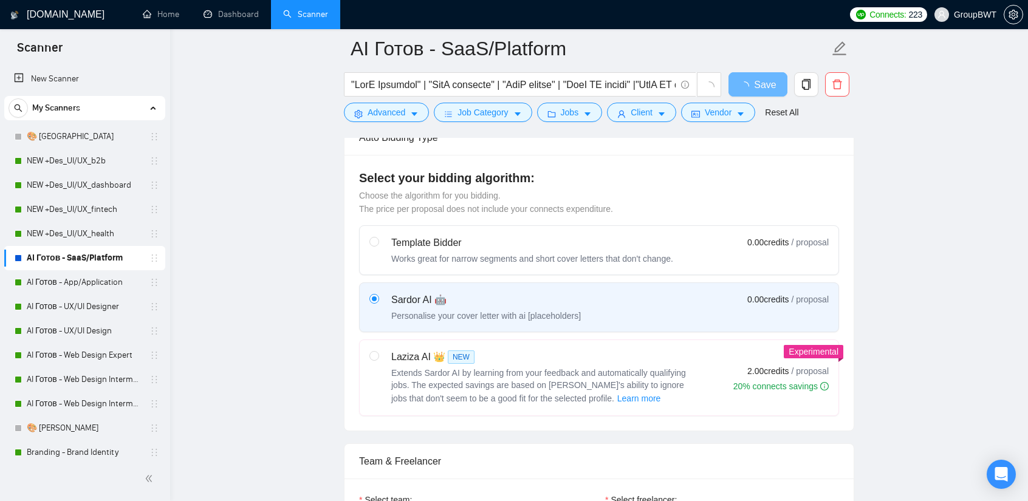
click at [593, 250] on div "Template Bidder Works great for narrow segments and short cover letters that do…" at bounding box center [532, 250] width 282 height 29
click at [378, 246] on input "radio" at bounding box center [374, 241] width 9 height 9
radio input "true"
radio input "false"
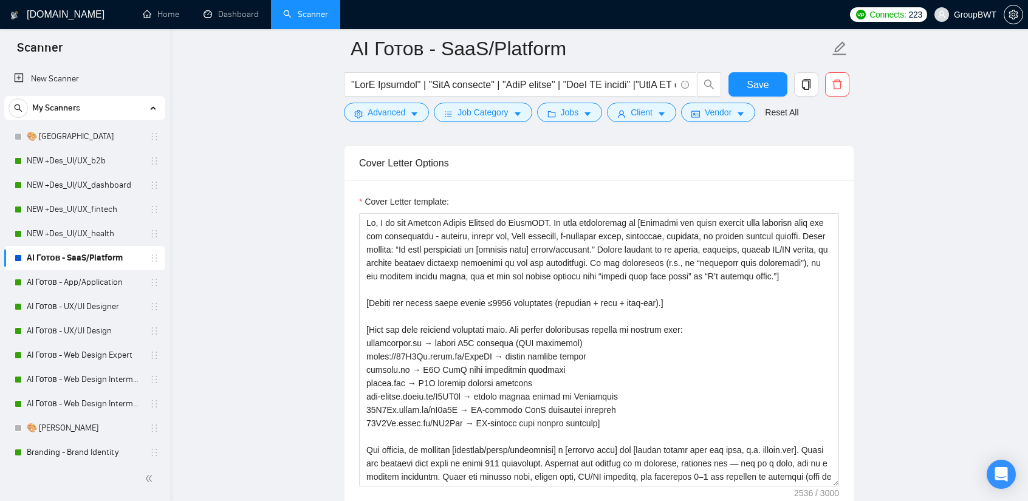
scroll to position [851, 0]
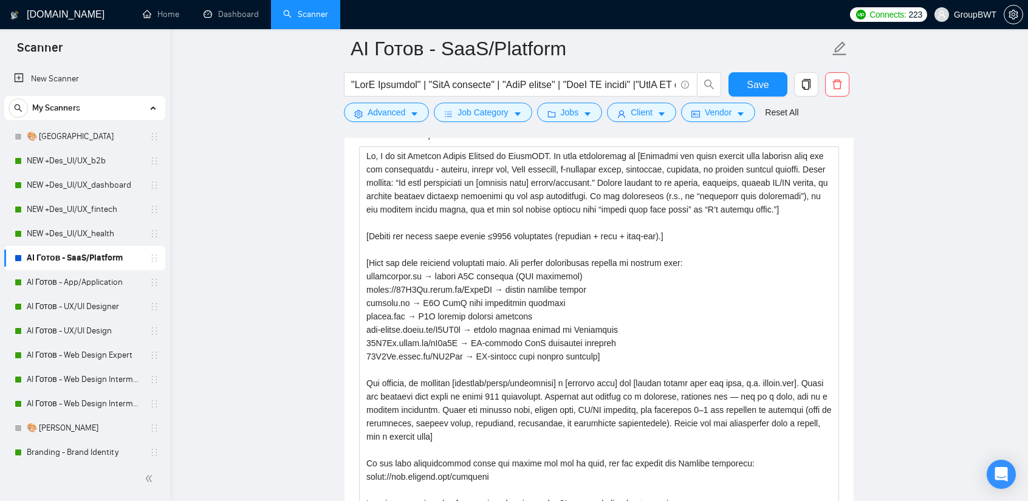
drag, startPoint x: 835, startPoint y: 411, endPoint x: 810, endPoint y: 530, distance: 121.7
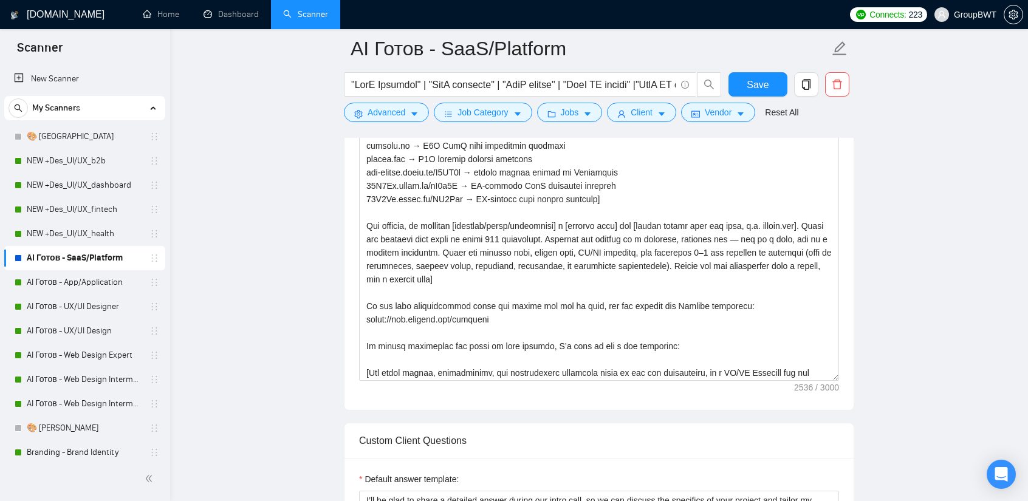
scroll to position [1033, 0]
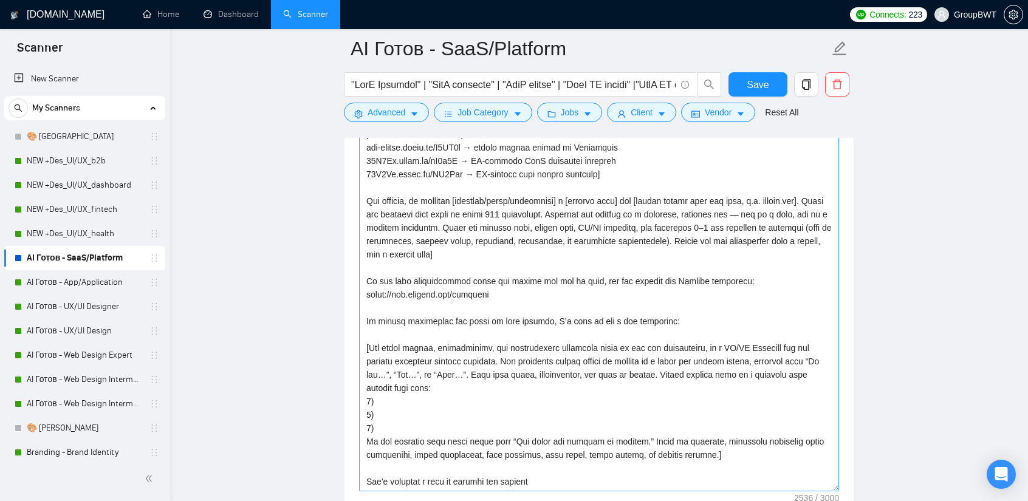
drag, startPoint x: 838, startPoint y: 404, endPoint x: 827, endPoint y: 482, distance: 79.1
click at [830, 484] on textarea "Cover Letter template:" at bounding box center [599, 228] width 480 height 528
drag, startPoint x: 95, startPoint y: 280, endPoint x: 575, endPoint y: 70, distance: 524.2
click at [95, 280] on link "AI Готов - App/Application" at bounding box center [84, 282] width 115 height 24
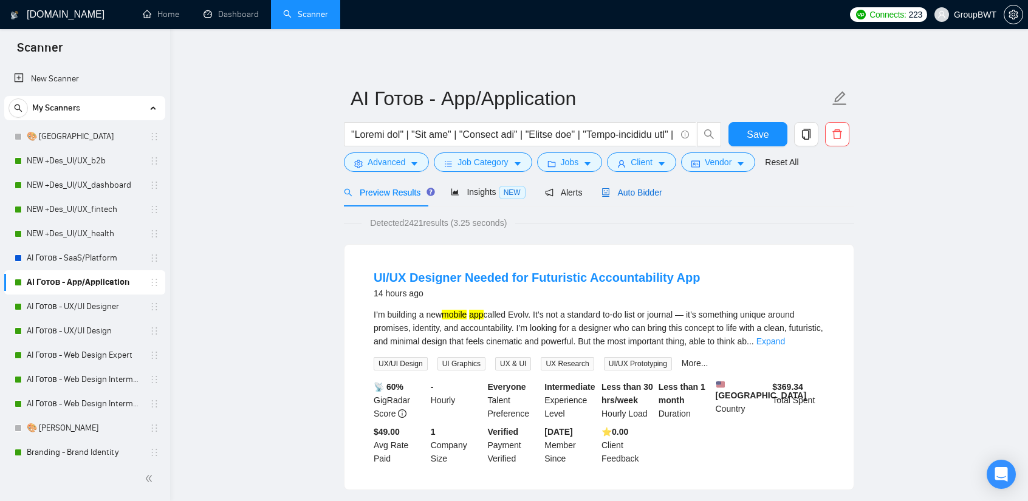
click at [605, 193] on icon "robot" at bounding box center [606, 192] width 9 height 9
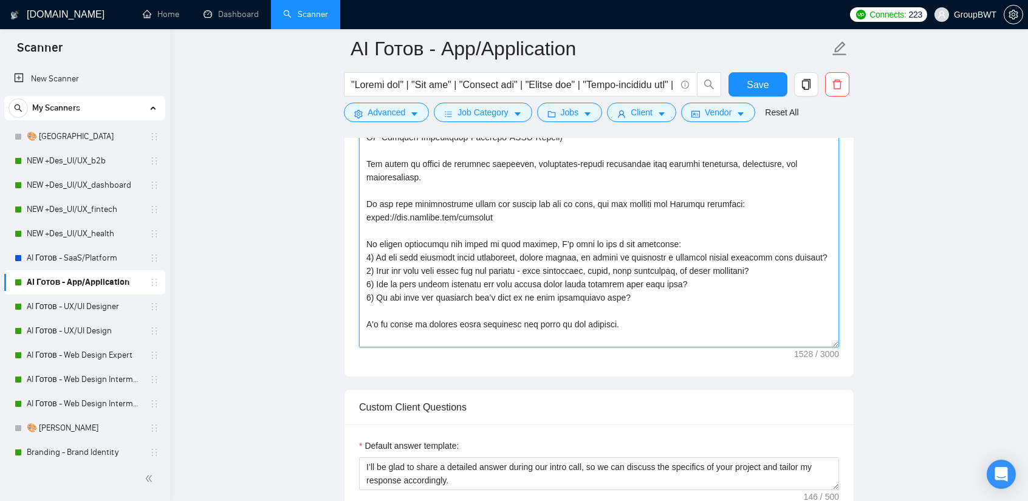
scroll to position [973, 0]
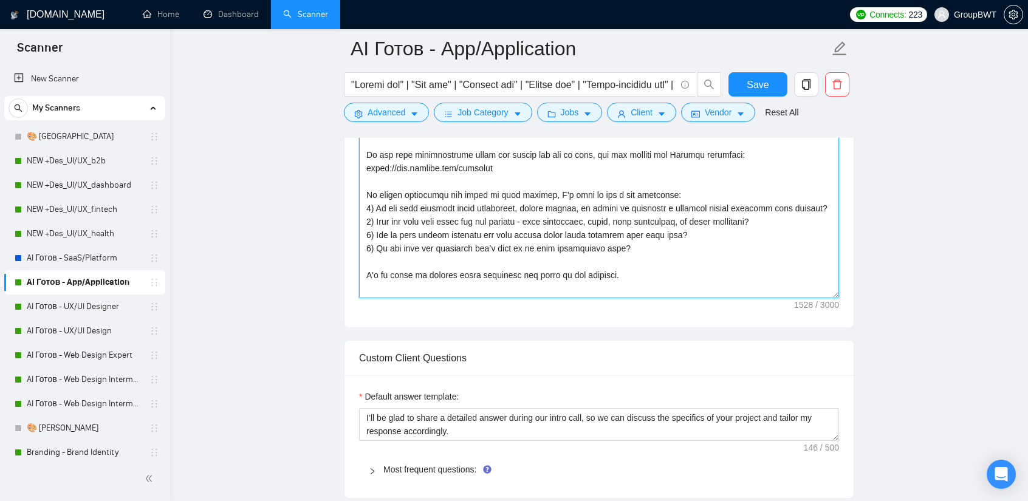
drag, startPoint x: 365, startPoint y: 209, endPoint x: 691, endPoint y: 349, distance: 354.0
click at [691, 349] on form "Auto Bidding Enabled Auto Bidding Enabled: ON Auto Bidder Schedule Auto Bidding…" at bounding box center [599, 424] width 511 height 2336
click at [63, 264] on link "AI Готов - SaaS/Platform" at bounding box center [84, 258] width 115 height 24
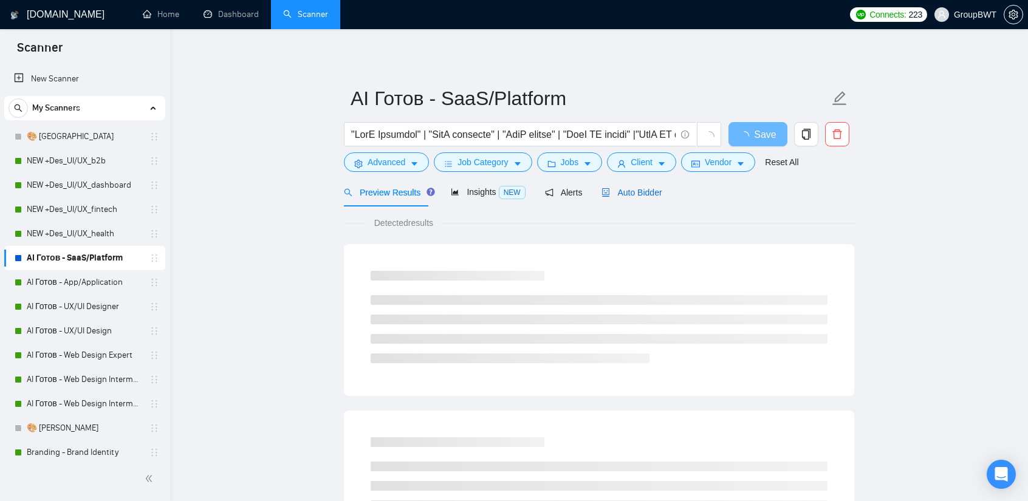
click at [649, 196] on span "Auto Bidder" at bounding box center [632, 193] width 60 height 10
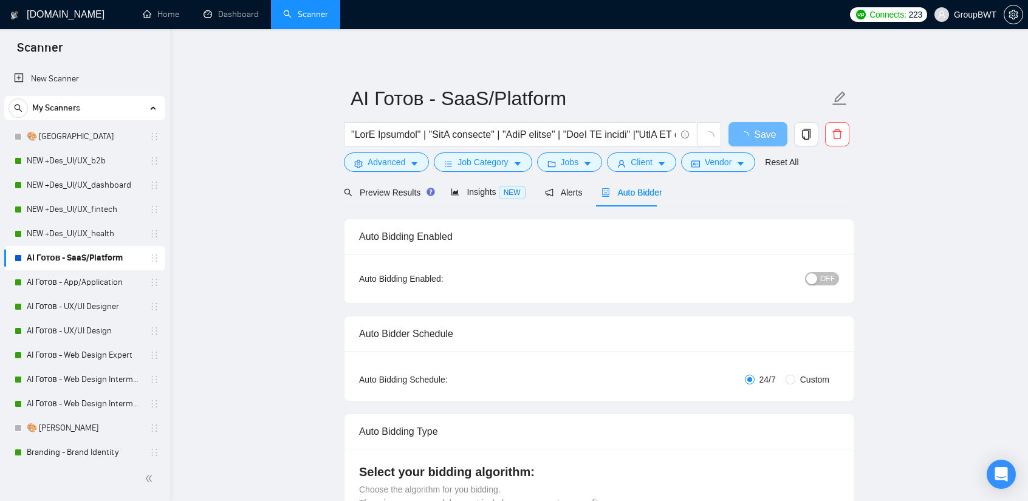
click at [833, 284] on span "OFF" at bounding box center [828, 278] width 15 height 13
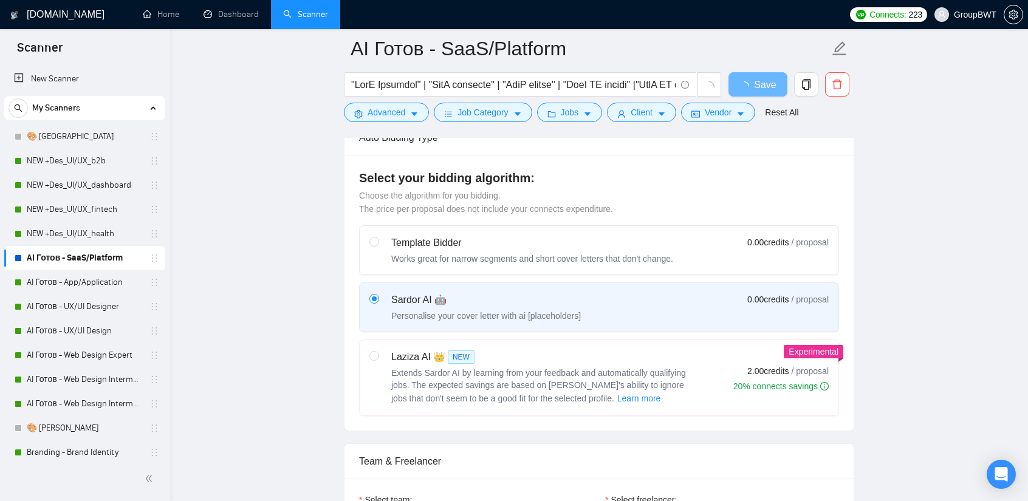
click at [388, 250] on div "Template Bidder Works great for narrow segments and short cover letters that do…" at bounding box center [522, 250] width 304 height 29
click at [378, 246] on input "radio" at bounding box center [374, 241] width 9 height 9
radio input "true"
radio input "false"
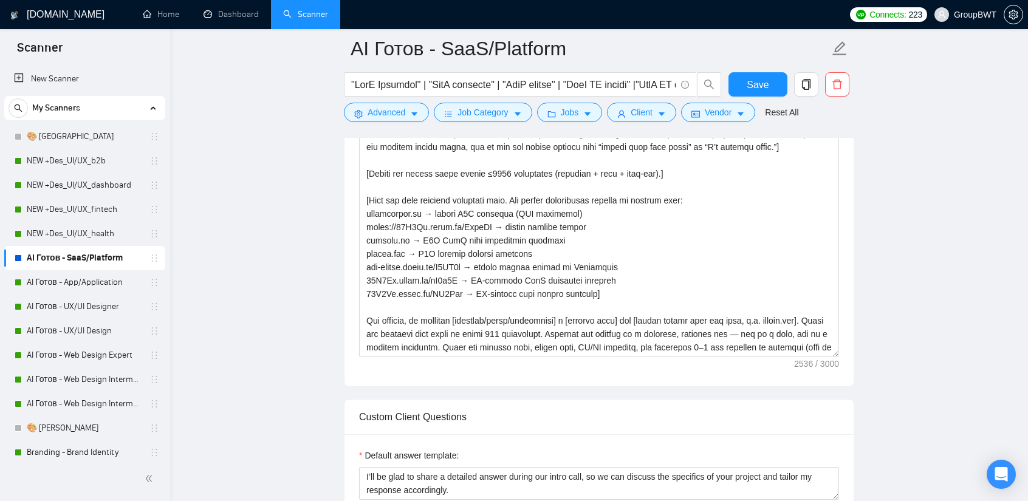
scroll to position [912, 0]
drag, startPoint x: 833, startPoint y: 347, endPoint x: 822, endPoint y: 524, distance: 177.3
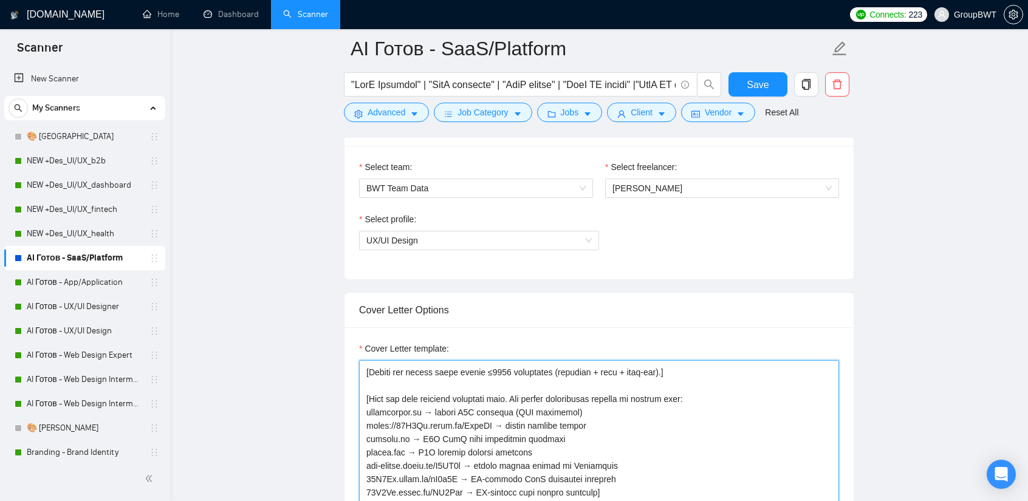
scroll to position [0, 0]
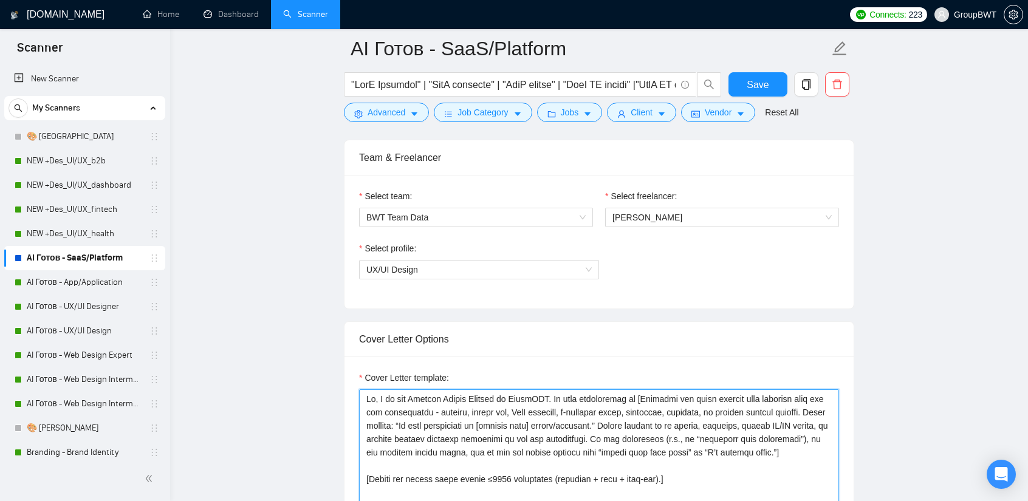
drag, startPoint x: 529, startPoint y: 345, endPoint x: 251, endPoint y: 277, distance: 286.6
paste textarea "loremip dolors ametcon ad ElitsEDD. Ei temp incididuntu la etdolore magna, aliq…"
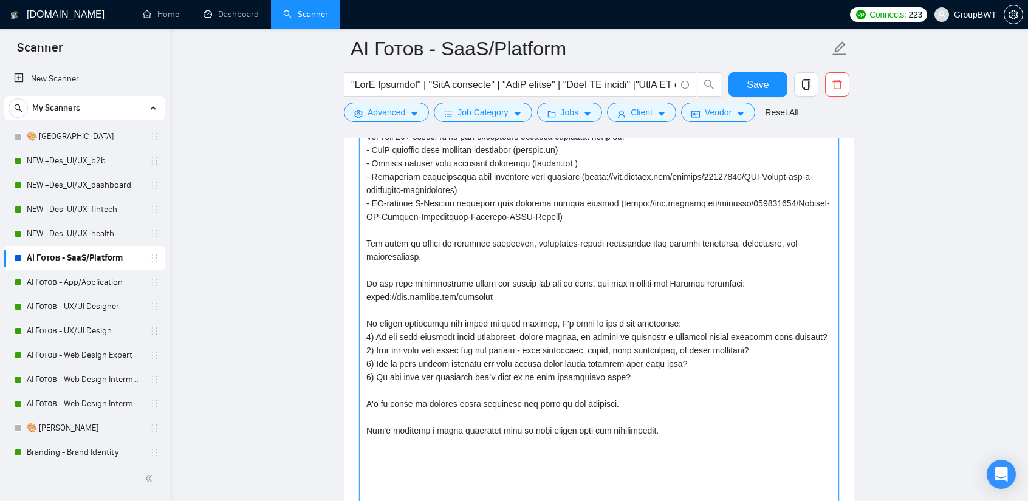
scroll to position [950, 0]
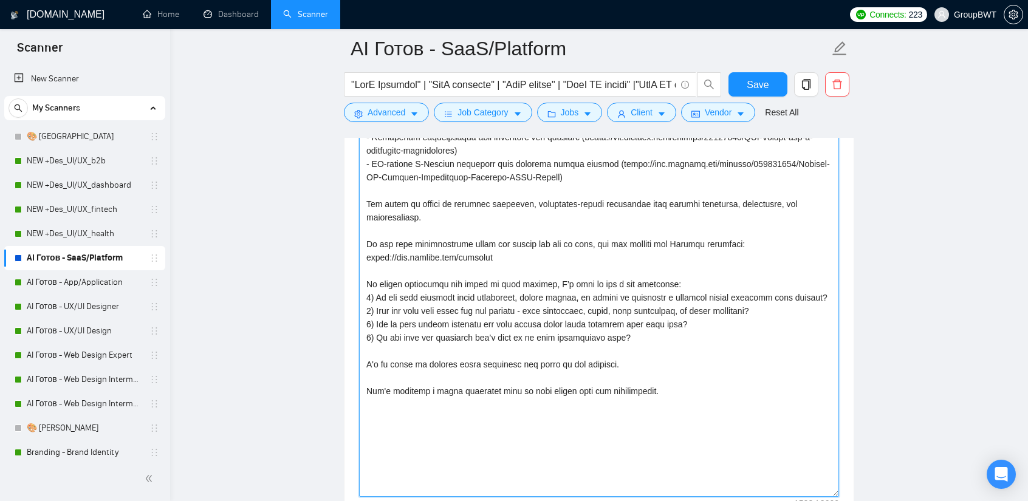
click at [632, 435] on textarea "Cover Letter template:" at bounding box center [599, 272] width 480 height 450
click at [706, 380] on textarea "Cover Letter template:" at bounding box center [599, 272] width 480 height 450
type textarea "Lo, I do sit ametcon adipis elitsed do EiusmODT. In utla etdoloremag al enimadm…"
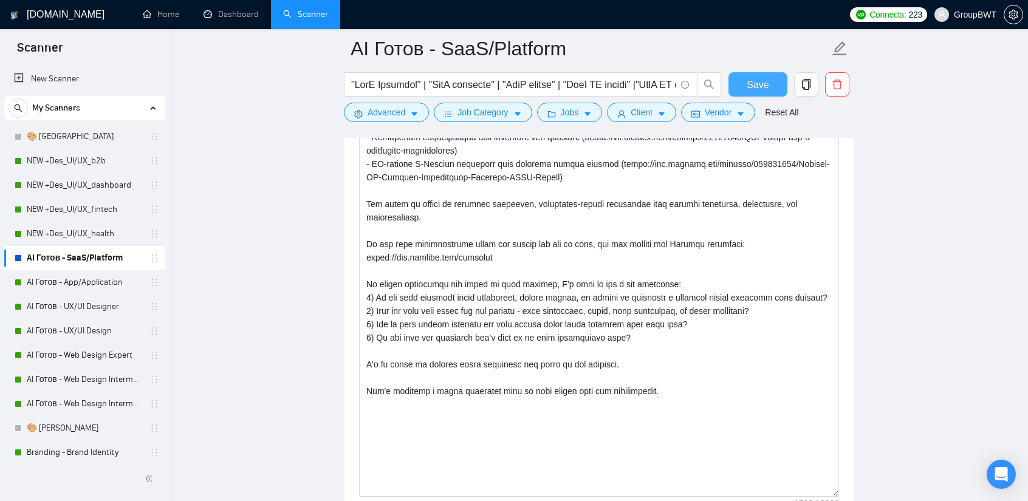
click at [741, 87] on button "Save" at bounding box center [758, 84] width 59 height 24
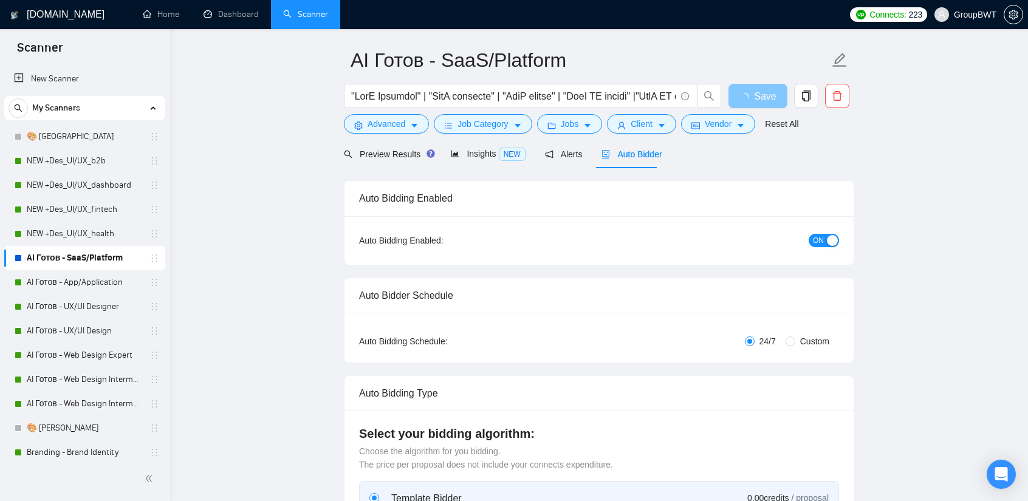
scroll to position [160, 0]
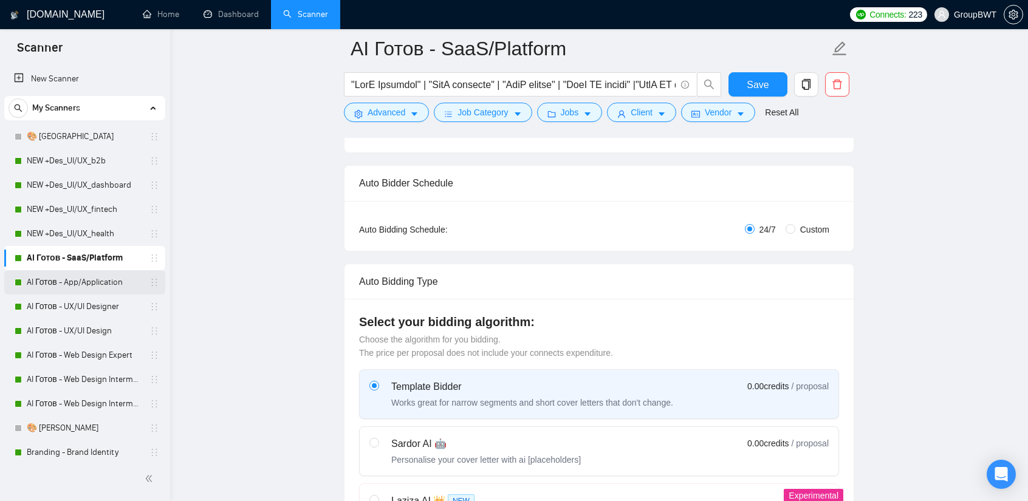
click at [88, 288] on link "AI Готов - App/Application" at bounding box center [84, 282] width 115 height 24
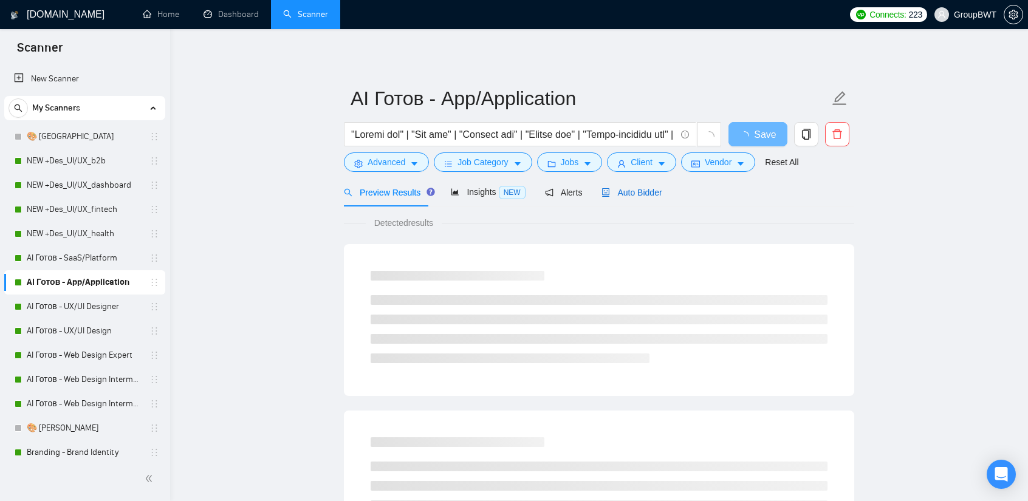
click at [640, 196] on span "Auto Bidder" at bounding box center [632, 193] width 60 height 10
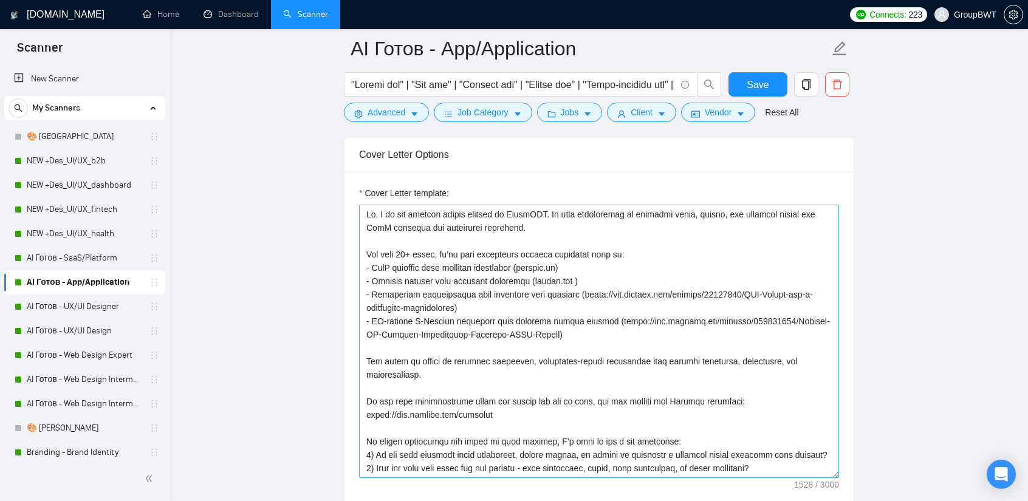
scroll to position [790, 0]
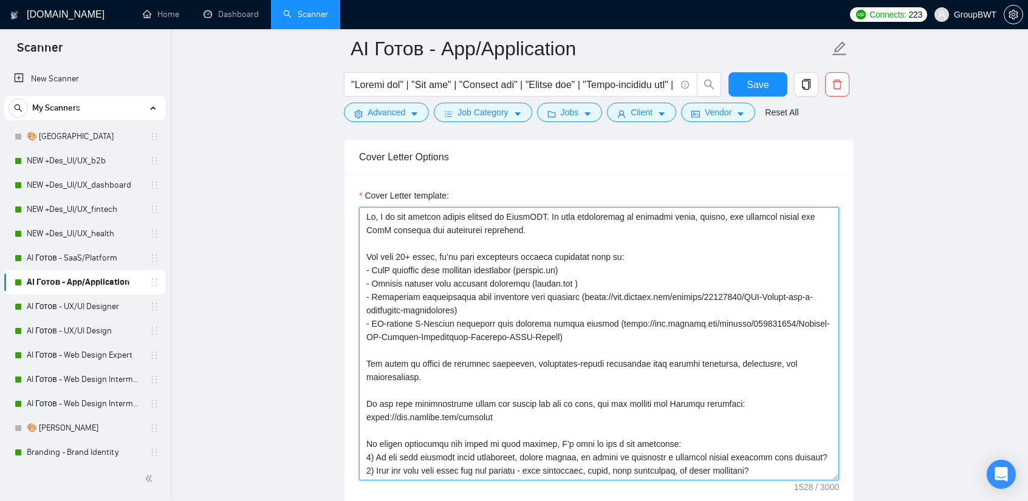
drag, startPoint x: 549, startPoint y: 337, endPoint x: 348, endPoint y: 214, distance: 235.5
click at [348, 214] on div "Cover Letter template:" at bounding box center [599, 342] width 509 height 336
paste textarea "UX/UI for mobile and web applications.  For over 16+ years, we’ve been deliveri…"
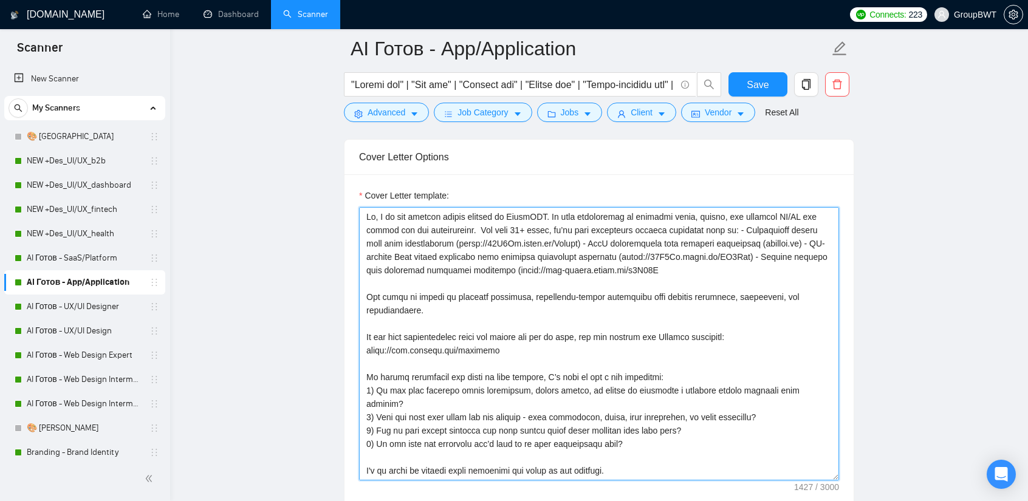
click at [480, 229] on textarea "Cover Letter template:" at bounding box center [599, 344] width 480 height 274
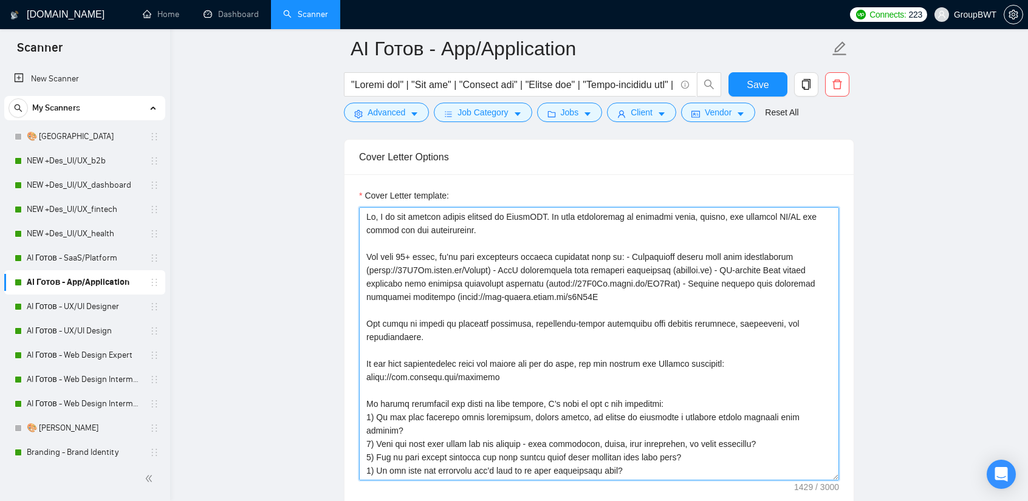
click at [619, 252] on textarea "Cover Letter template:" at bounding box center [599, 344] width 480 height 274
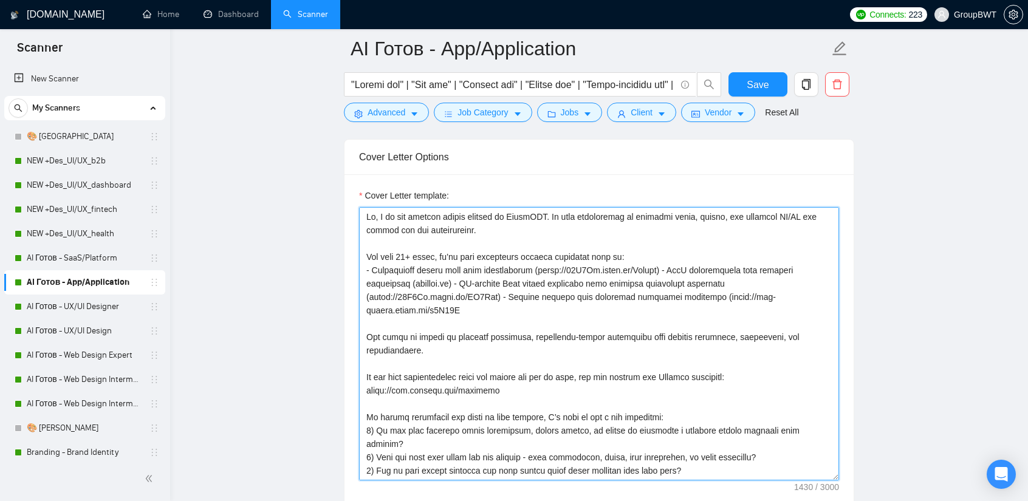
click at [657, 267] on textarea "Cover Letter template:" at bounding box center [599, 344] width 480 height 274
click at [579, 286] on textarea "Cover Letter template:" at bounding box center [599, 344] width 480 height 274
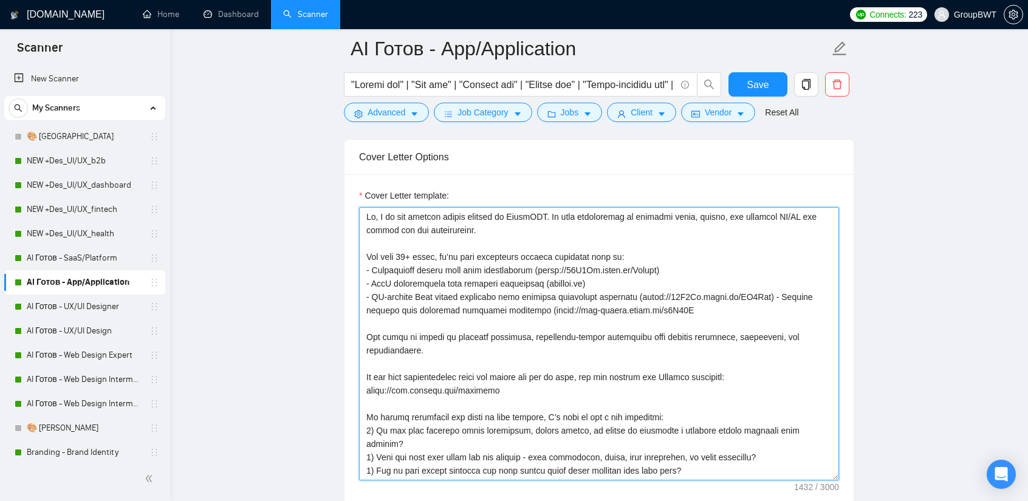
click at [773, 295] on textarea "Cover Letter template:" at bounding box center [599, 344] width 480 height 274
click at [721, 308] on textarea "Cover Letter template:" at bounding box center [599, 344] width 480 height 274
drag, startPoint x: 652, startPoint y: 269, endPoint x: 535, endPoint y: 270, distance: 117.3
click at [535, 270] on textarea "Cover Letter template:" at bounding box center [599, 344] width 480 height 274
paste textarea "[DOMAIN_NAME][URL]"
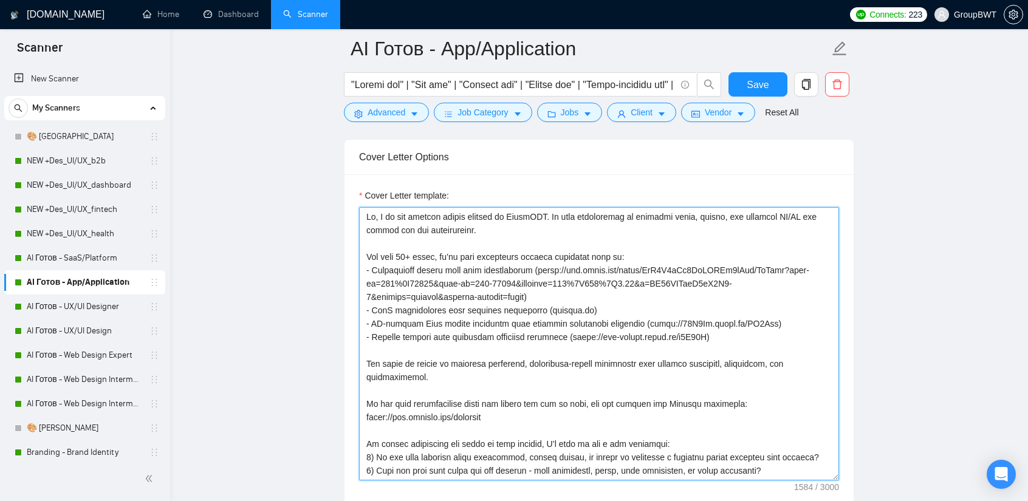
drag, startPoint x: 767, startPoint y: 320, endPoint x: 647, endPoint y: 317, distance: 119.8
click at [647, 317] on textarea "Cover Letter template:" at bounding box center [599, 344] width 480 height 274
paste textarea "[DOMAIN_NAME][URL]"
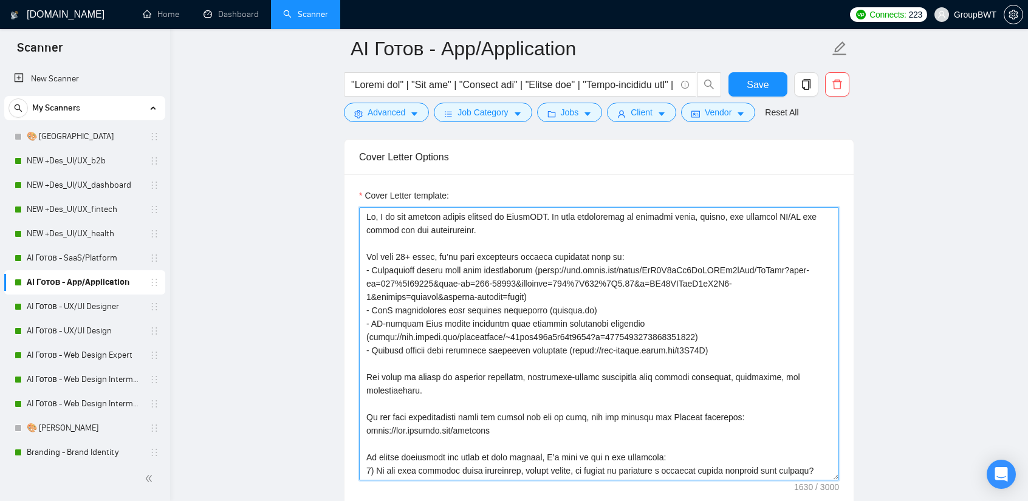
drag, startPoint x: 700, startPoint y: 351, endPoint x: 567, endPoint y: 348, distance: 133.8
click at [567, 348] on textarea "Cover Letter template:" at bounding box center [599, 344] width 480 height 274
paste textarea "[DOMAIN_NAME][URL]"
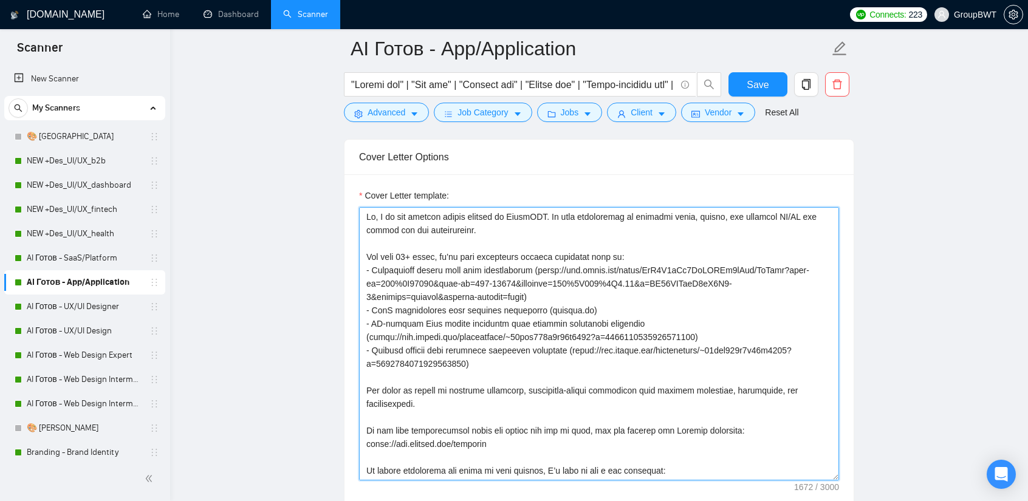
click at [588, 274] on textarea "Cover Letter template:" at bounding box center [599, 344] width 480 height 274
click at [576, 283] on textarea "Cover Letter template:" at bounding box center [599, 344] width 480 height 274
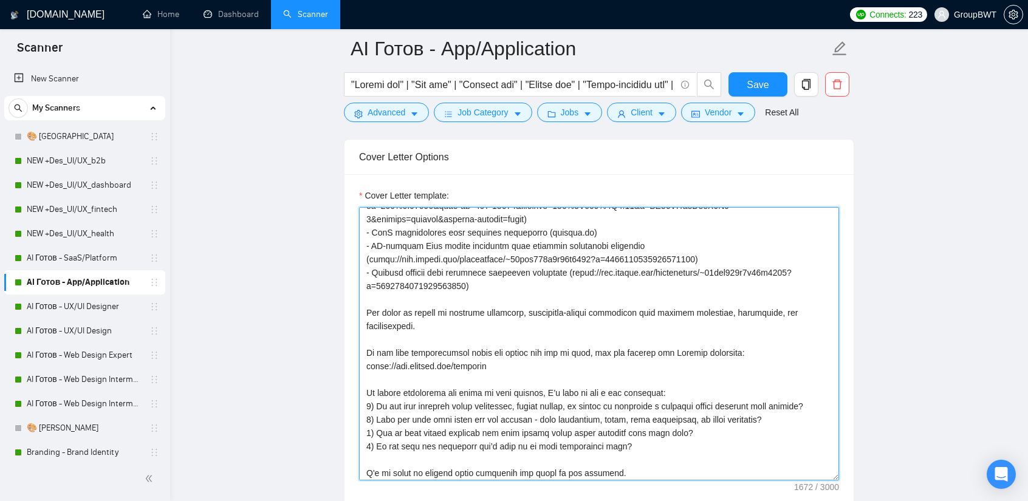
scroll to position [94, 0]
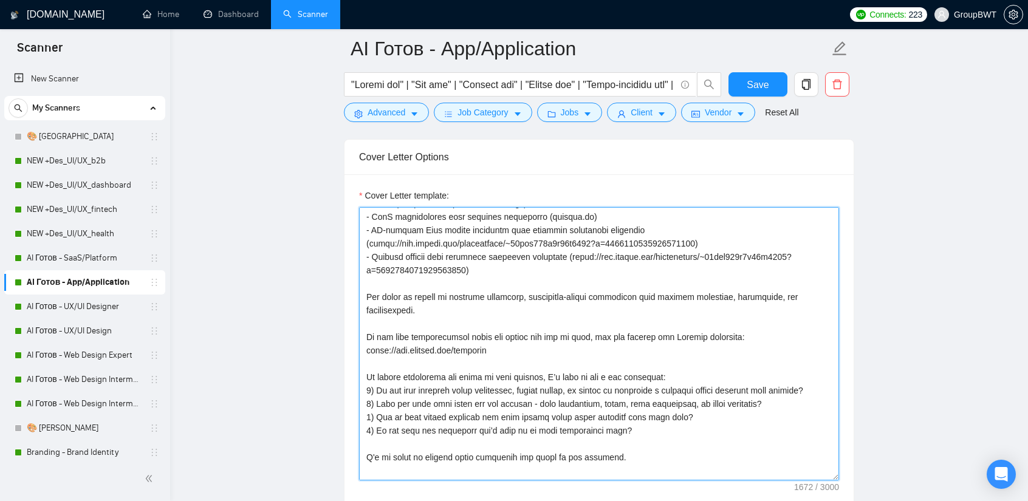
click at [494, 270] on textarea "Cover Letter template:" at bounding box center [599, 344] width 480 height 274
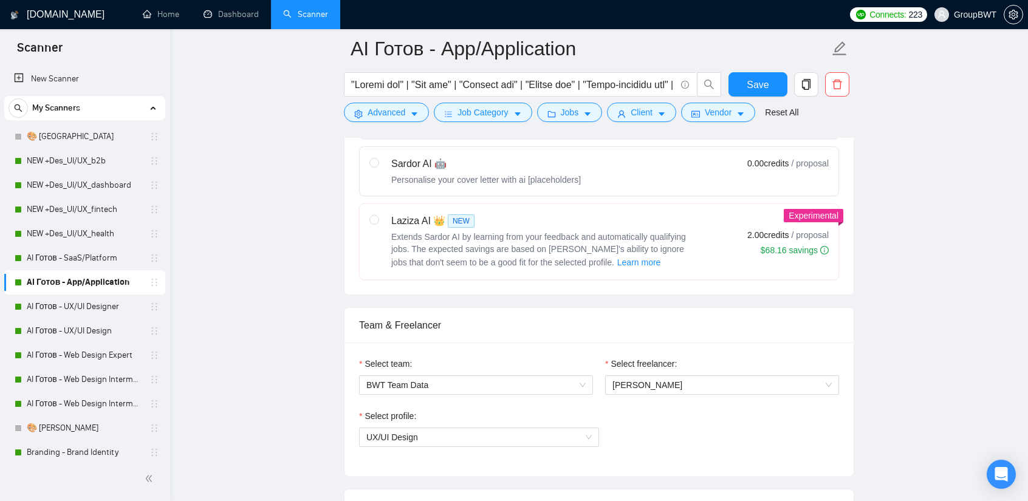
scroll to position [425, 0]
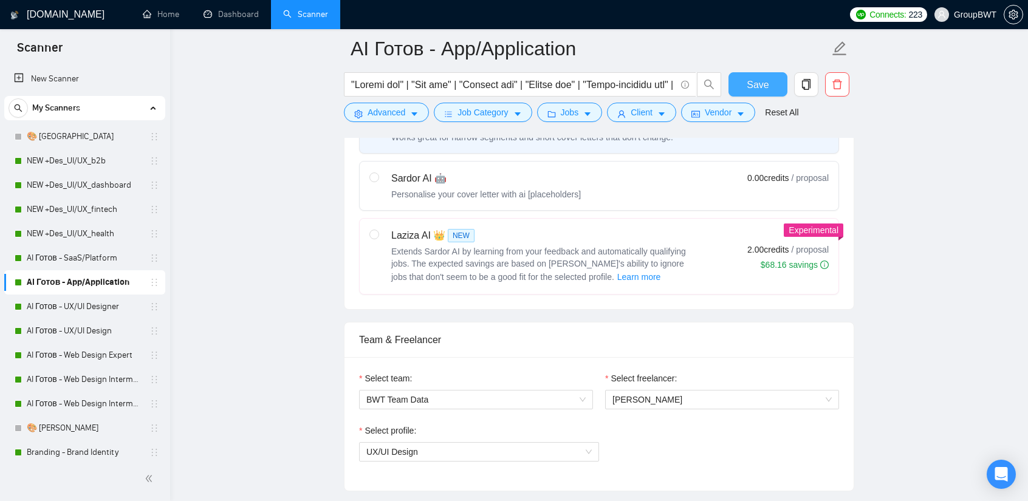
type textarea "Lo, I do sit ametcon adipis elitsed do EiusmODT. In utla etdoloremag al enimadm…"
click at [771, 75] on button "Save" at bounding box center [758, 84] width 59 height 24
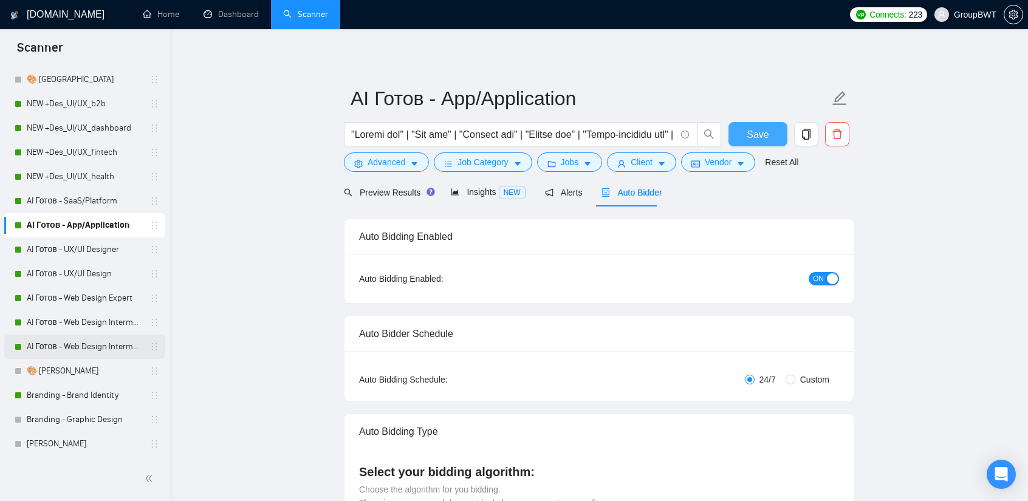
scroll to position [61, 0]
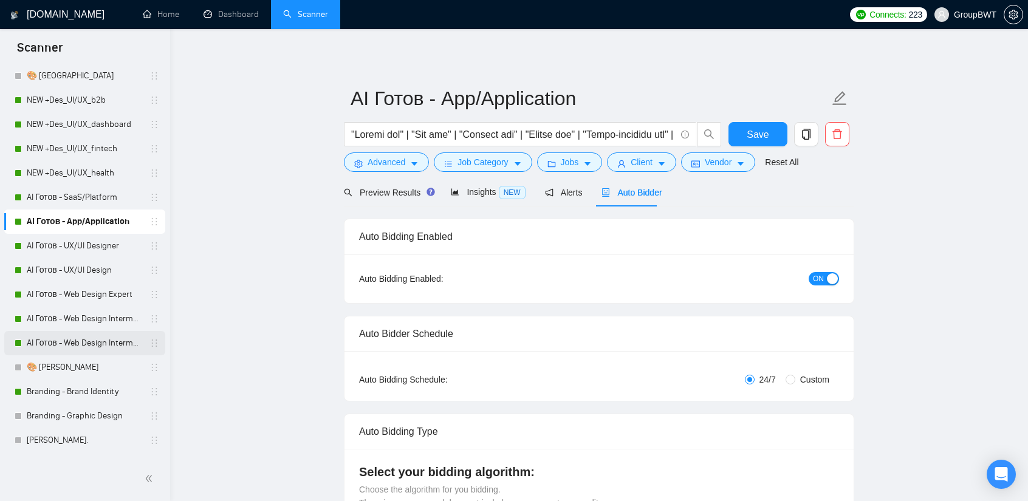
click at [88, 339] on link "AI Готов - Web Design Intermediate минус Development" at bounding box center [84, 343] width 115 height 24
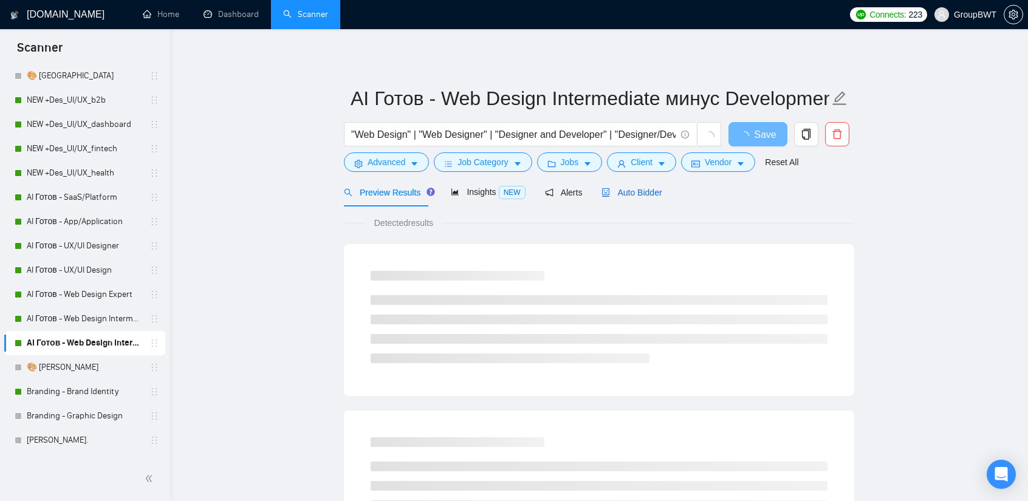
click at [637, 191] on span "Auto Bidder" at bounding box center [632, 193] width 60 height 10
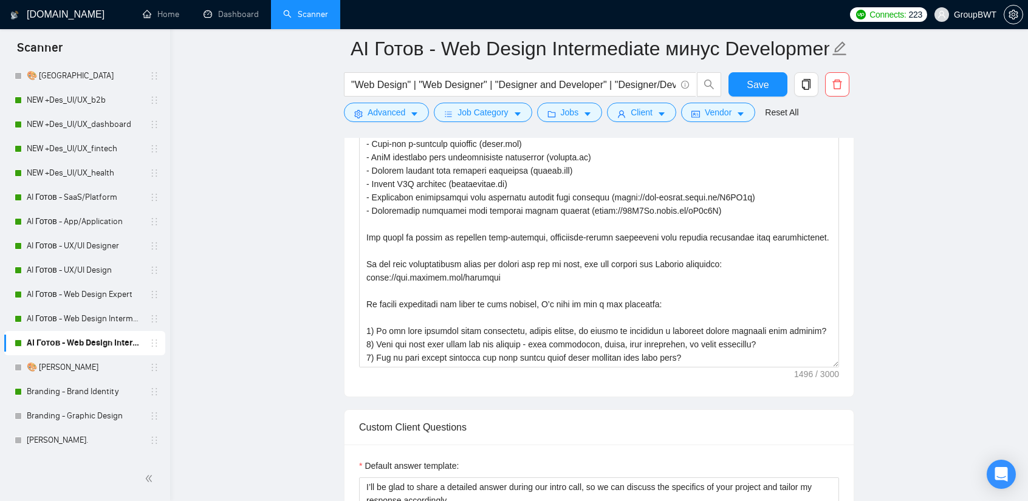
scroll to position [912, 0]
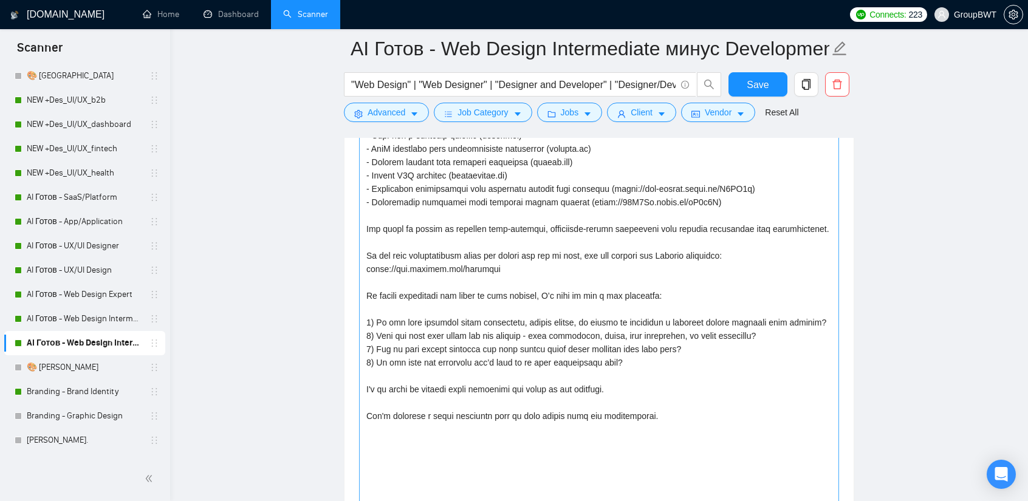
drag, startPoint x: 838, startPoint y: 348, endPoint x: 721, endPoint y: 381, distance: 121.8
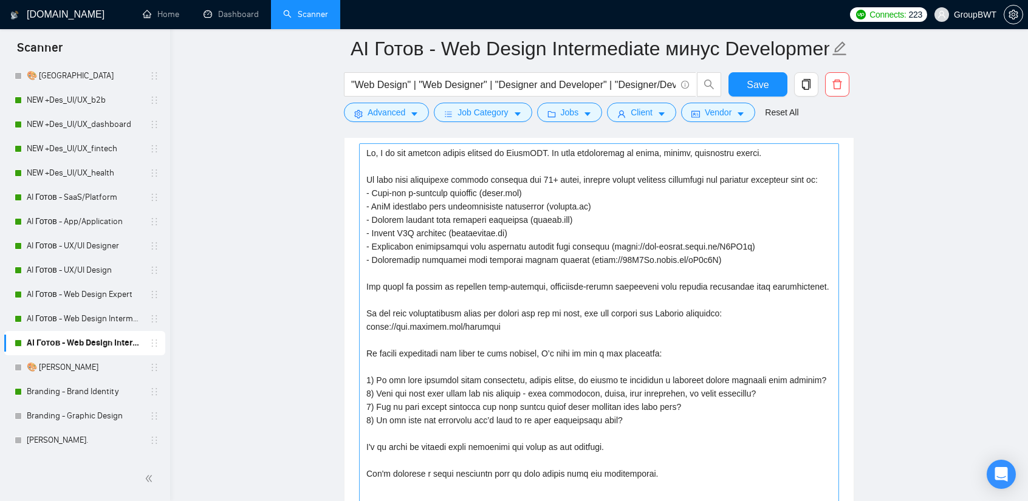
scroll to position [851, 0]
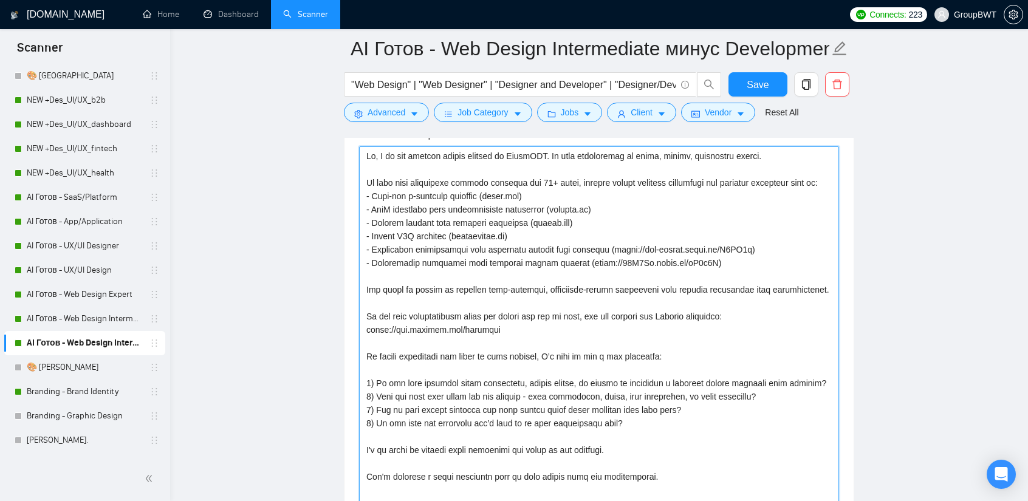
drag, startPoint x: 736, startPoint y: 249, endPoint x: 605, endPoint y: 248, distance: 130.1
click at [605, 248] on textarea "Cover Letter template:" at bounding box center [599, 373] width 480 height 455
paste textarea "[DOMAIN_NAME][URL]"
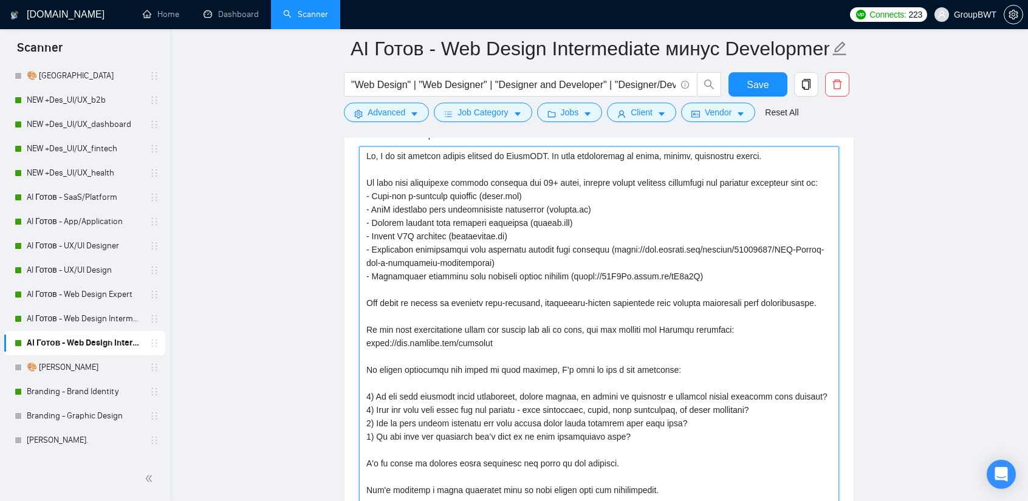
drag, startPoint x: 685, startPoint y: 273, endPoint x: 569, endPoint y: 274, distance: 116.1
click at [569, 274] on textarea "Cover Letter template:" at bounding box center [599, 373] width 480 height 455
paste textarea "[DOMAIN_NAME][URL]"
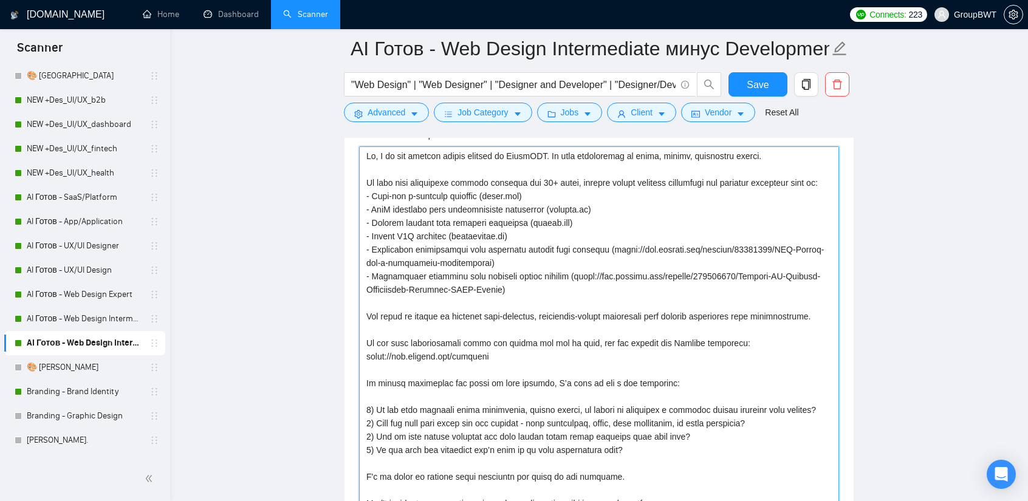
drag, startPoint x: 531, startPoint y: 292, endPoint x: 345, endPoint y: 181, distance: 216.7
click at [345, 181] on div "Cover Letter template:" at bounding box center [599, 372] width 509 height 517
type textarea "Hi, I am the product design manager at GroupBWT. My team specializes in clean, …"
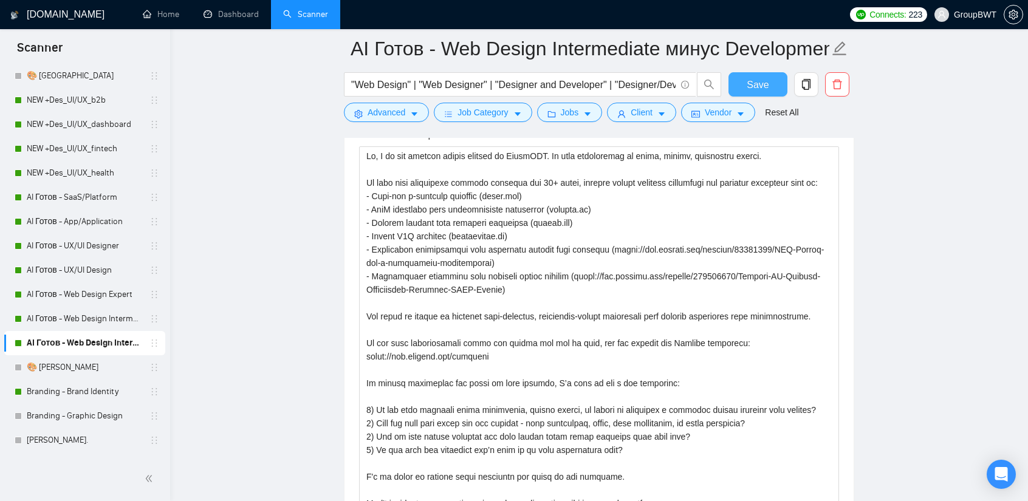
click at [768, 78] on button "Save" at bounding box center [758, 84] width 59 height 24
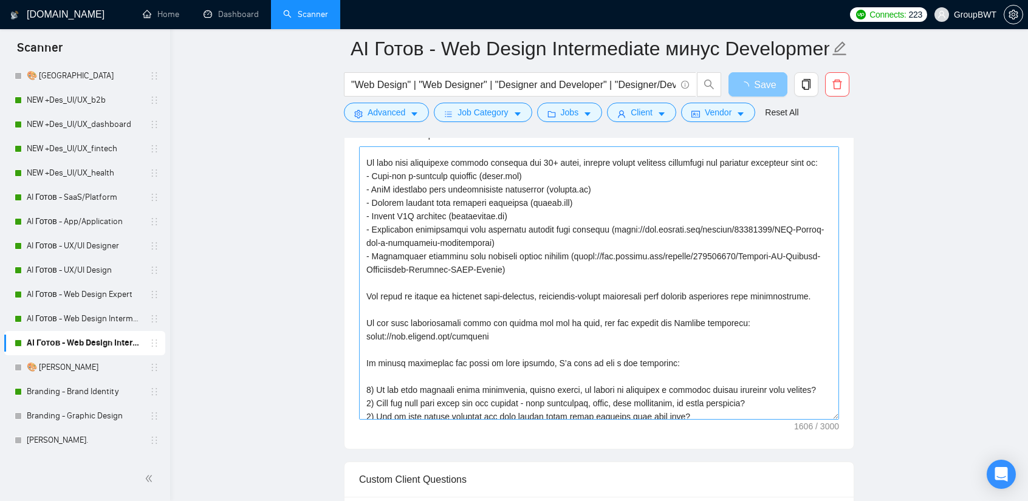
scroll to position [0, 0]
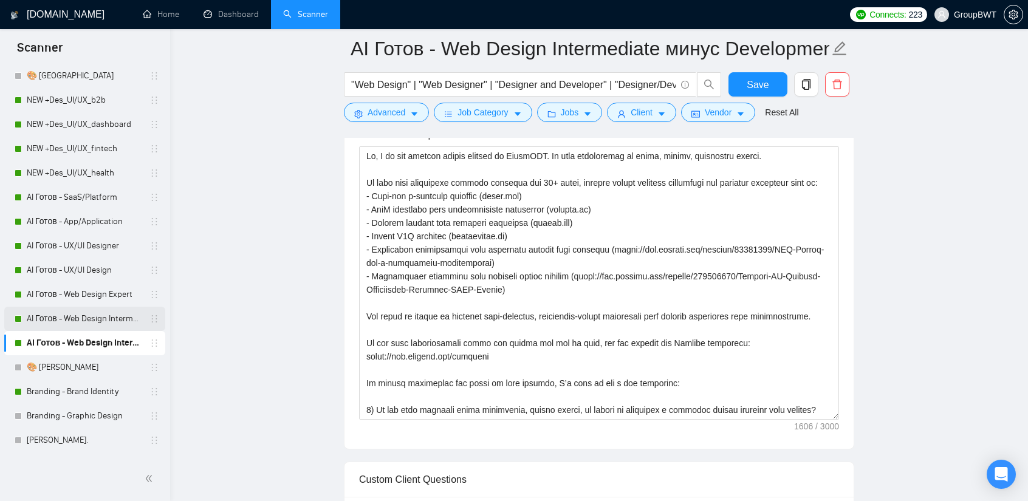
click at [67, 310] on link "AI Готов - Web Design Intermediate минус Developer" at bounding box center [84, 319] width 115 height 24
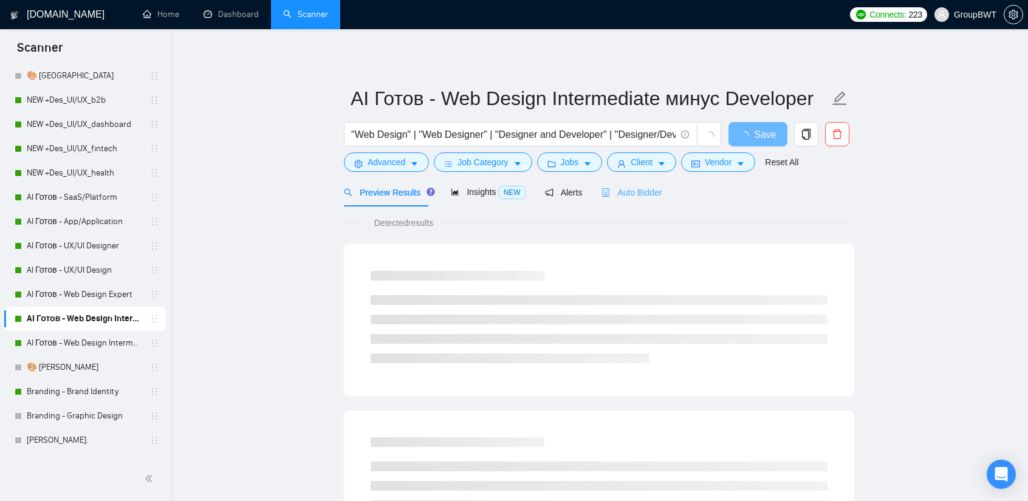
click at [613, 199] on div "Auto Bidder" at bounding box center [632, 192] width 60 height 29
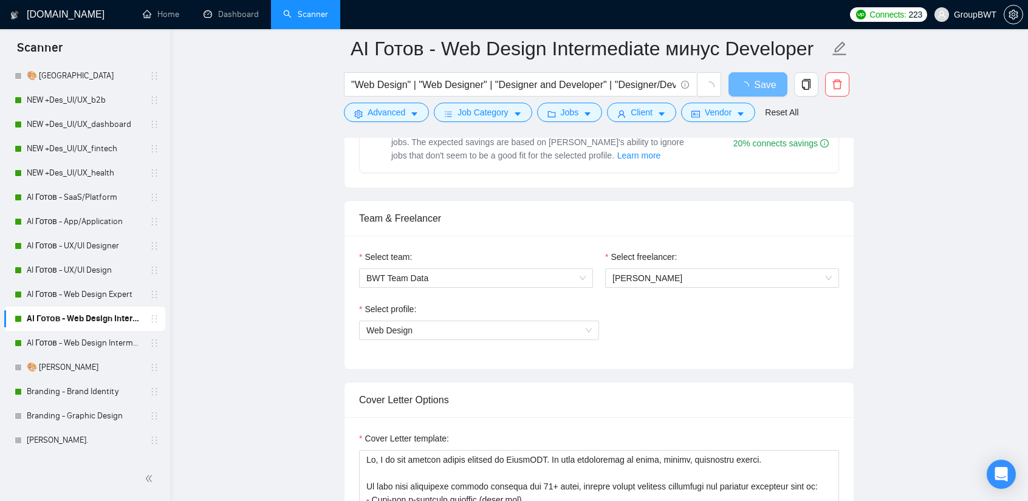
scroll to position [790, 0]
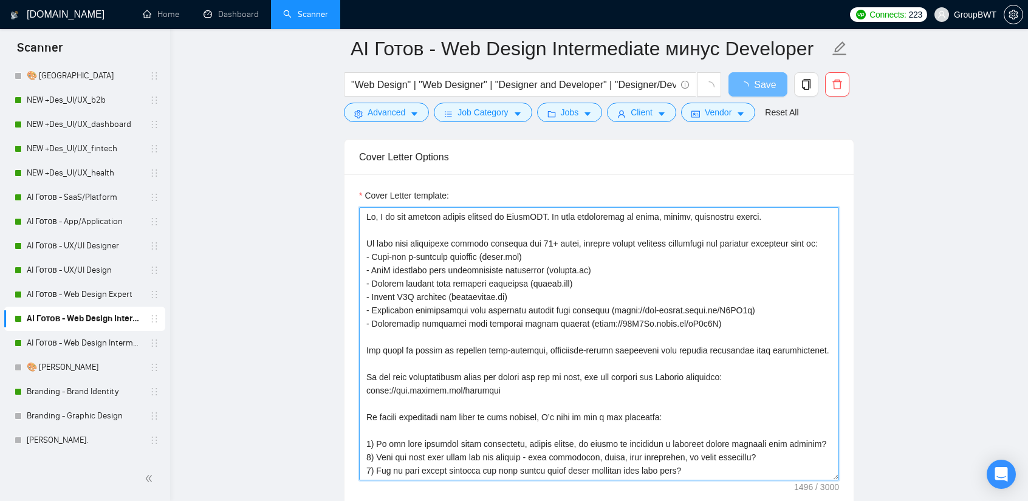
drag, startPoint x: 701, startPoint y: 322, endPoint x: 314, endPoint y: 243, distance: 395.3
paste textarea "[DOMAIN_NAME][URL]) - Educational platforms with scalable design systems ([URL]…"
type textarea "Hi, I am the product design manager at GroupBWT. My team specializes in clean, …"
paste textarea "[DOMAIN_NAME][URL]) - Educational platforms with scalable design systems ([URL]…"
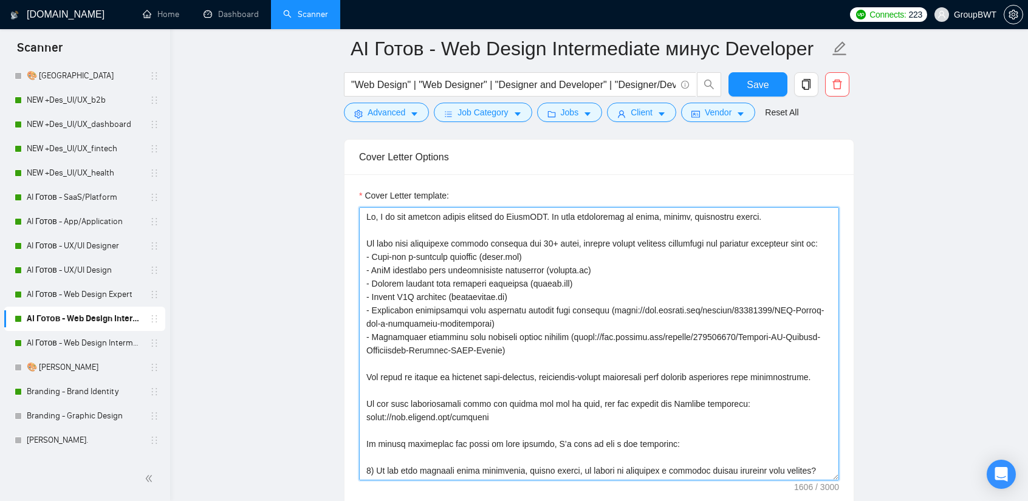
click at [647, 358] on textarea "Cover Letter template:" at bounding box center [599, 344] width 480 height 274
click at [647, 346] on textarea "Cover Letter template:" at bounding box center [599, 344] width 480 height 274
type textarea "Hi, I am the product design manager at GroupBWT. My team specializes in clean, …"
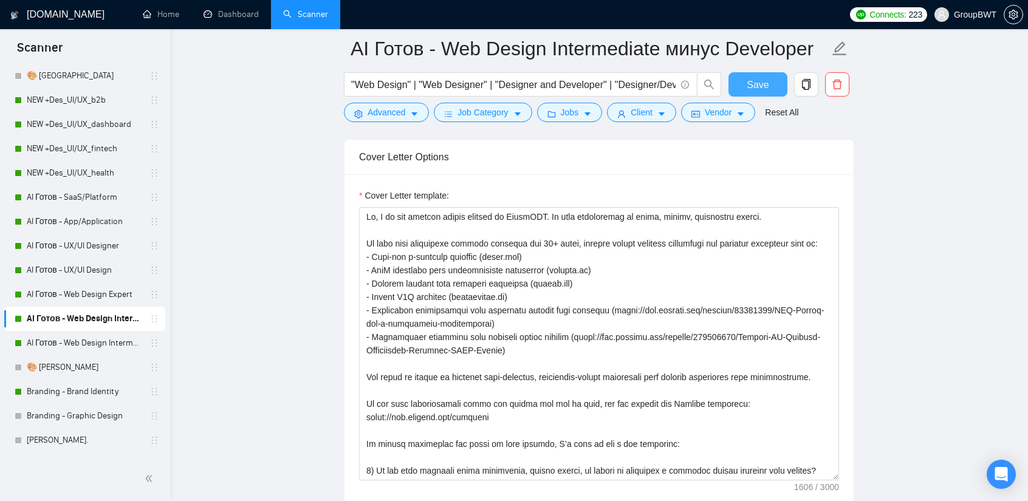
click at [760, 80] on span "Save" at bounding box center [758, 84] width 22 height 15
click at [88, 293] on link "AI Готов - Web Design Expert" at bounding box center [84, 295] width 115 height 24
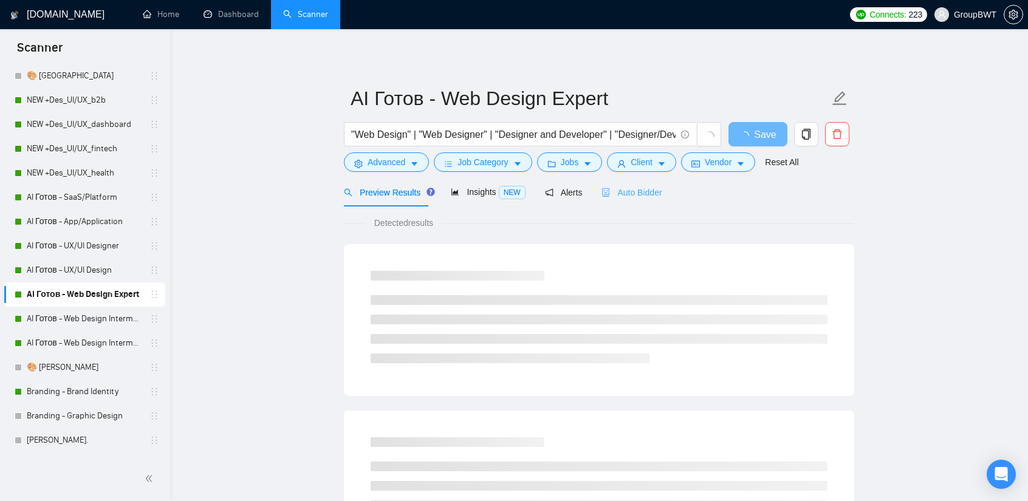
click at [650, 185] on div "Auto Bidder" at bounding box center [632, 192] width 60 height 29
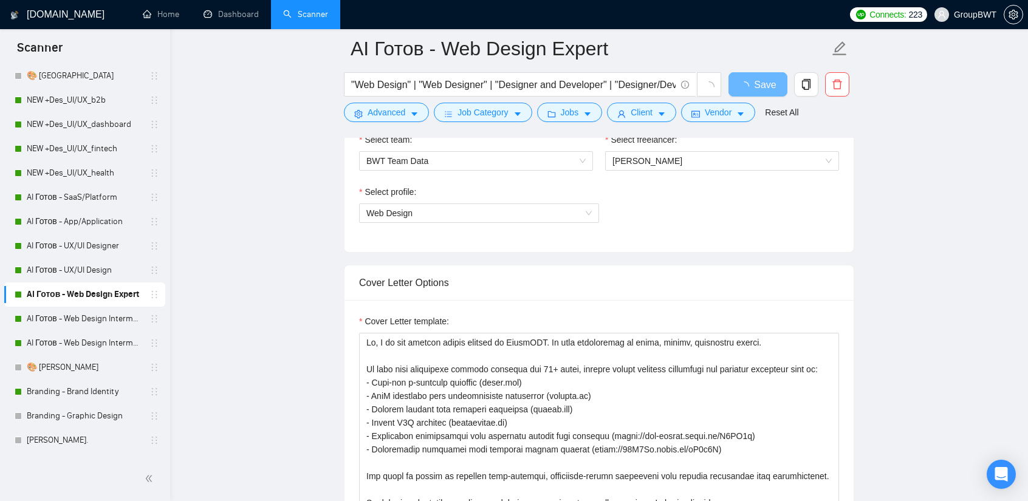
scroll to position [851, 0]
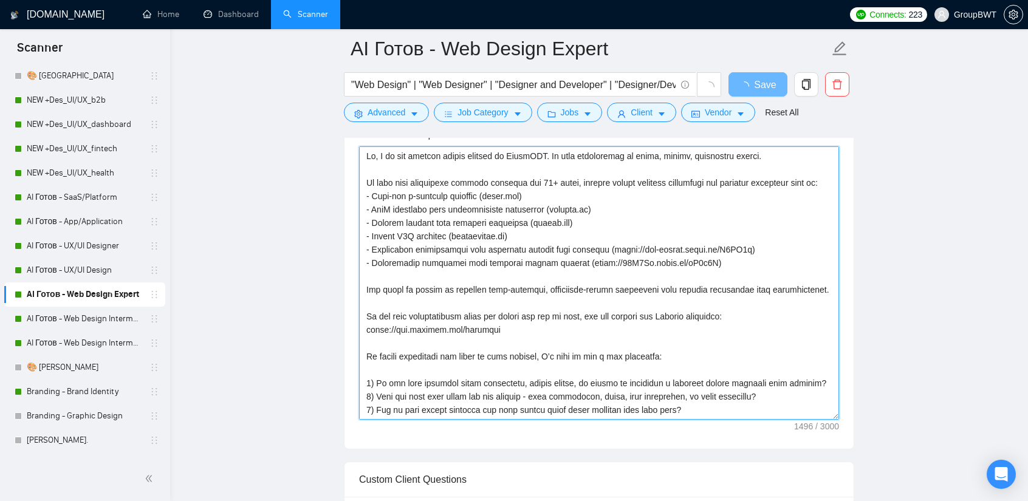
drag, startPoint x: 684, startPoint y: 260, endPoint x: 300, endPoint y: 181, distance: 392.1
paste textarea "[DOMAIN_NAME][URL]) - Educational platforms with scalable design systems ([URL]…"
type textarea "Hi, I am the product design manager at GroupBWT. My team specializes in clean, …"
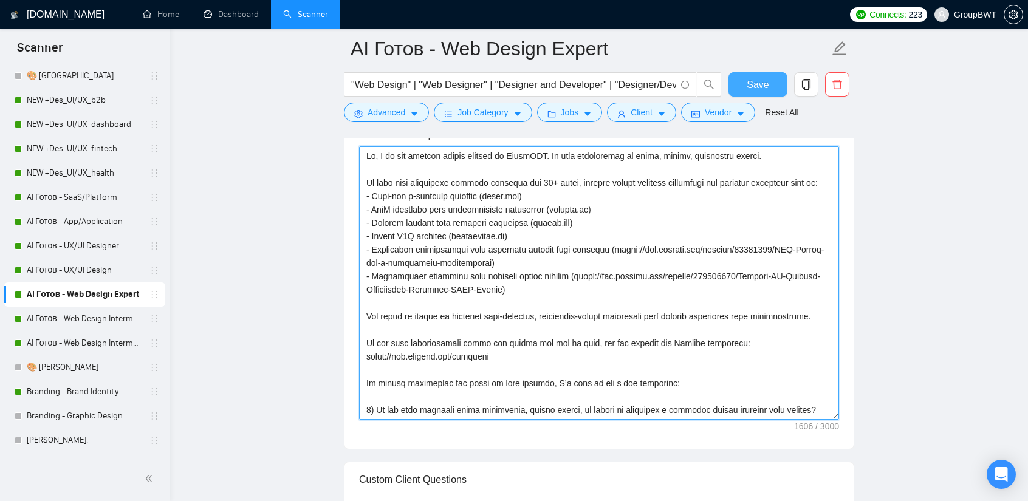
type textarea "Hi, I am the product design manager at GroupBWT. My team specializes in clean, …"
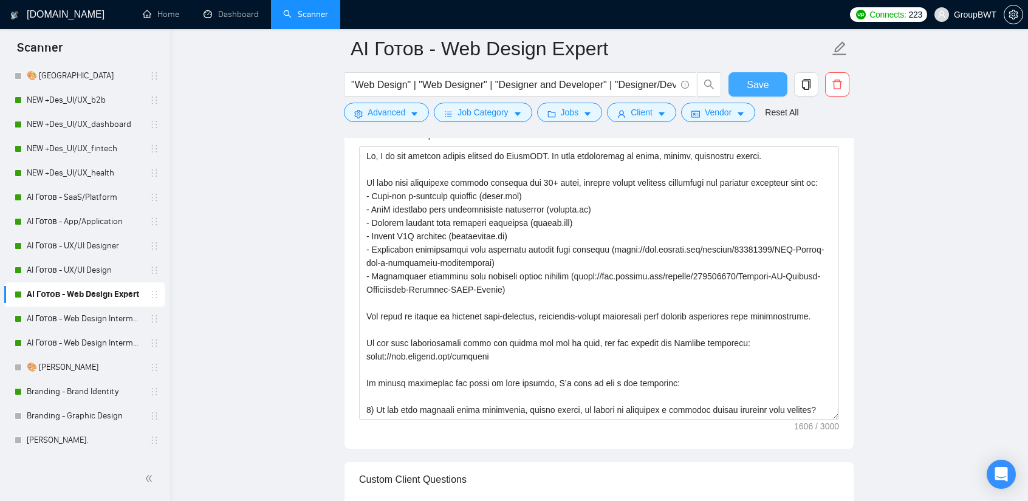
click at [768, 81] on span "Save" at bounding box center [758, 84] width 22 height 15
click at [75, 262] on link "AI Готов - UX/UI Design" at bounding box center [84, 270] width 115 height 24
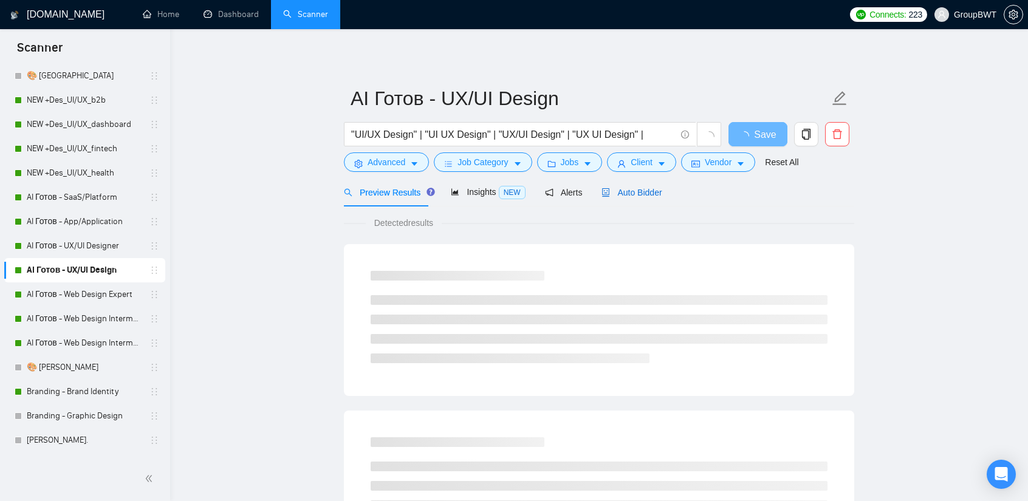
click at [627, 190] on span "Auto Bidder" at bounding box center [632, 193] width 60 height 10
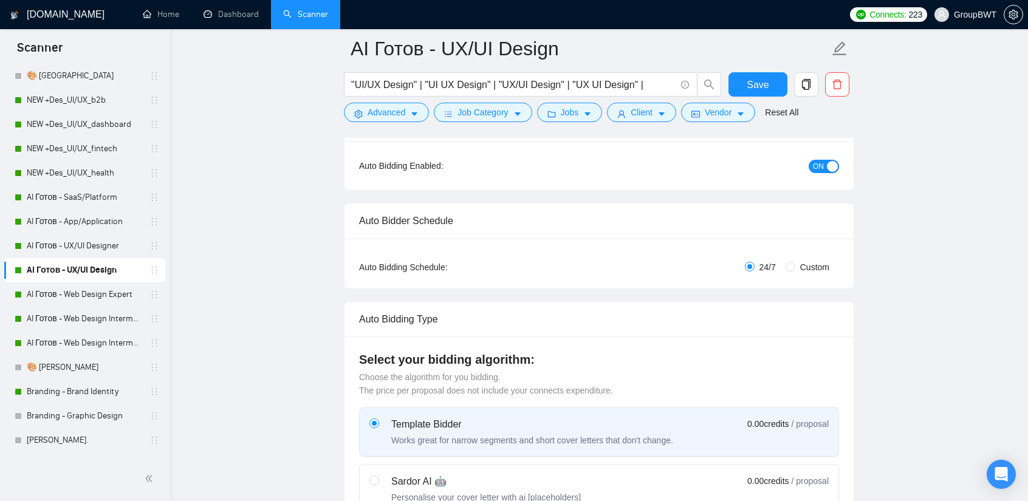
scroll to position [122, 0]
click at [57, 246] on link "AI Готов - UX/UI Designer" at bounding box center [84, 246] width 115 height 24
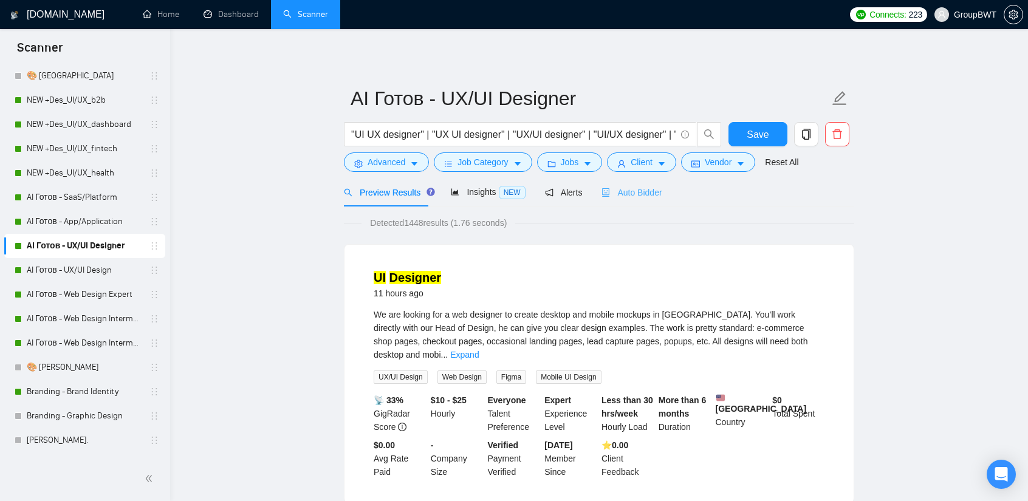
click at [638, 205] on div "Auto Bidder" at bounding box center [632, 192] width 60 height 29
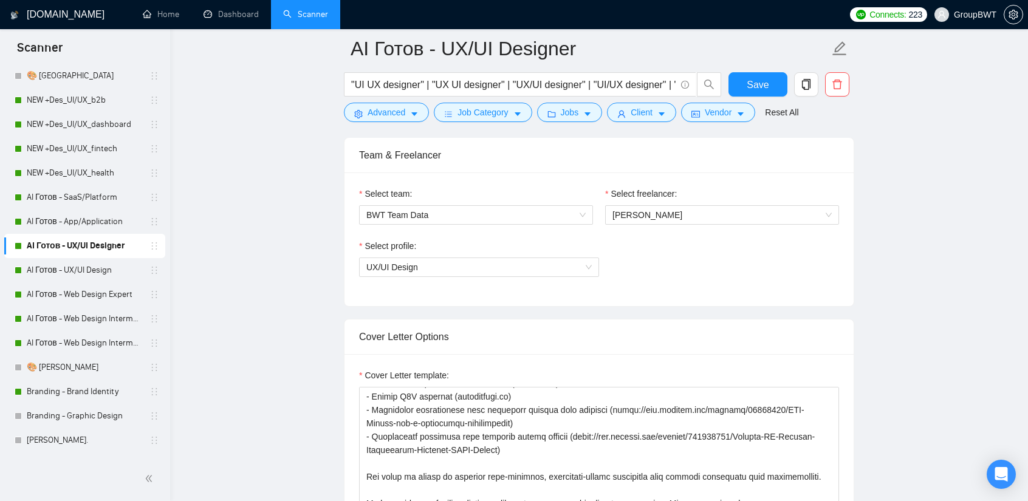
scroll to position [608, 0]
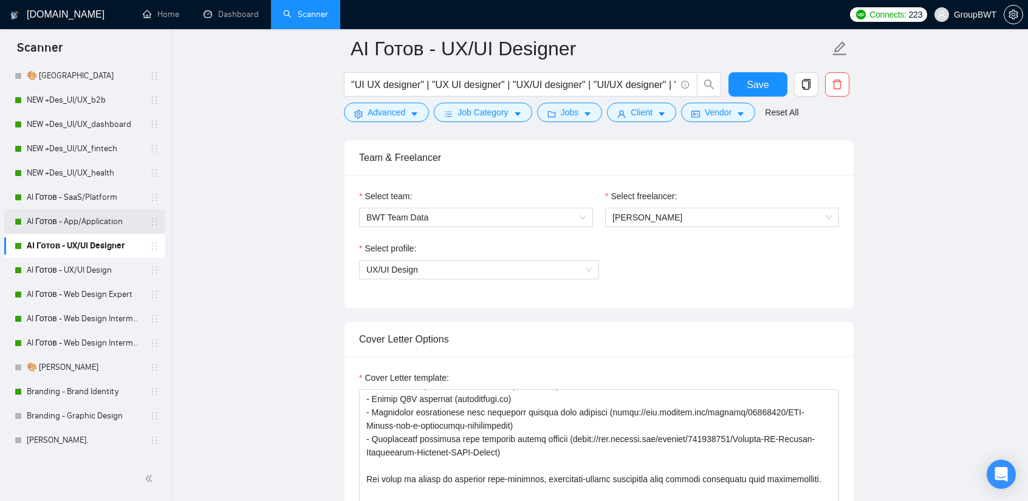
click at [96, 222] on link "AI Готов - App/Application" at bounding box center [84, 222] width 115 height 24
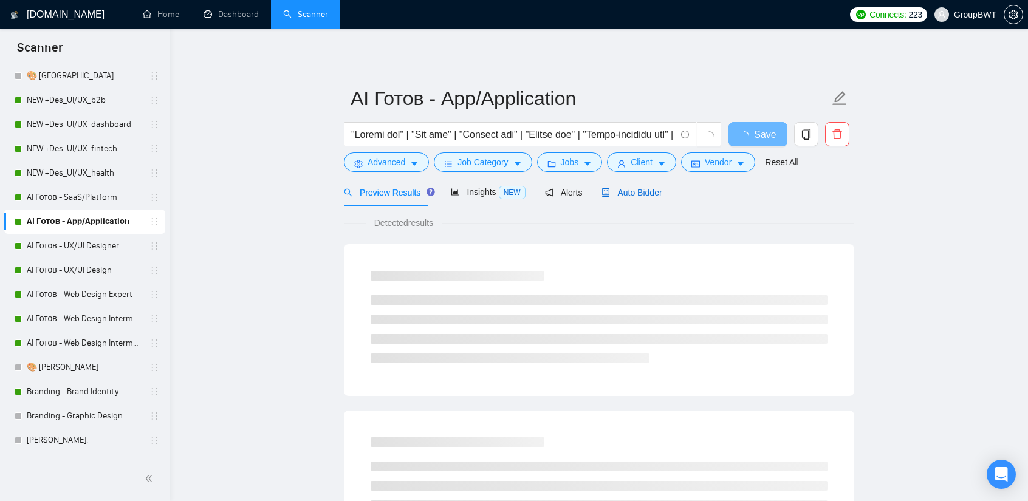
click at [622, 197] on span "Auto Bidder" at bounding box center [632, 193] width 60 height 10
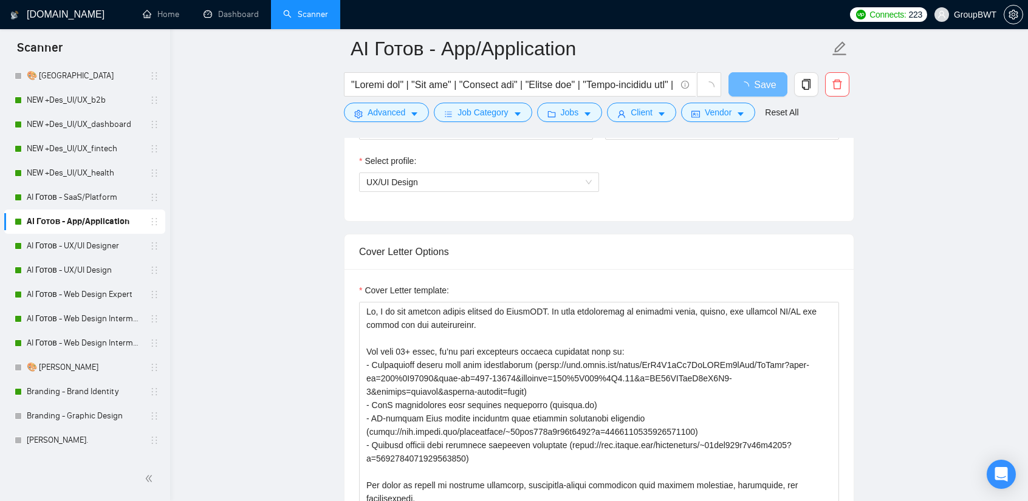
scroll to position [729, 0]
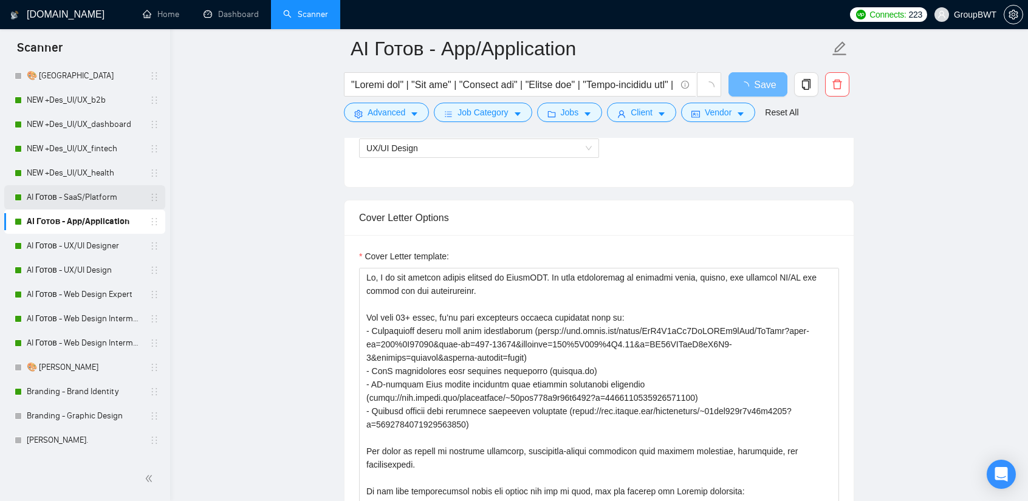
click at [75, 195] on link "AI Готов - SaaS/Platform" at bounding box center [84, 197] width 115 height 24
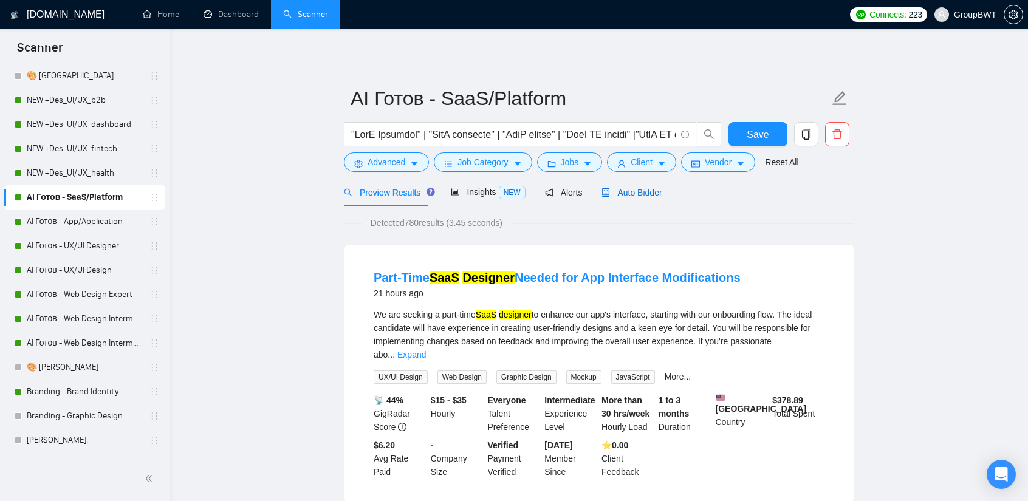
click at [621, 199] on div "Auto Bidder" at bounding box center [632, 192] width 60 height 13
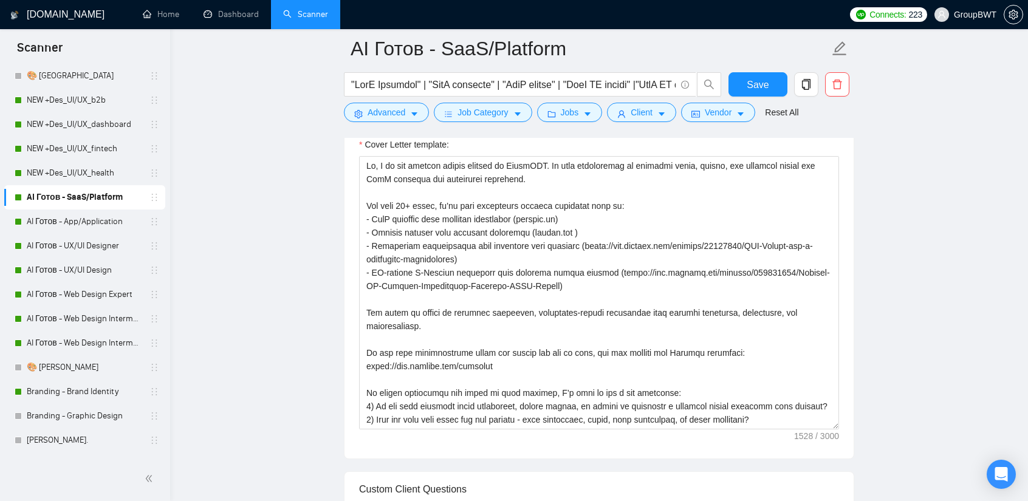
scroll to position [851, 0]
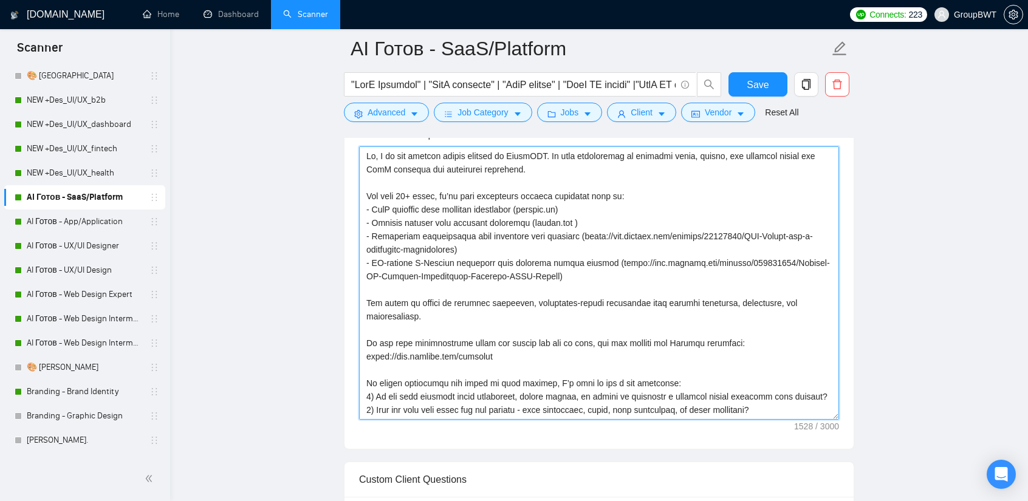
drag, startPoint x: 453, startPoint y: 244, endPoint x: 571, endPoint y: 234, distance: 118.3
click at [571, 234] on textarea "Cover Letter template:" at bounding box center [599, 283] width 480 height 274
paste textarea "[DOMAIN_NAME][URL]"
type textarea "Lo, I do sit ametcon adipis elitsed do EiusmODT. In utla etdoloremag al enimadm…"
click at [751, 86] on span "Save" at bounding box center [758, 84] width 22 height 15
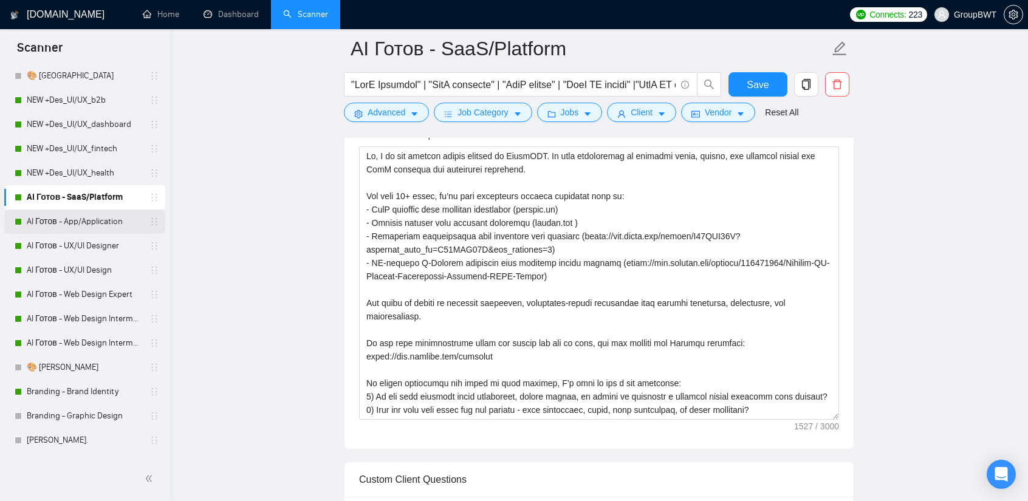
click at [83, 227] on link "AI Готов - App/Application" at bounding box center [84, 222] width 115 height 24
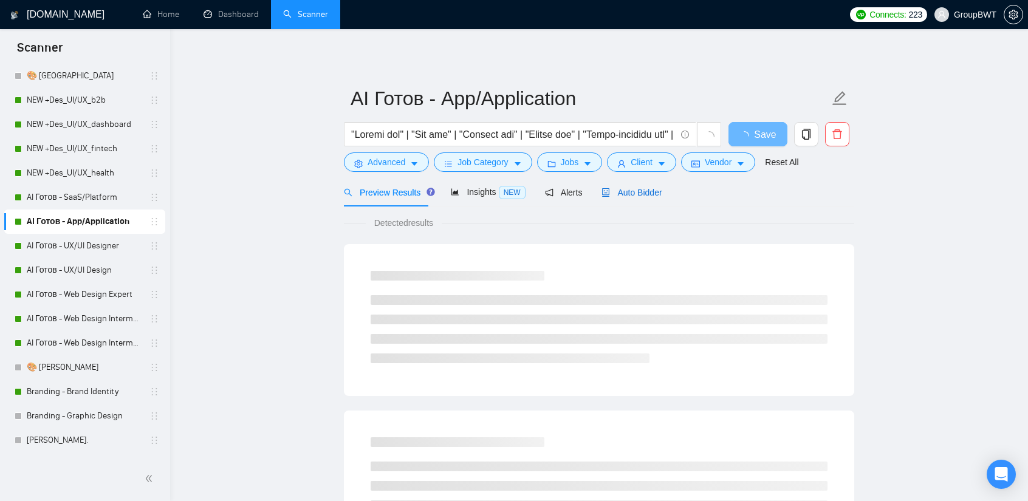
click at [638, 188] on span "Auto Bidder" at bounding box center [632, 193] width 60 height 10
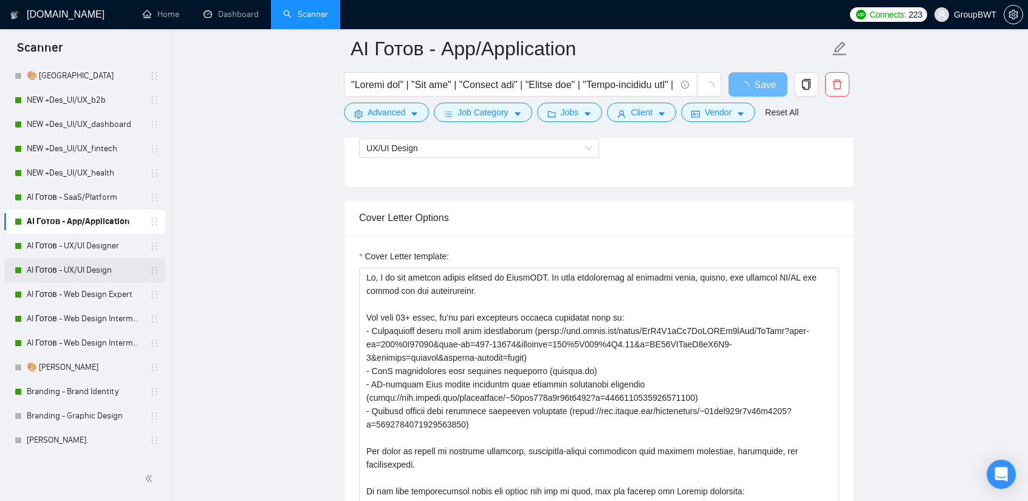
drag, startPoint x: 97, startPoint y: 246, endPoint x: 132, endPoint y: 277, distance: 46.5
click at [97, 246] on link "AI Готов - UX/UI Designer" at bounding box center [84, 246] width 115 height 24
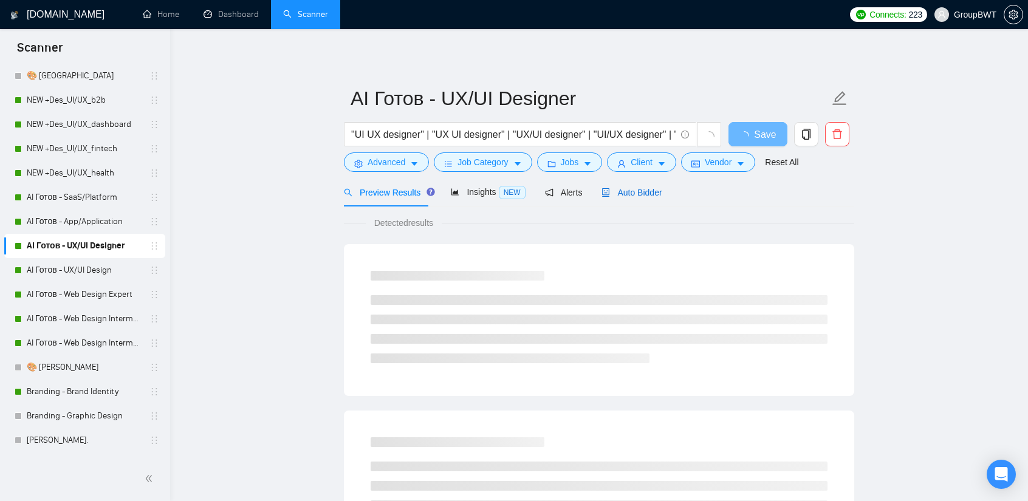
click at [644, 188] on span "Auto Bidder" at bounding box center [632, 193] width 60 height 10
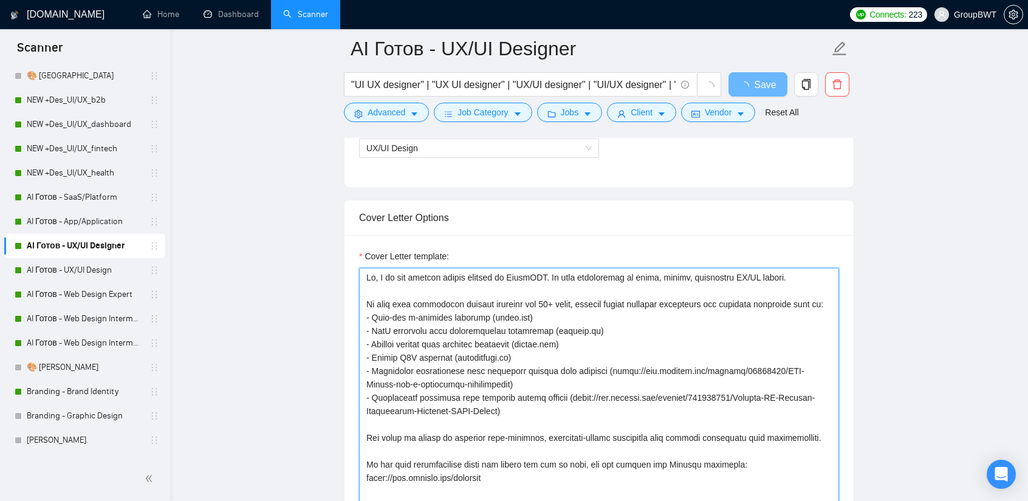
drag, startPoint x: 477, startPoint y: 378, endPoint x: 606, endPoint y: 368, distance: 129.8
click at [606, 368] on textarea "Cover Letter template:" at bounding box center [599, 405] width 480 height 274
paste textarea "[DOMAIN_NAME][URL]"
type textarea "Hi, I am the product design manager at GroupBWT. My team specializes in clean, …"
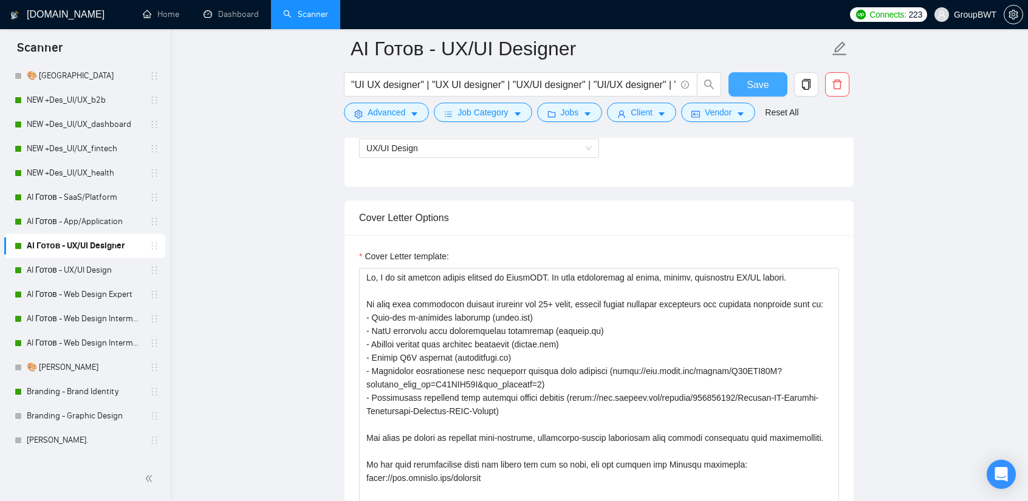
click at [757, 78] on span "Save" at bounding box center [758, 84] width 22 height 15
click at [74, 266] on link "AI Готов - UX/UI Design" at bounding box center [84, 270] width 115 height 24
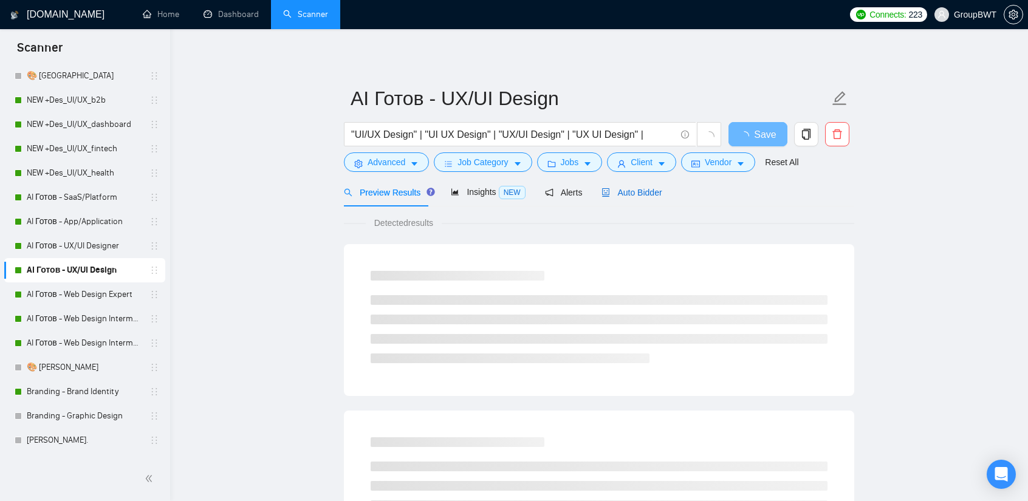
click at [640, 190] on span "Auto Bidder" at bounding box center [632, 193] width 60 height 10
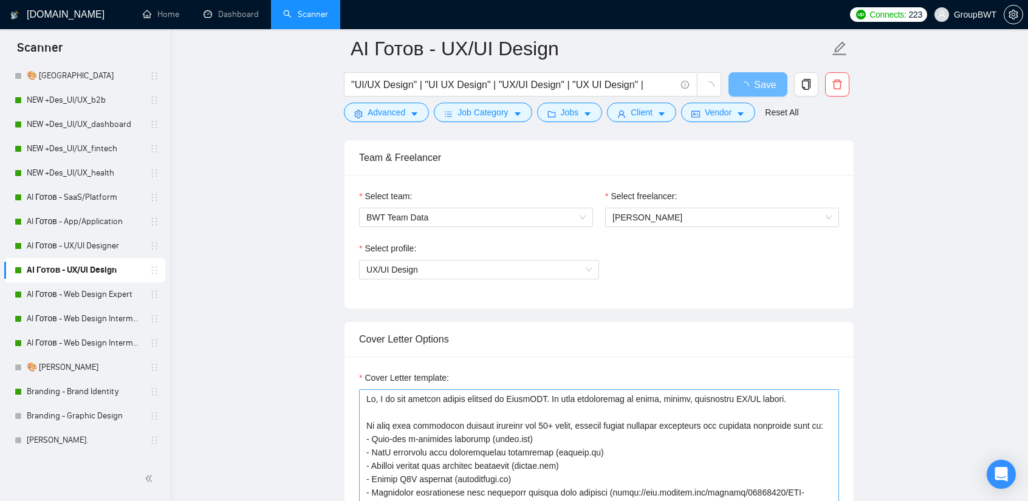
scroll to position [790, 0]
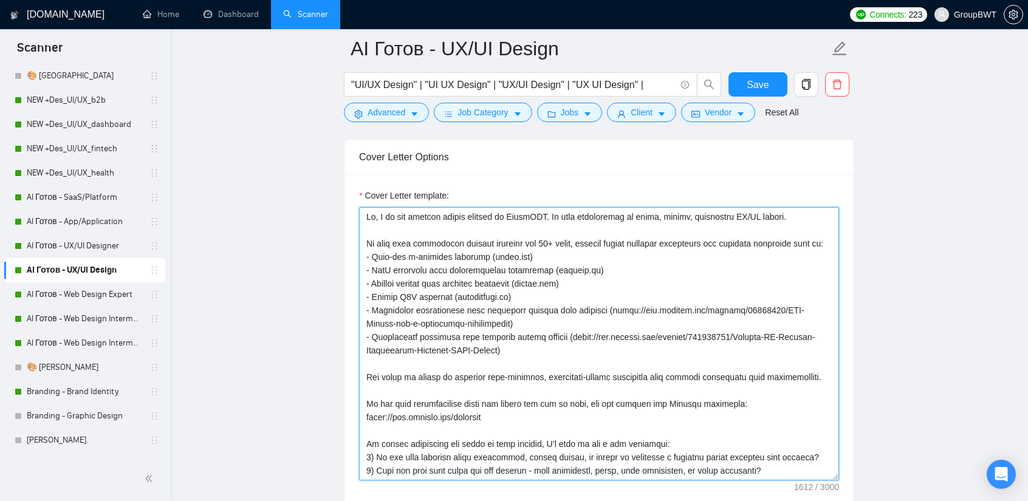
drag, startPoint x: 477, startPoint y: 321, endPoint x: 607, endPoint y: 310, distance: 131.1
click at [607, 310] on textarea "Cover Letter template:" at bounding box center [599, 344] width 480 height 274
paste textarea "[DOMAIN_NAME][URL]"
type textarea "Hi, I am the product design manager at GroupBWT. My team specializes in clean, …"
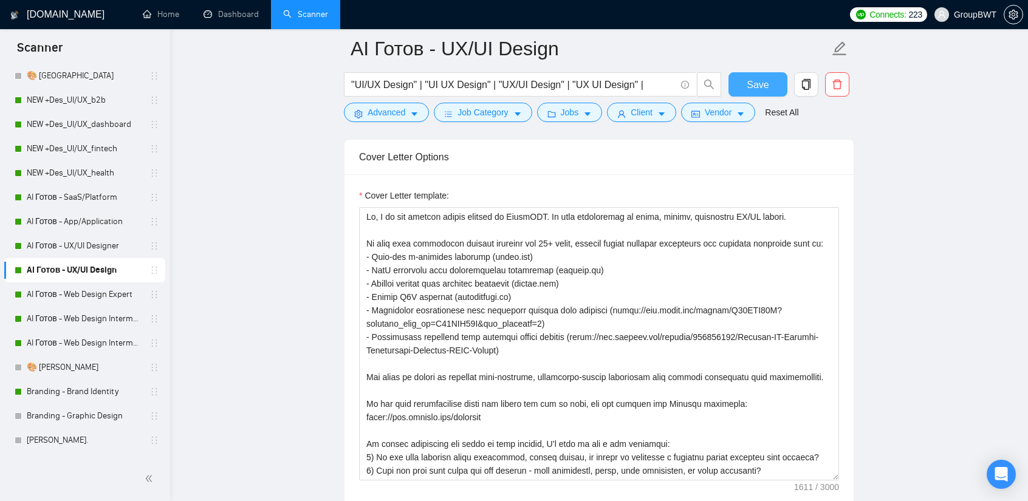
click at [758, 81] on span "Save" at bounding box center [758, 84] width 22 height 15
click at [64, 192] on link "AI Готов - SaaS/Platform" at bounding box center [84, 197] width 115 height 24
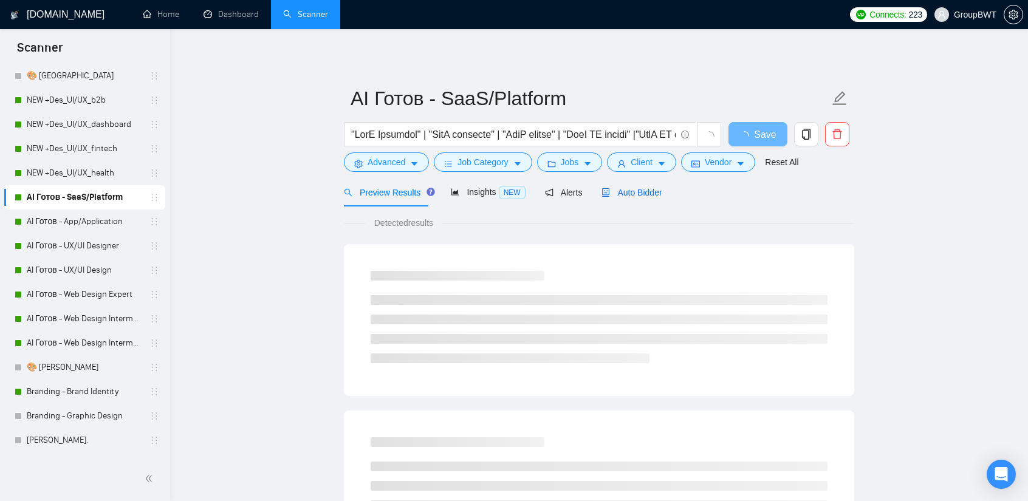
click at [631, 195] on span "Auto Bidder" at bounding box center [632, 193] width 60 height 10
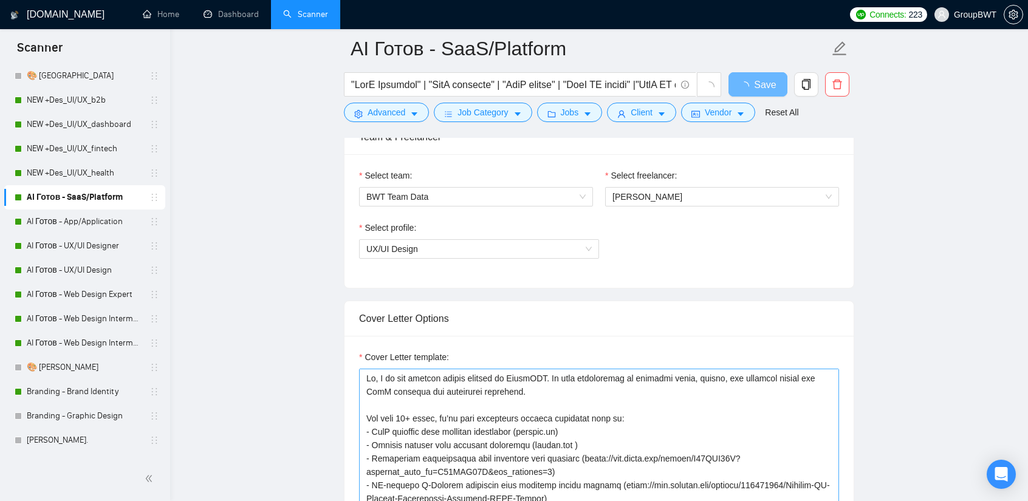
scroll to position [790, 0]
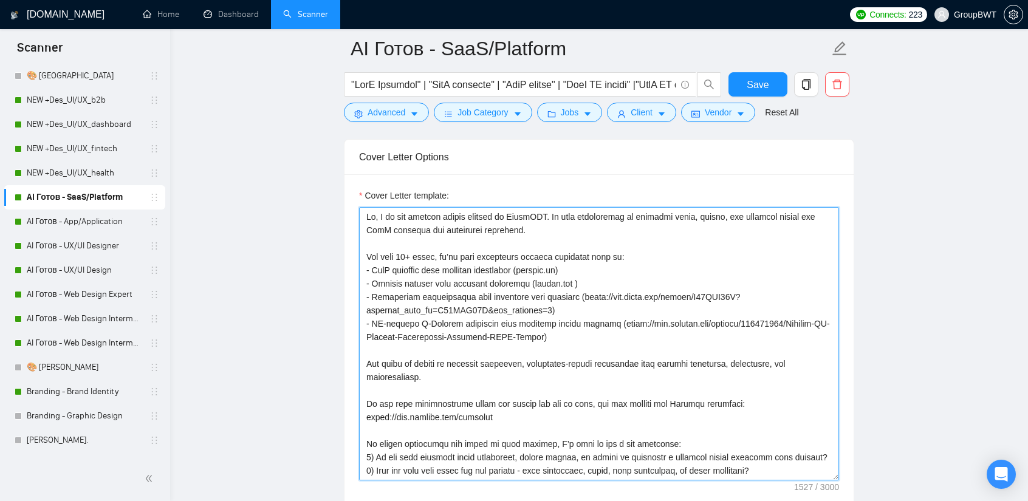
drag, startPoint x: 571, startPoint y: 293, endPoint x: 543, endPoint y: 311, distance: 33.6
click at [543, 311] on textarea "Cover Letter template:" at bounding box center [599, 344] width 480 height 274
paste textarea "[DOMAIN_NAME][URL]"
type textarea "Lo, I do sit ametcon adipis elitsed do EiusmODT. In utla etdoloremag al enimadm…"
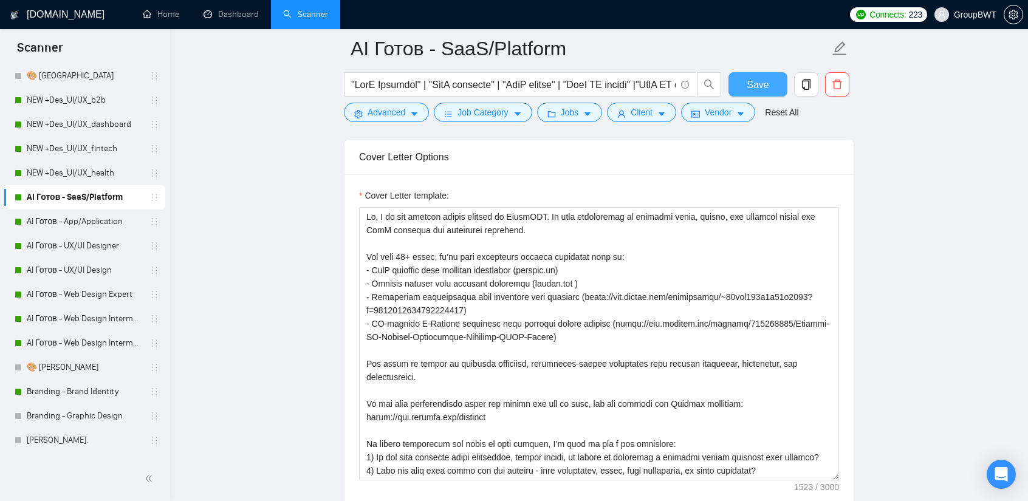
click at [760, 77] on span "Save" at bounding box center [758, 84] width 22 height 15
drag, startPoint x: 490, startPoint y: 308, endPoint x: 366, endPoint y: 296, distance: 124.5
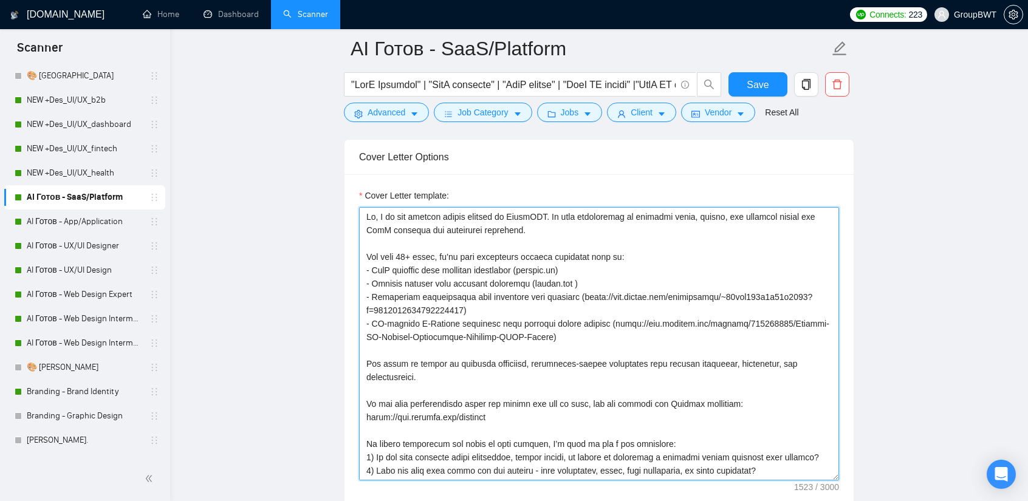
click at [480, 305] on textarea "Cover Letter template:" at bounding box center [599, 344] width 480 height 274
drag, startPoint x: 543, startPoint y: 331, endPoint x: 360, endPoint y: 257, distance: 197.4
click at [360, 257] on textarea "Cover Letter template:" at bounding box center [599, 344] width 480 height 274
click at [509, 283] on textarea "Cover Letter template:" at bounding box center [599, 344] width 480 height 274
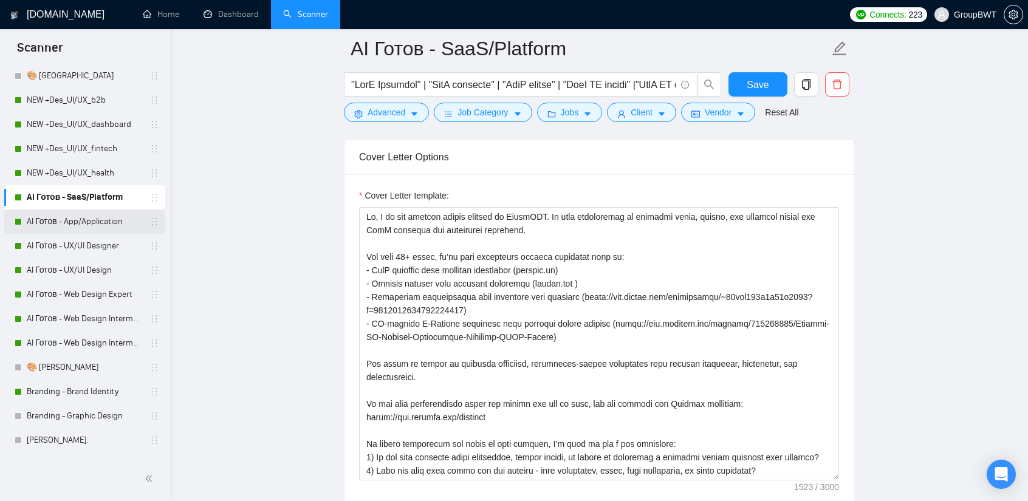
click at [87, 225] on link "AI Готов - App/Application" at bounding box center [84, 222] width 115 height 24
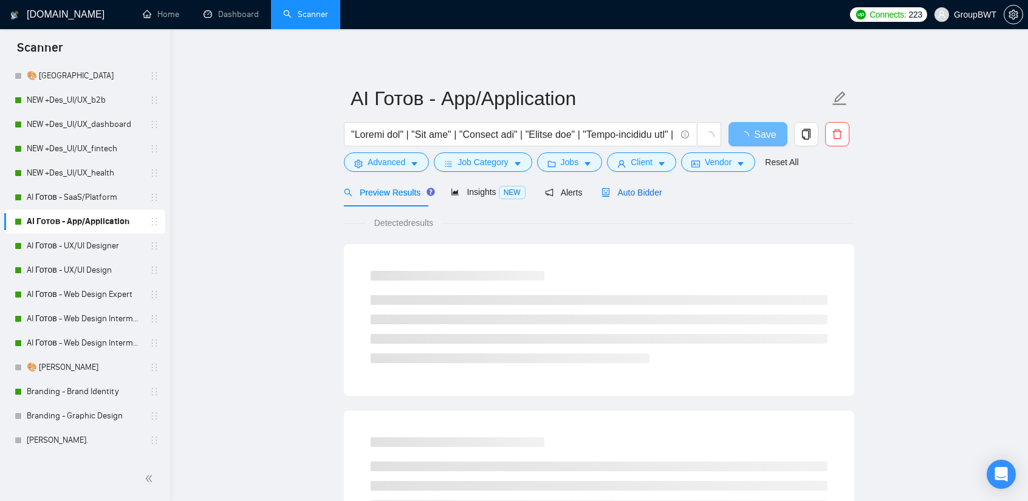
click at [625, 191] on span "Auto Bidder" at bounding box center [632, 193] width 60 height 10
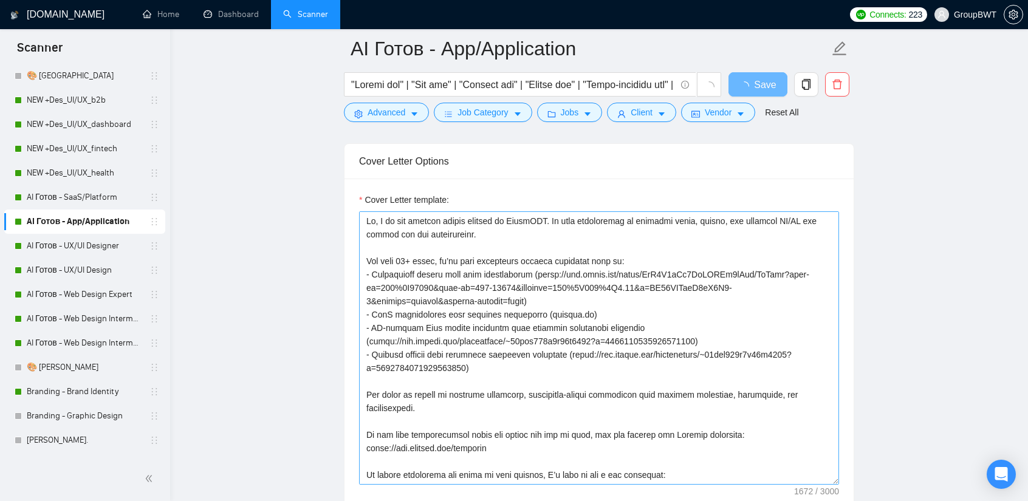
scroll to position [790, 0]
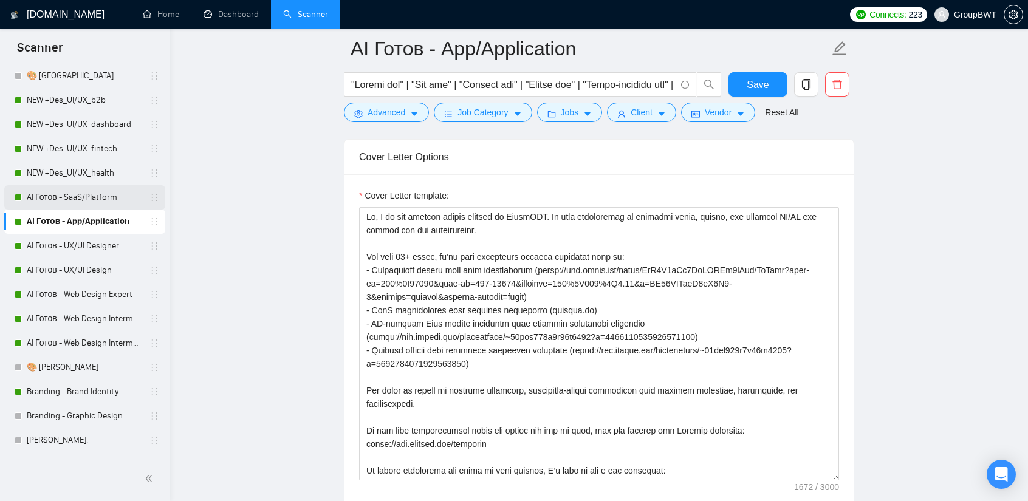
click at [92, 202] on link "AI Готов - SaaS/Platform" at bounding box center [84, 197] width 115 height 24
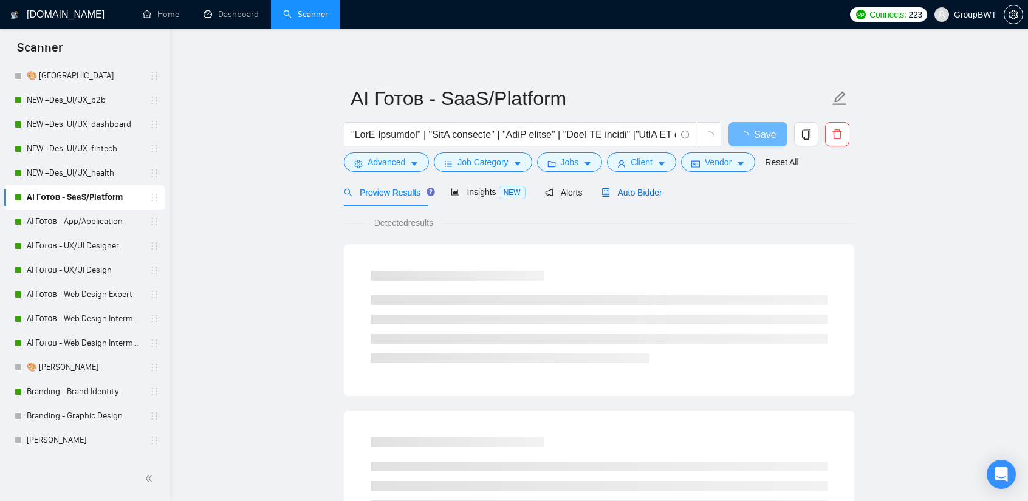
click at [647, 196] on span "Auto Bidder" at bounding box center [632, 193] width 60 height 10
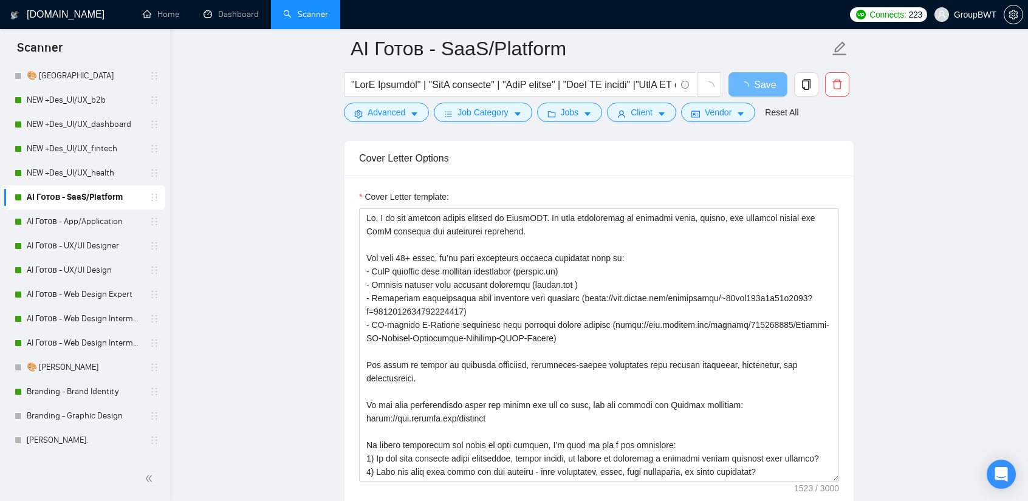
scroll to position [790, 0]
click at [67, 253] on link "AI Готов - UX/UI Designer" at bounding box center [84, 246] width 115 height 24
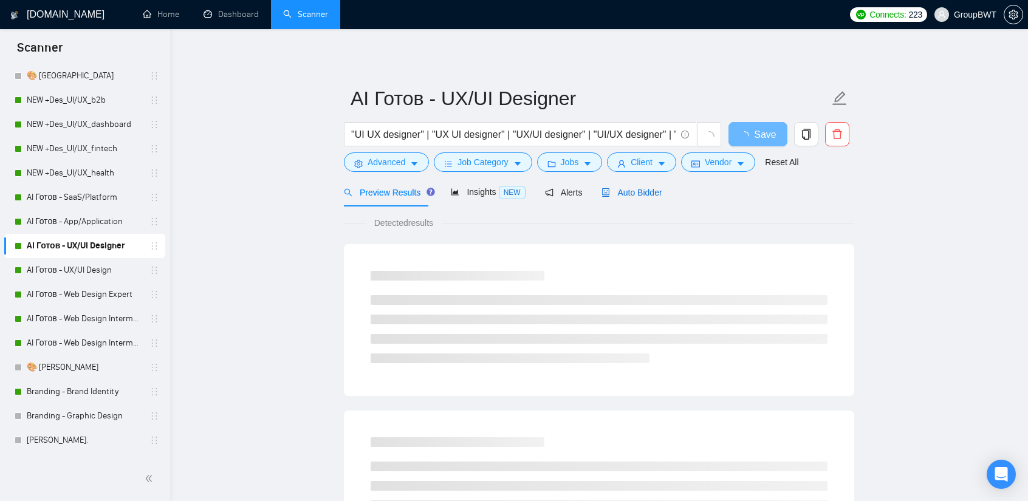
click at [636, 193] on span "Auto Bidder" at bounding box center [632, 193] width 60 height 10
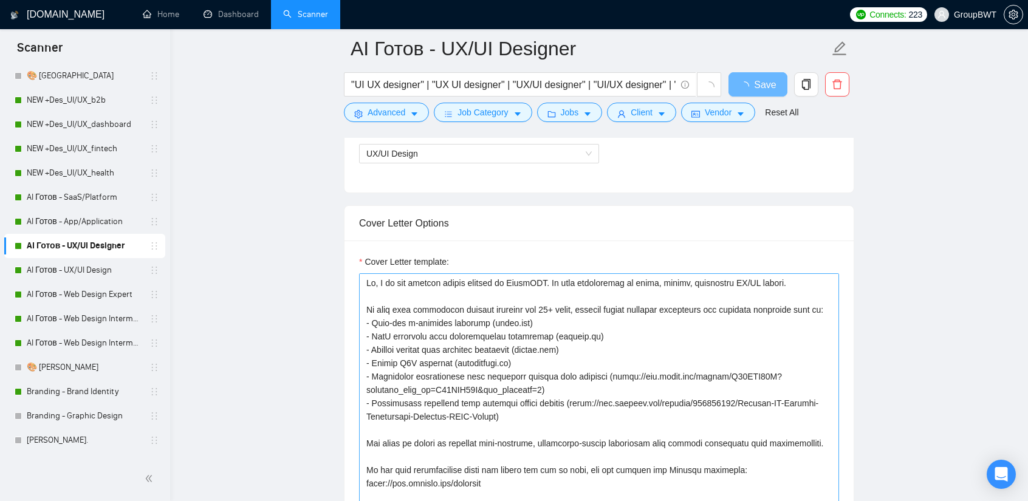
scroll to position [851, 0]
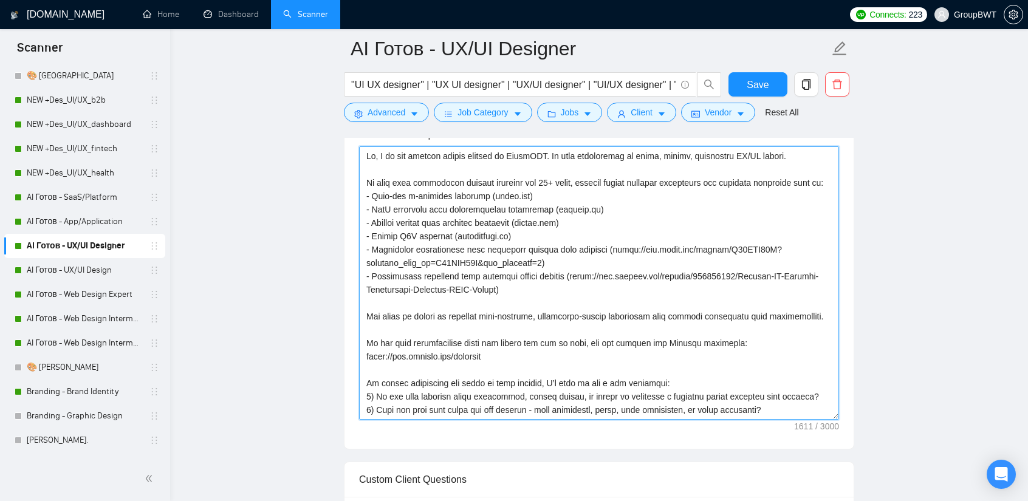
drag, startPoint x: 605, startPoint y: 246, endPoint x: 543, endPoint y: 258, distance: 62.6
click at [543, 258] on textarea "Cover Letter template:" at bounding box center [599, 283] width 480 height 274
paste textarea "[DOMAIN_NAME][URL]"
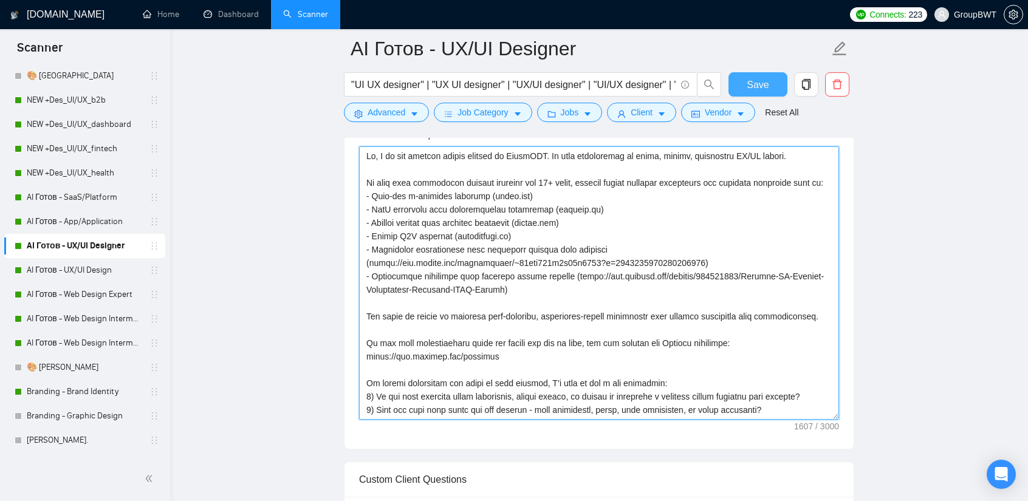
type textarea "Hi, I am the product design manager at GroupBWT. My team specializes in clean, …"
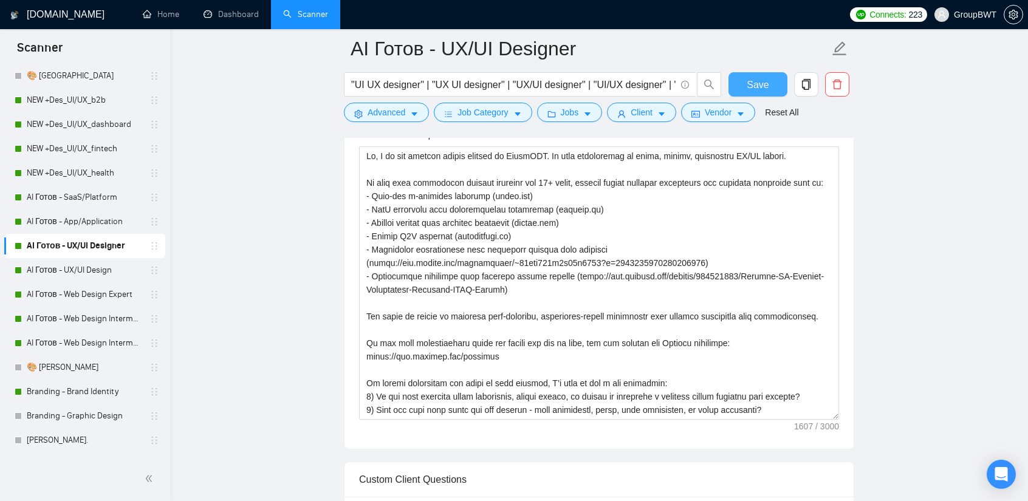
click at [756, 86] on span "Save" at bounding box center [758, 84] width 22 height 15
click at [66, 268] on link "AI Готов - UX/UI Design" at bounding box center [84, 270] width 115 height 24
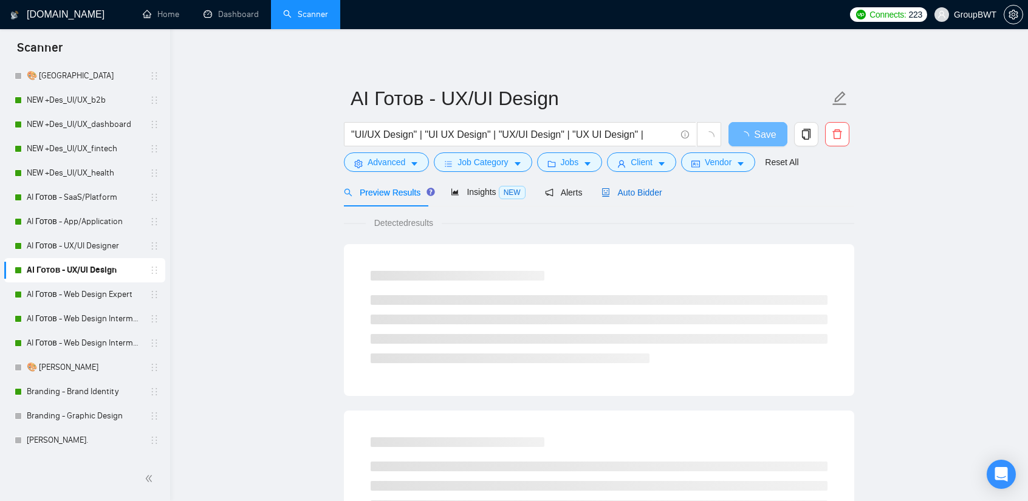
click at [641, 192] on span "Auto Bidder" at bounding box center [632, 193] width 60 height 10
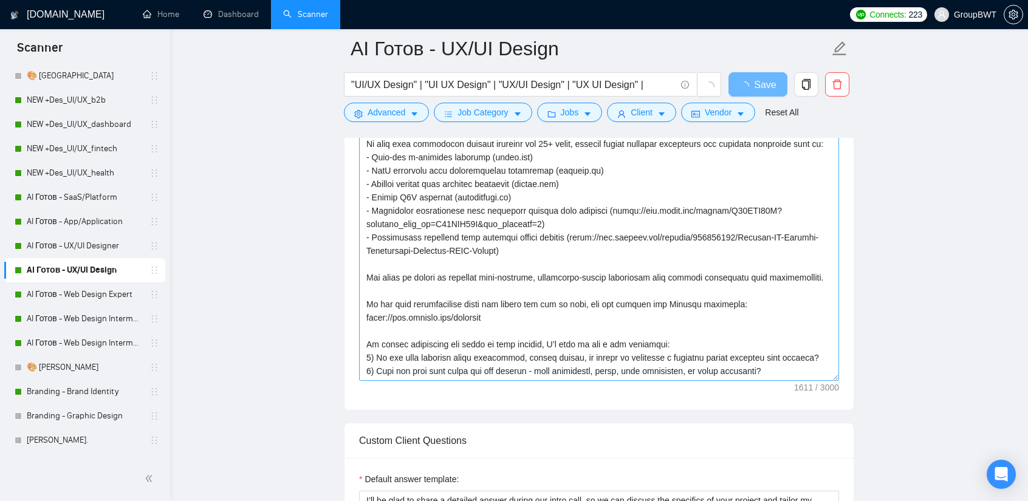
scroll to position [851, 0]
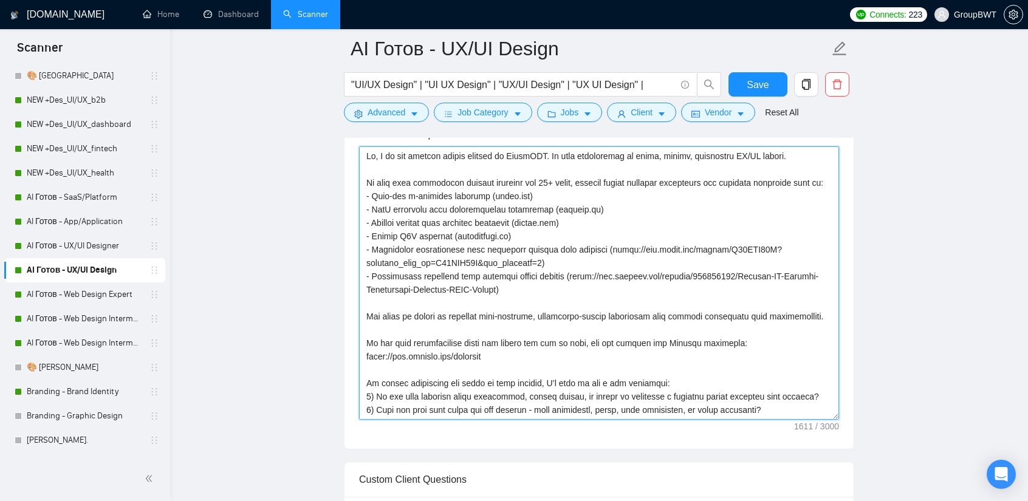
drag, startPoint x: 606, startPoint y: 247, endPoint x: 542, endPoint y: 263, distance: 65.6
click at [542, 263] on textarea "Cover Letter template:" at bounding box center [599, 283] width 480 height 274
paste textarea "[DOMAIN_NAME][URL]"
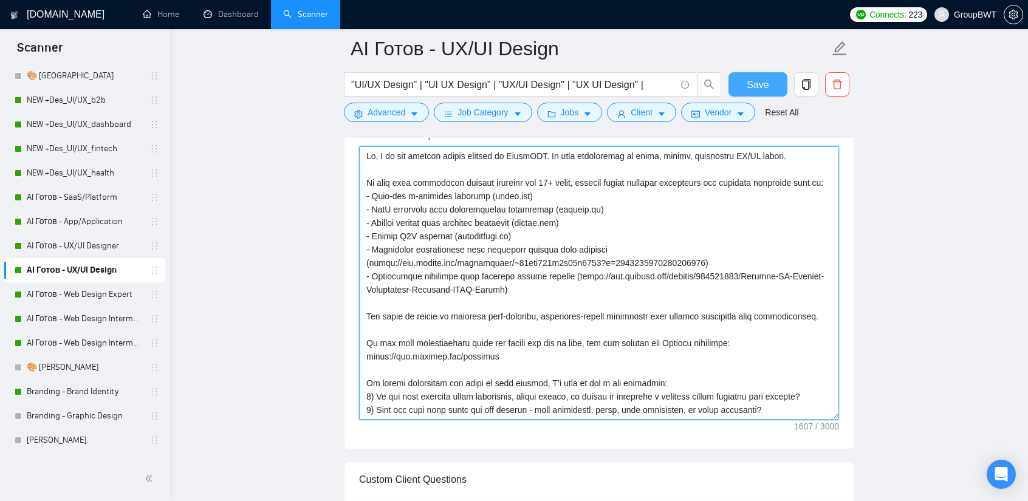
type textarea "Hi, I am the product design manager at GroupBWT. My team specializes in clean, …"
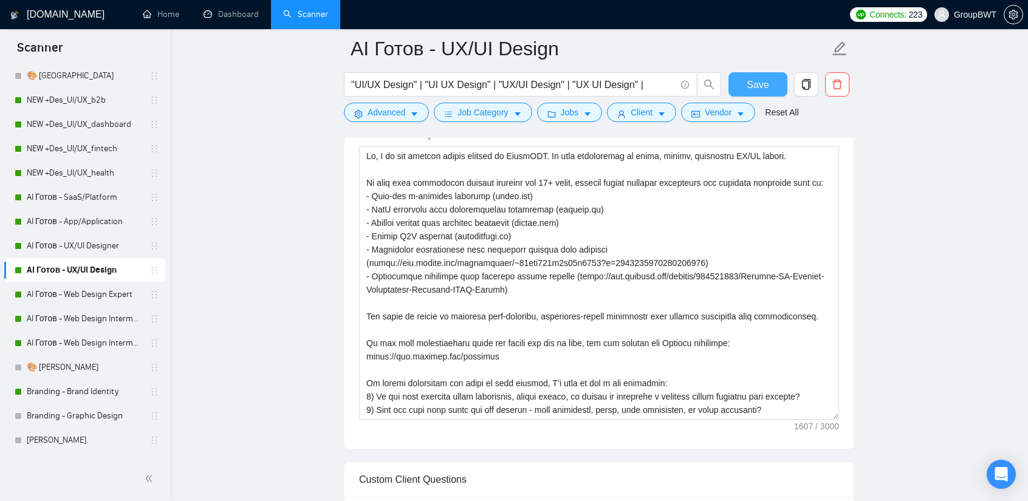
click at [761, 80] on span "Save" at bounding box center [758, 84] width 22 height 15
click at [81, 291] on link "AI Готов - Web Design Expert" at bounding box center [84, 295] width 115 height 24
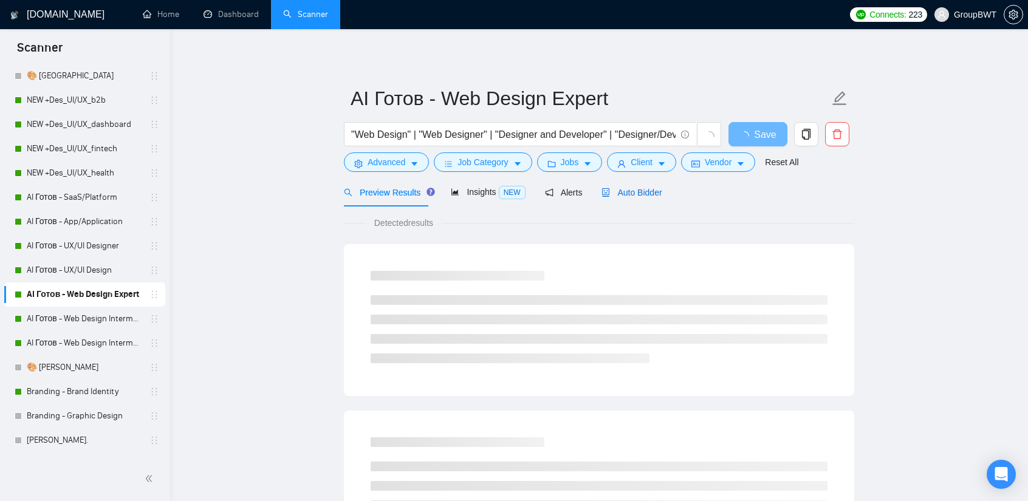
click at [648, 189] on span "Auto Bidder" at bounding box center [632, 193] width 60 height 10
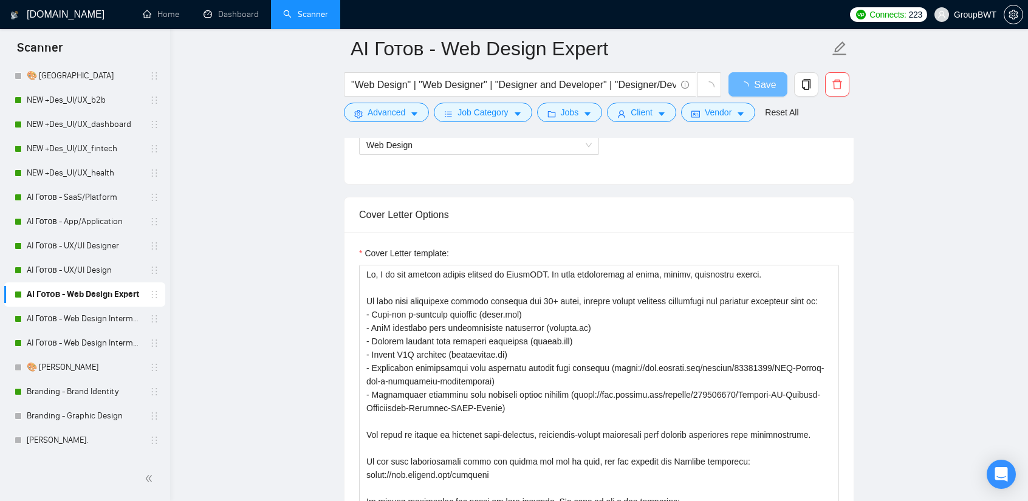
scroll to position [851, 0]
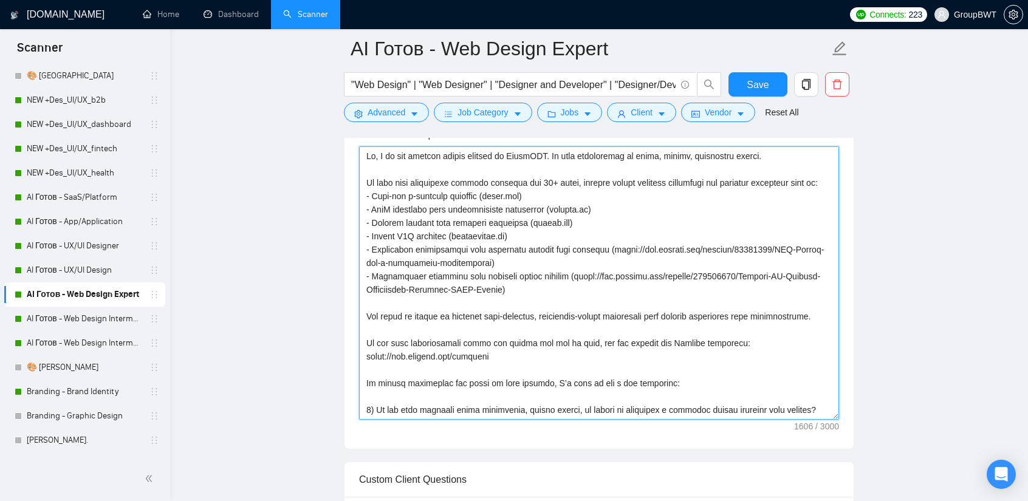
drag, startPoint x: 605, startPoint y: 249, endPoint x: 478, endPoint y: 266, distance: 128.2
click at [478, 266] on textarea "Cover Letter template:" at bounding box center [599, 283] width 480 height 274
paste textarea "[DOMAIN_NAME][URL]"
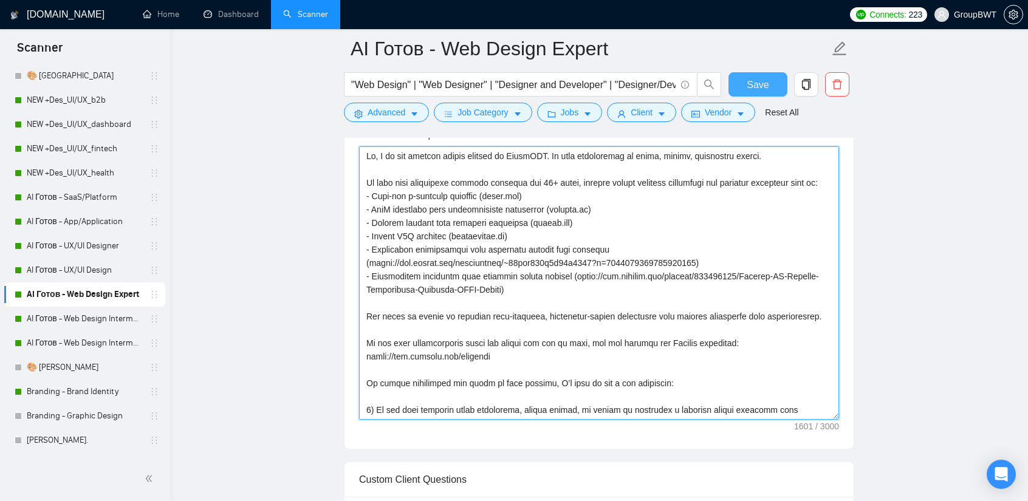
type textarea "Hi, I am the product design manager at GroupBWT. My team specializes in clean, …"
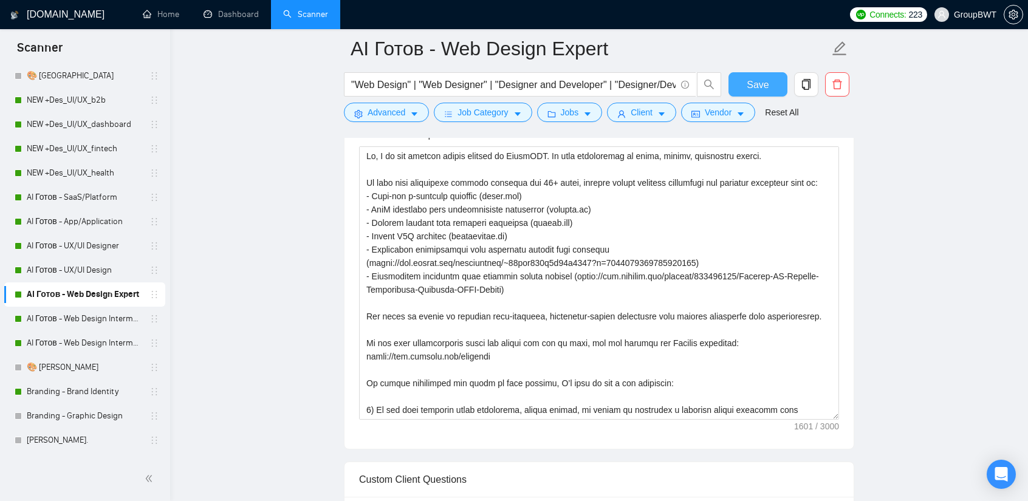
click at [767, 86] on span "Save" at bounding box center [758, 84] width 22 height 15
click at [89, 319] on link "AI Готов - Web Design Intermediate минус Developer" at bounding box center [84, 319] width 115 height 24
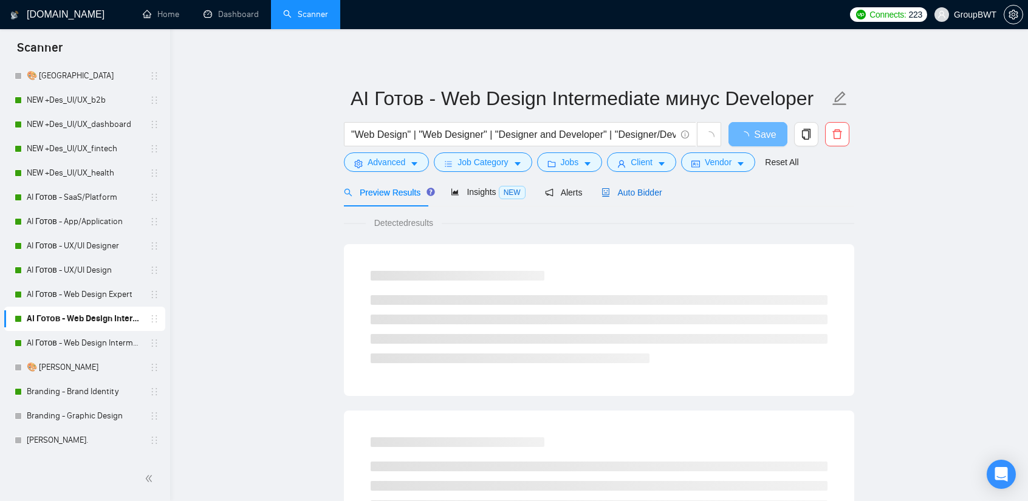
click at [637, 197] on span "Auto Bidder" at bounding box center [632, 193] width 60 height 10
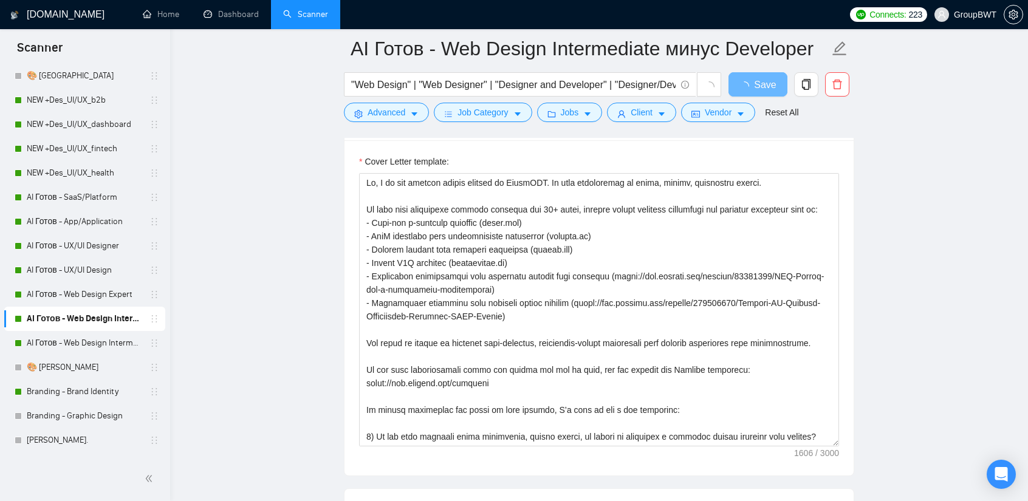
scroll to position [851, 0]
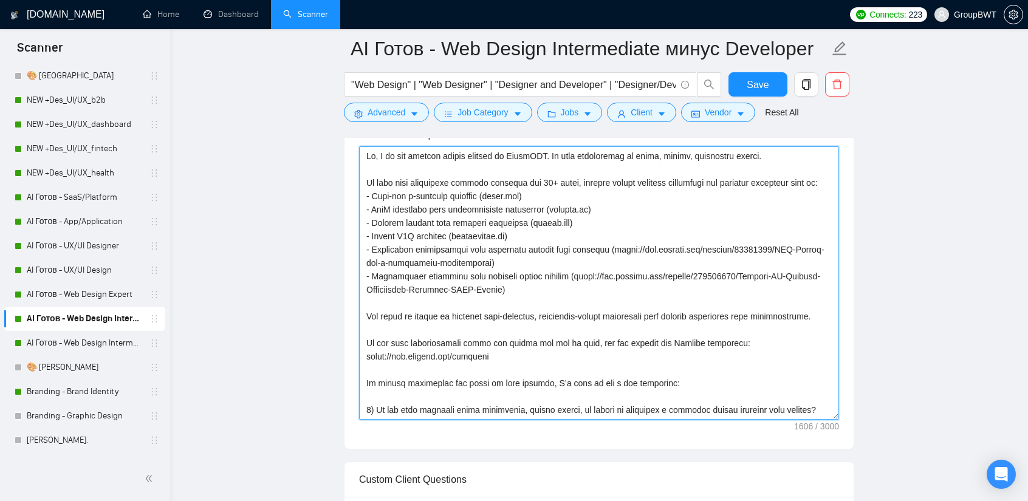
drag, startPoint x: 606, startPoint y: 247, endPoint x: 476, endPoint y: 263, distance: 131.0
click at [476, 263] on textarea "Cover Letter template:" at bounding box center [599, 283] width 480 height 274
paste textarea "[DOMAIN_NAME][URL]"
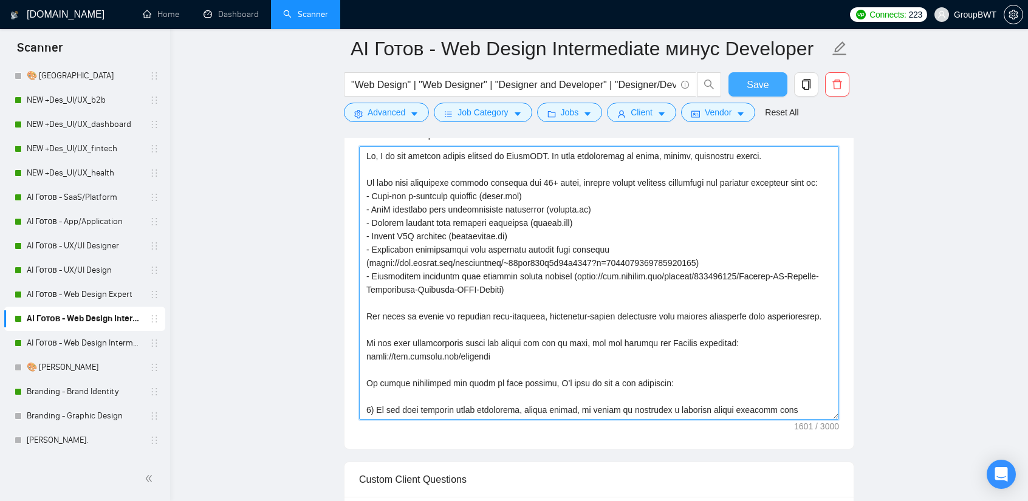
type textarea "Hi, I am the product design manager at GroupBWT. My team specializes in clean, …"
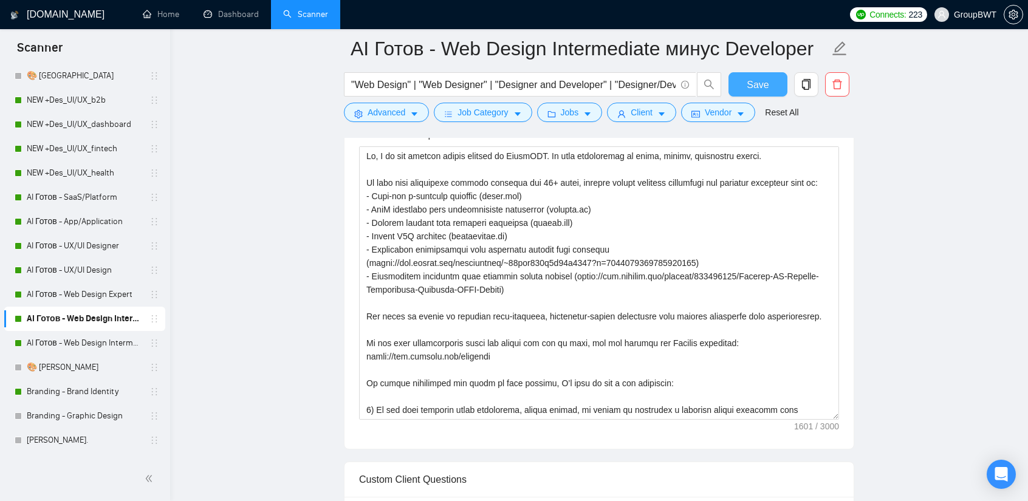
click at [762, 85] on span "Save" at bounding box center [758, 84] width 22 height 15
click at [75, 340] on link "AI Готов - Web Design Intermediate минус Development" at bounding box center [84, 343] width 115 height 24
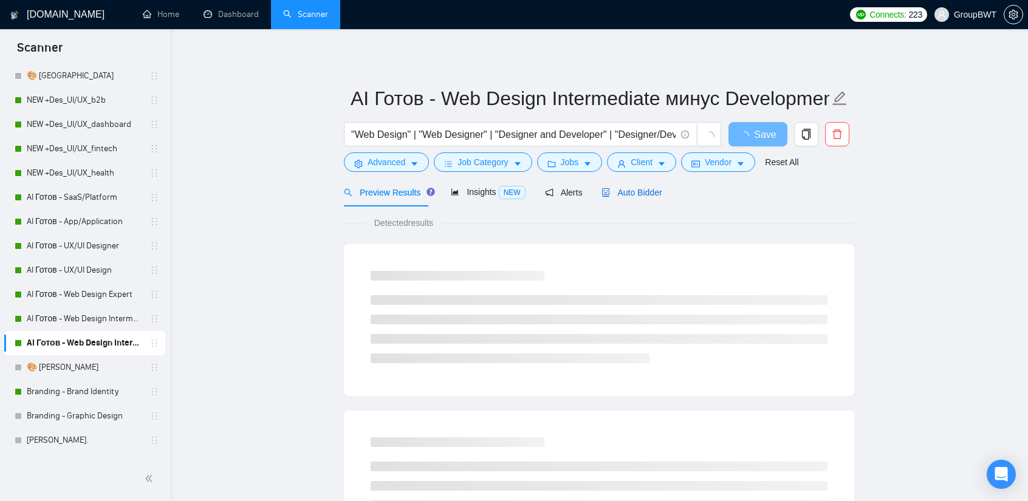
click at [614, 195] on span "Auto Bidder" at bounding box center [632, 193] width 60 height 10
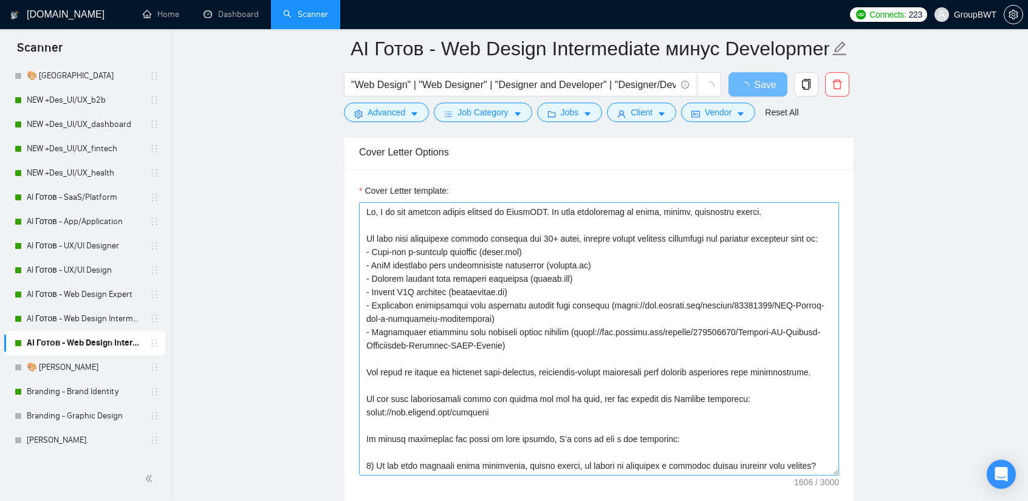
scroll to position [790, 0]
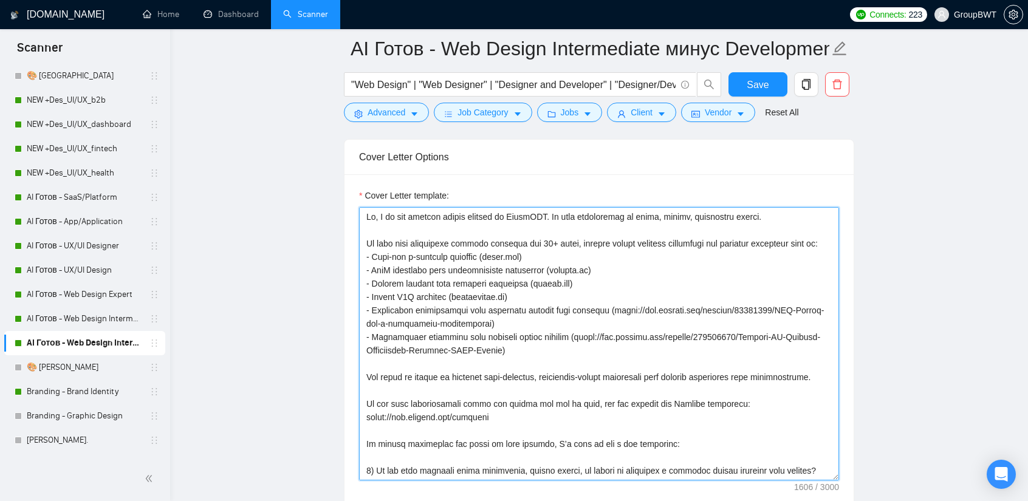
drag, startPoint x: 606, startPoint y: 306, endPoint x: 475, endPoint y: 319, distance: 131.4
click at [475, 319] on textarea "Cover Letter template:" at bounding box center [599, 344] width 480 height 274
paste textarea "[DOMAIN_NAME][URL]"
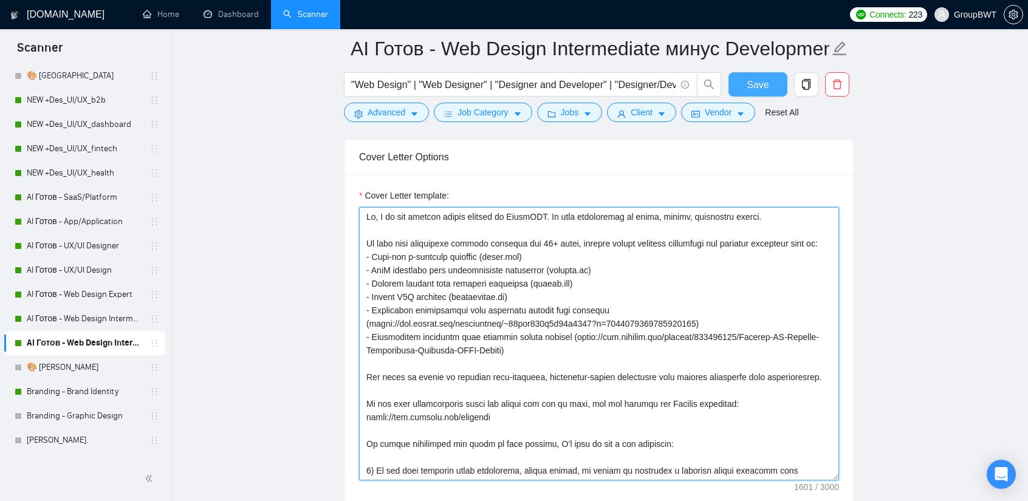
type textarea "Hi, I am the product design manager at GroupBWT. My team specializes in clean, …"
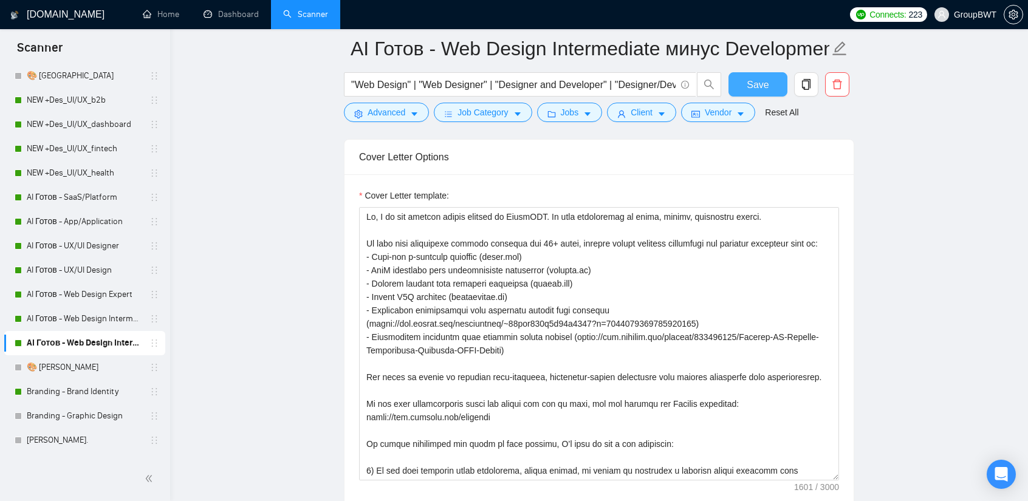
click at [769, 92] on button "Save" at bounding box center [758, 84] width 59 height 24
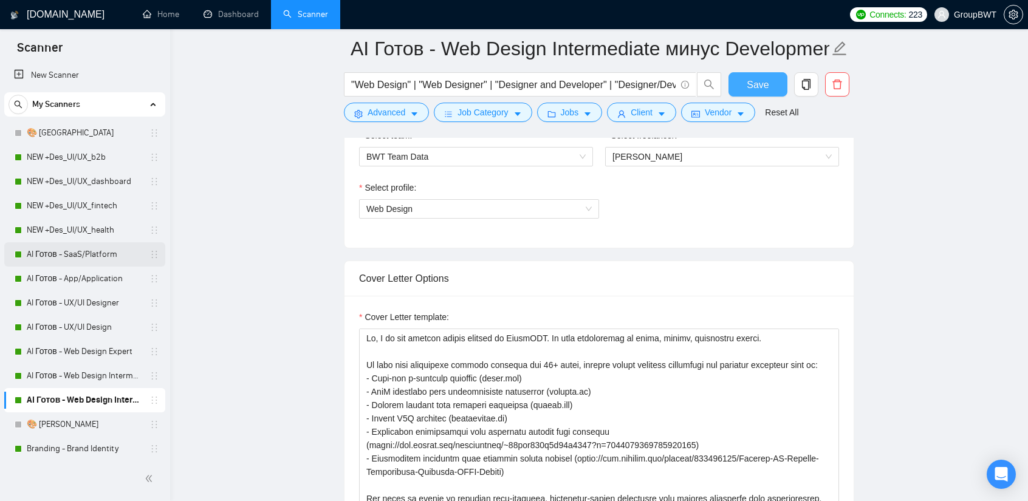
scroll to position [0, 0]
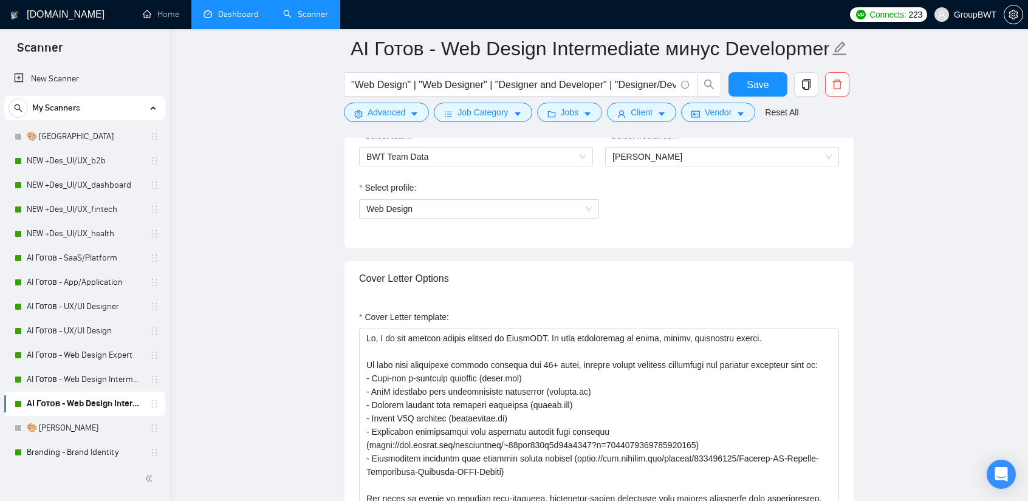
click at [238, 18] on link "Dashboard" at bounding box center [231, 14] width 55 height 10
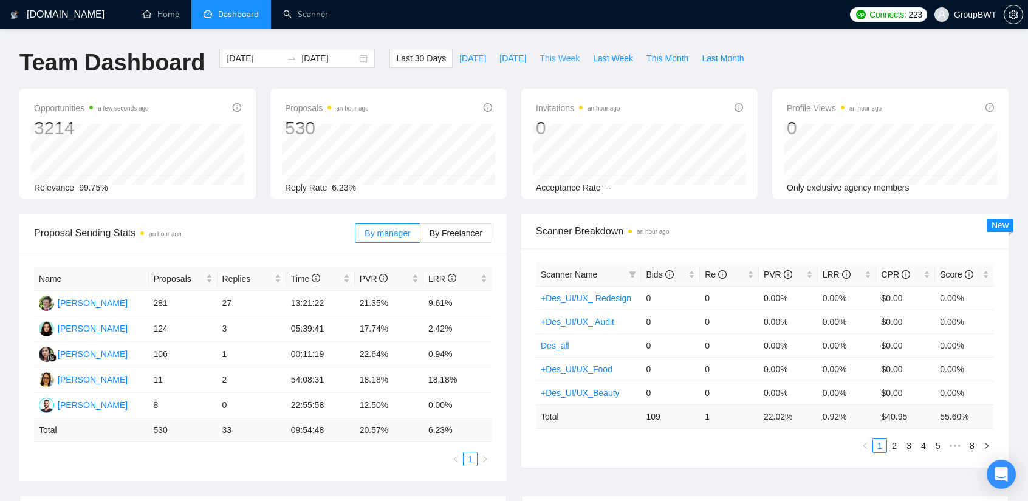
click at [548, 67] on button "This Week" at bounding box center [559, 58] width 53 height 19
type input "[DATE]"
